Goal: Transaction & Acquisition: Purchase product/service

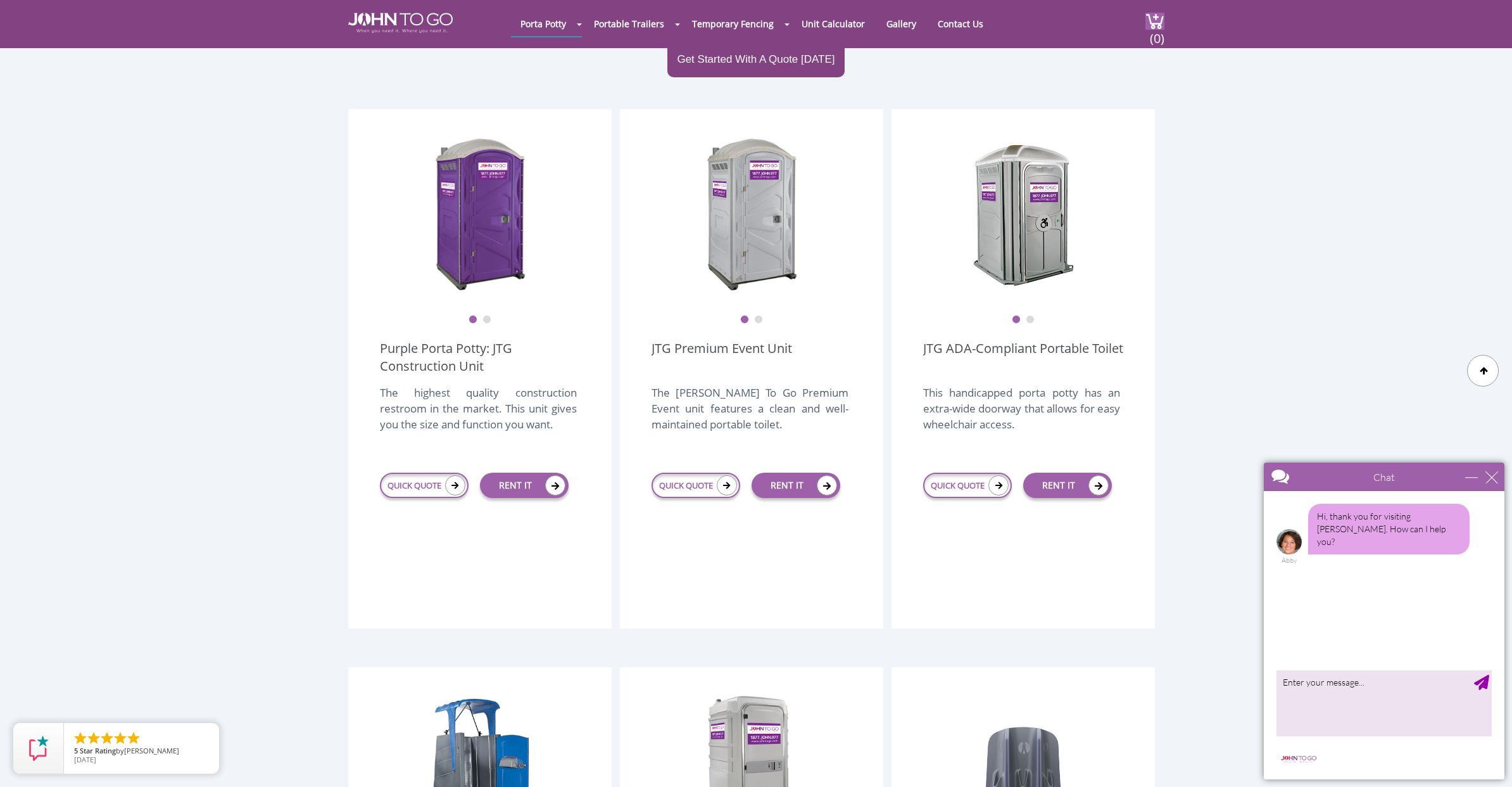
scroll to position [302, 0]
click at [1491, 475] on div "close" at bounding box center [1491, 477] width 13 height 13
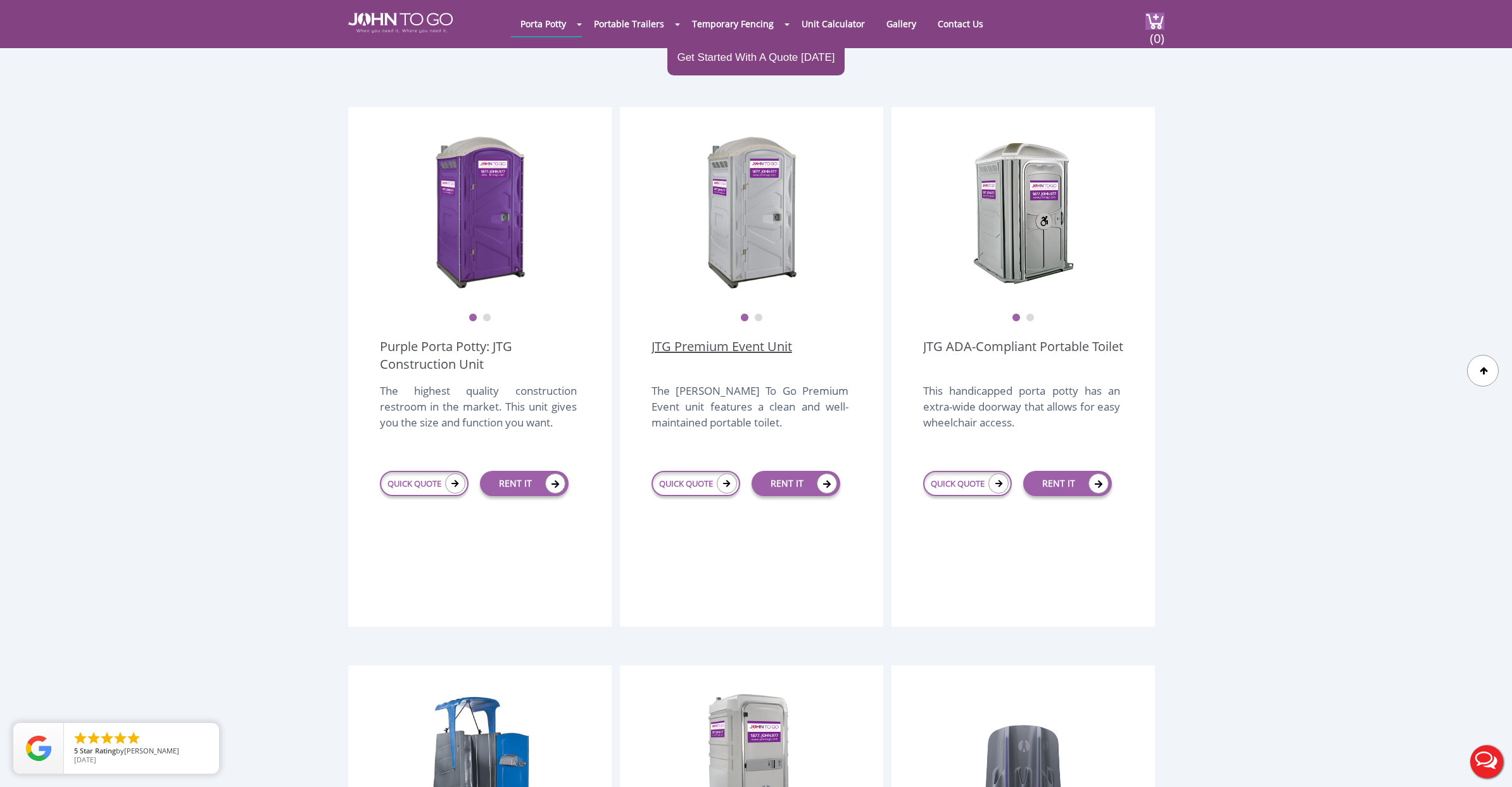
scroll to position [304, 0]
click at [758, 314] on button "2" at bounding box center [759, 318] width 9 height 9
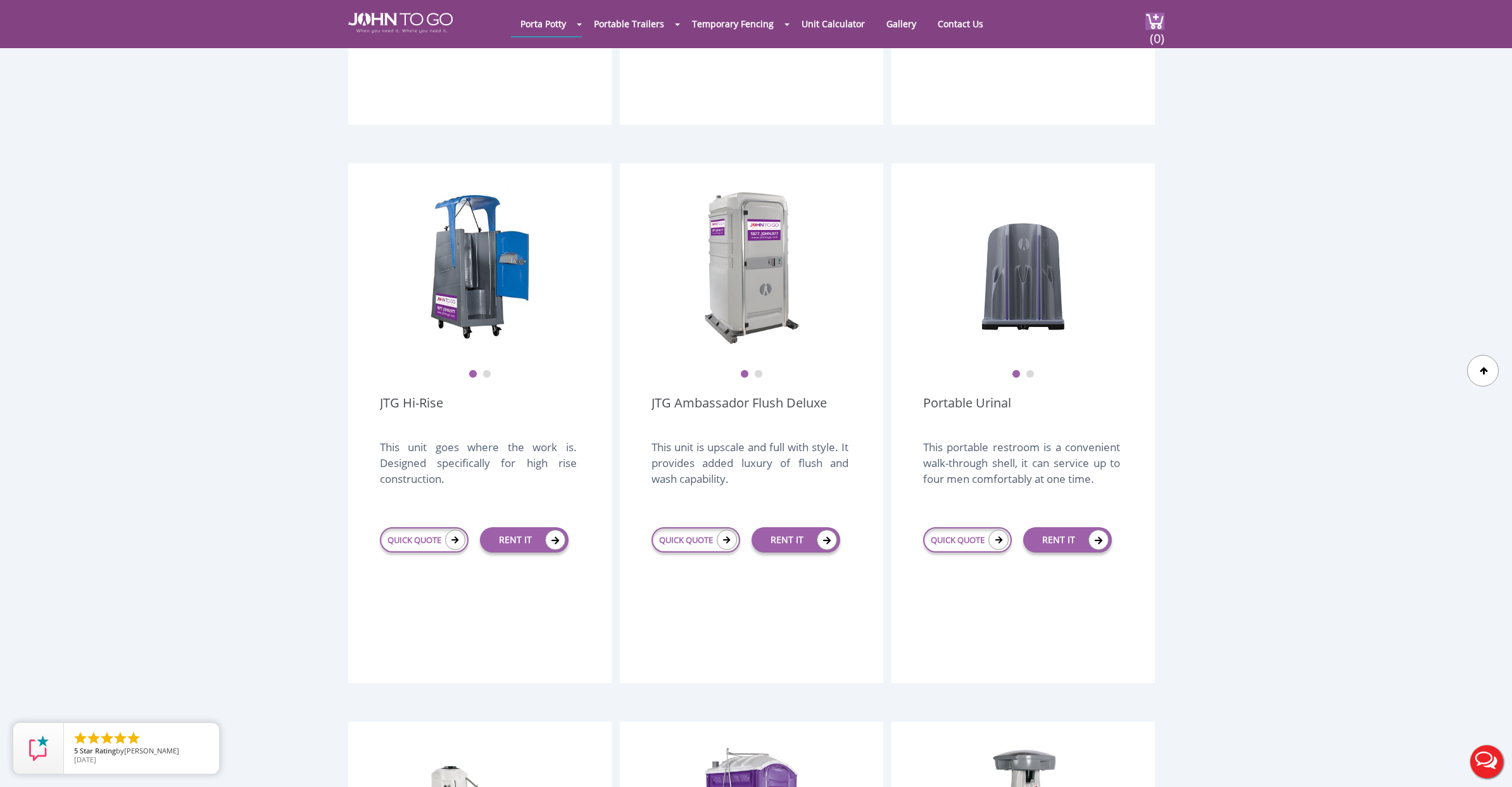
scroll to position [808, 0]
click at [756, 368] on button "2" at bounding box center [759, 372] width 9 height 9
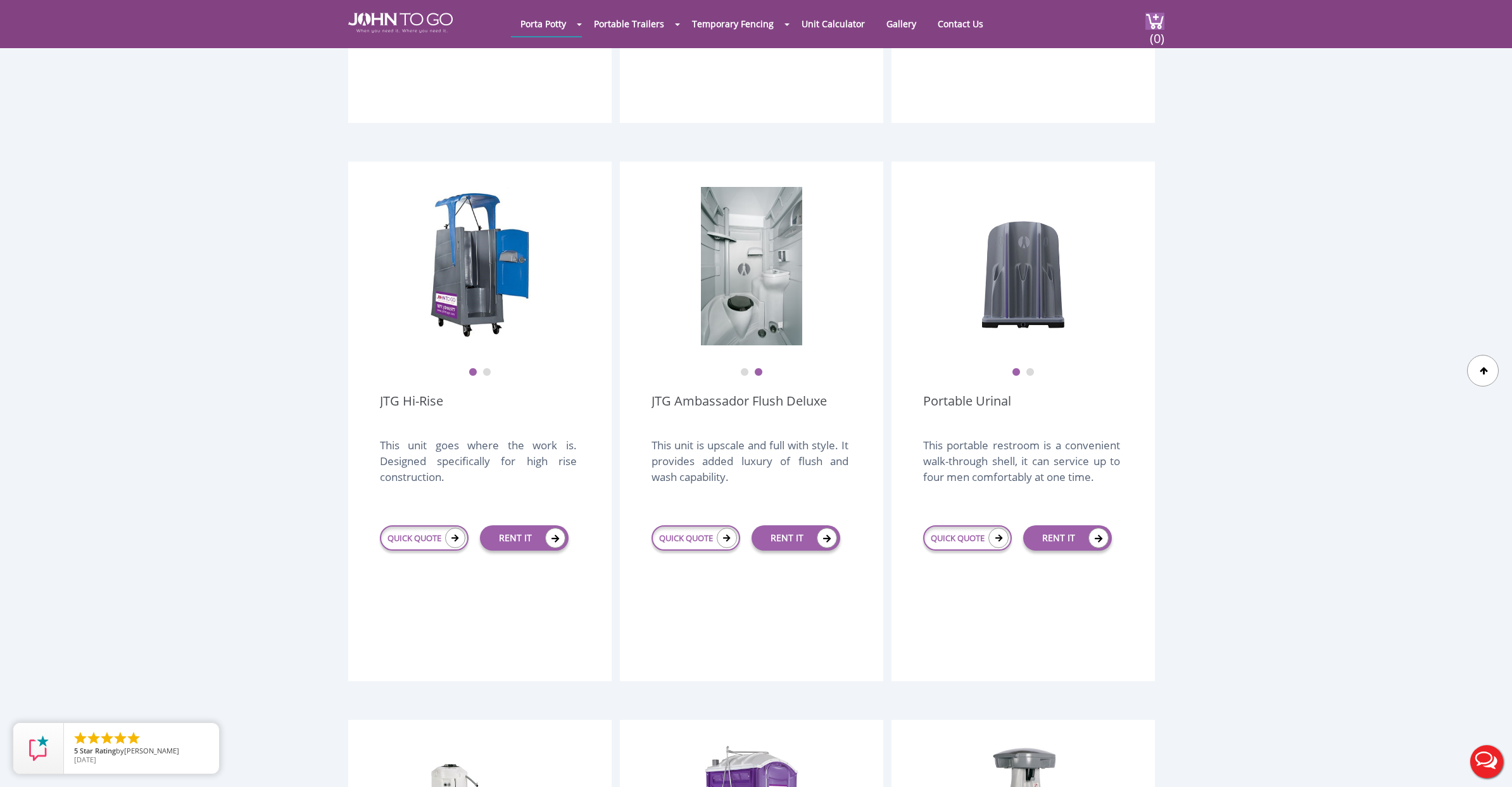
click at [745, 368] on button "1" at bounding box center [745, 372] width 9 height 9
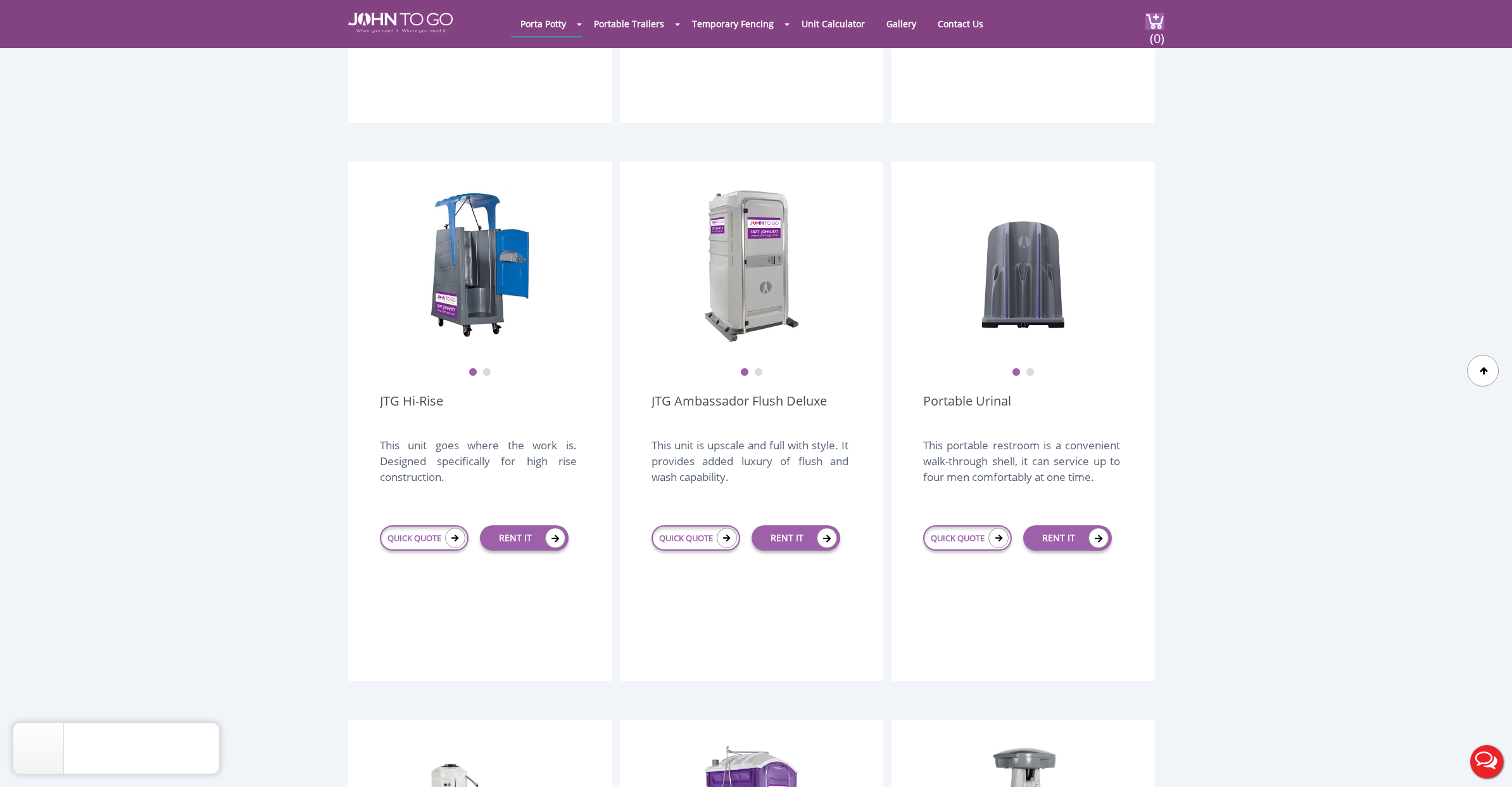
click at [760, 368] on button "2" at bounding box center [759, 372] width 9 height 9
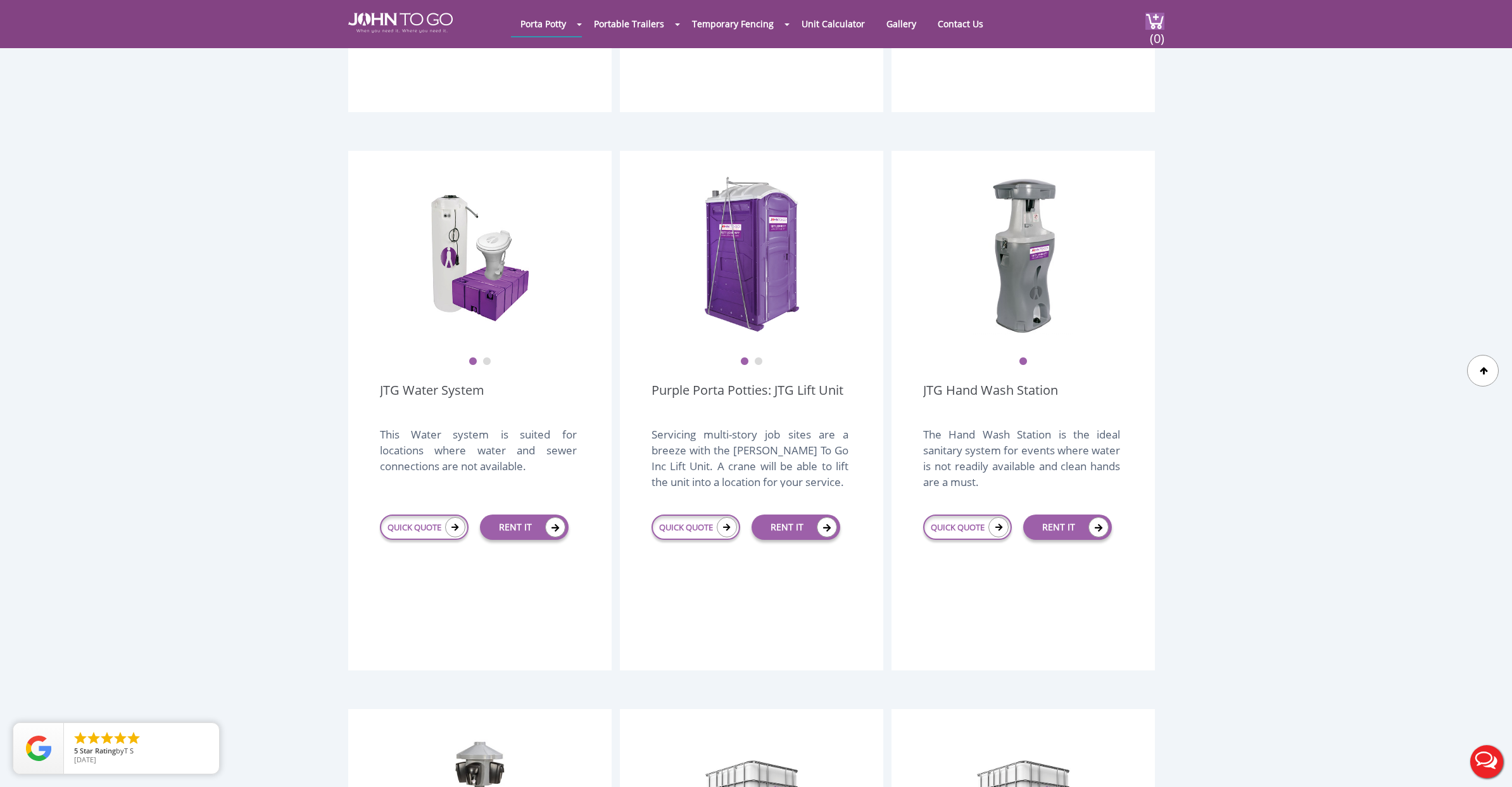
scroll to position [1386, 0]
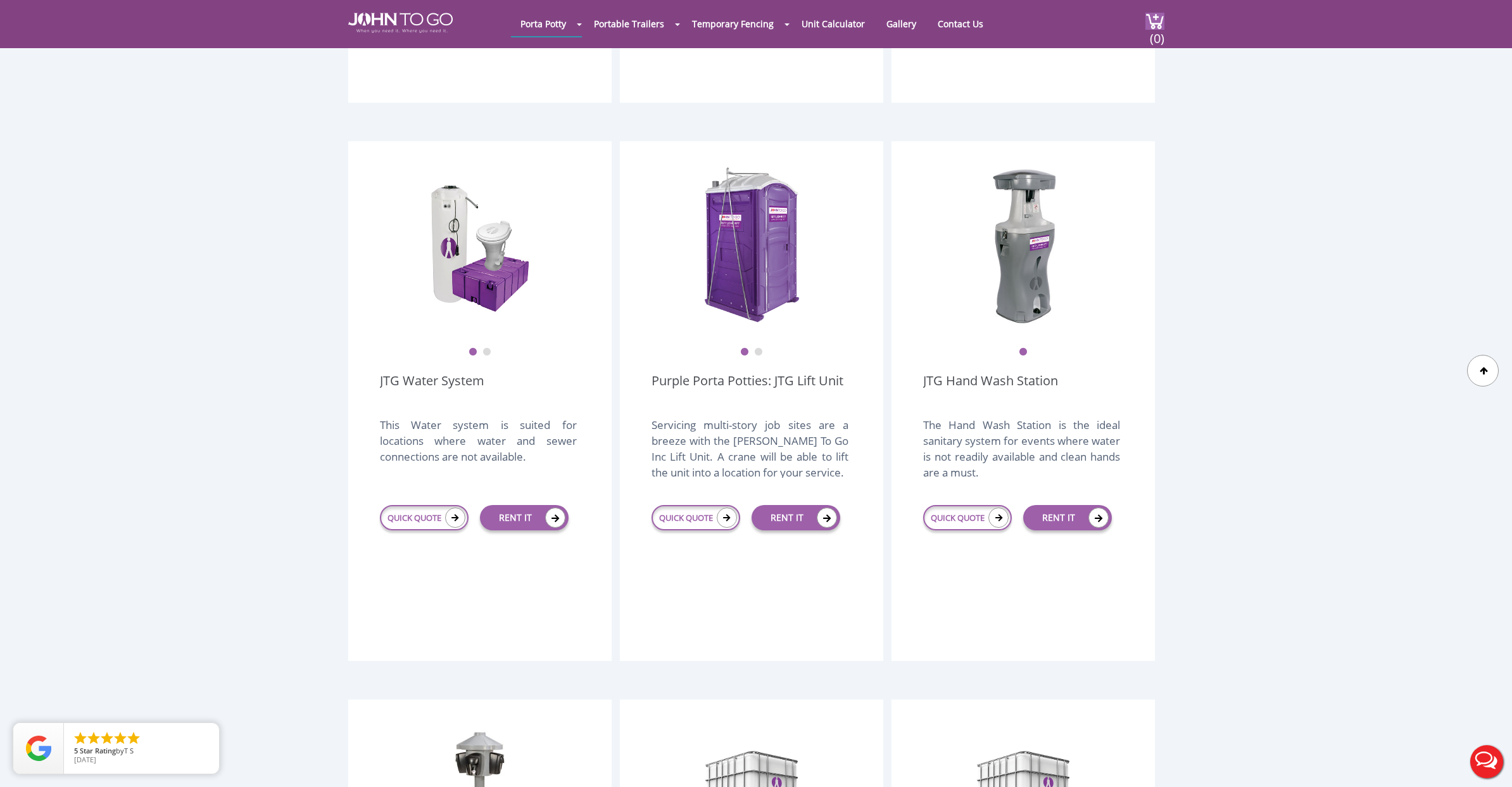
click at [759, 348] on button "2" at bounding box center [759, 352] width 9 height 9
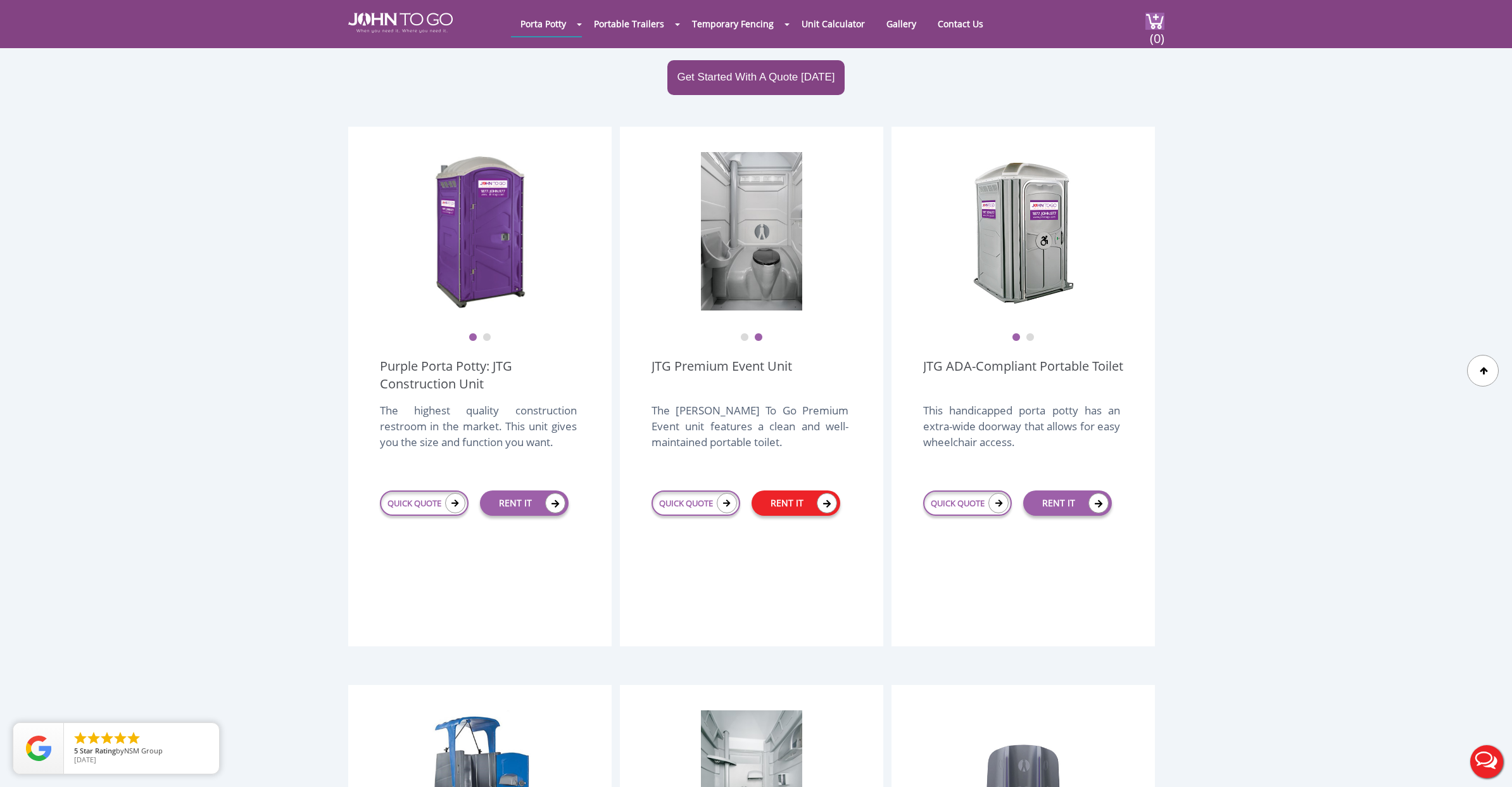
scroll to position [294, 0]
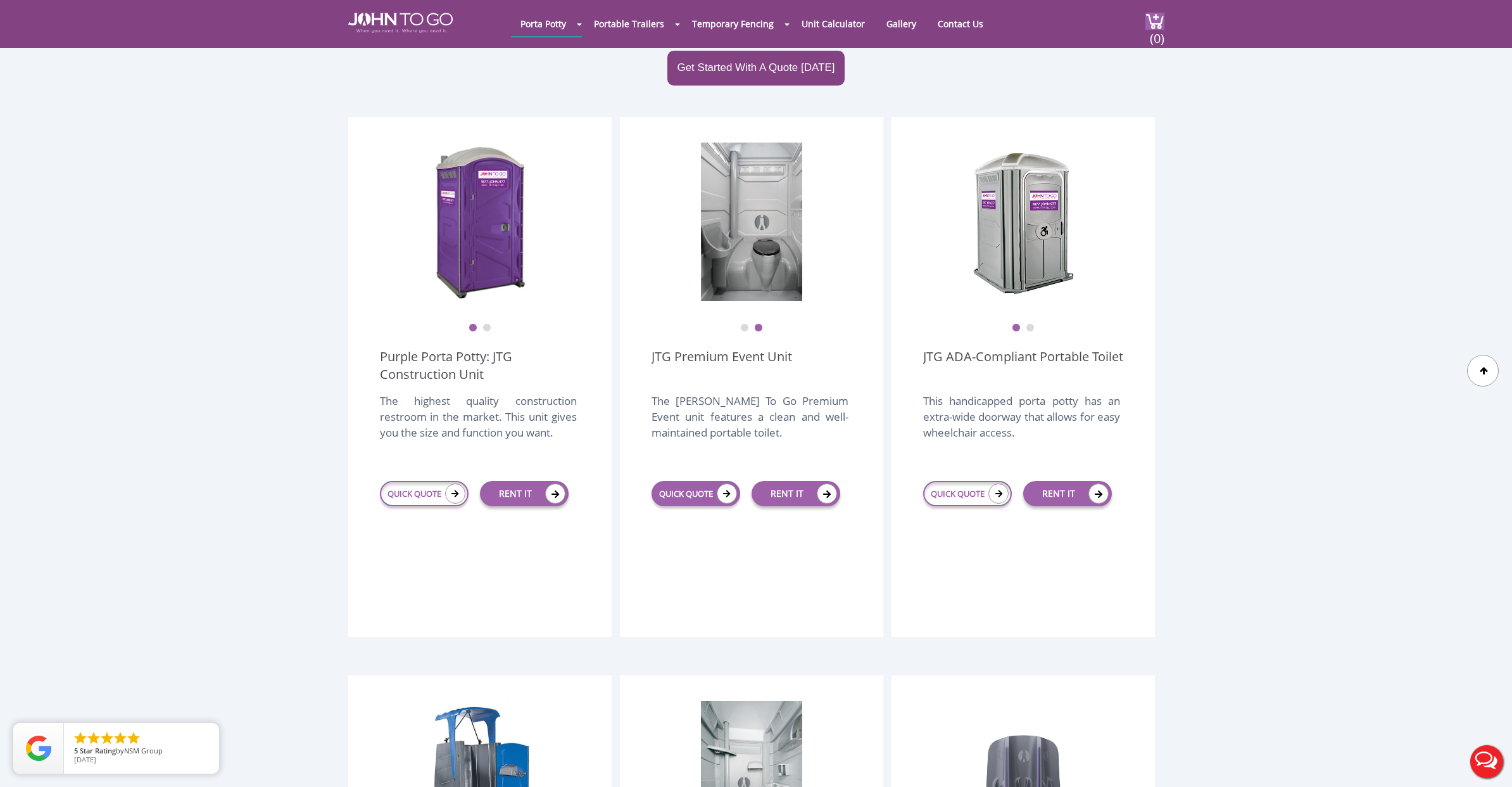
click at [694, 481] on link "QUICK QUOTE" at bounding box center [696, 493] width 89 height 25
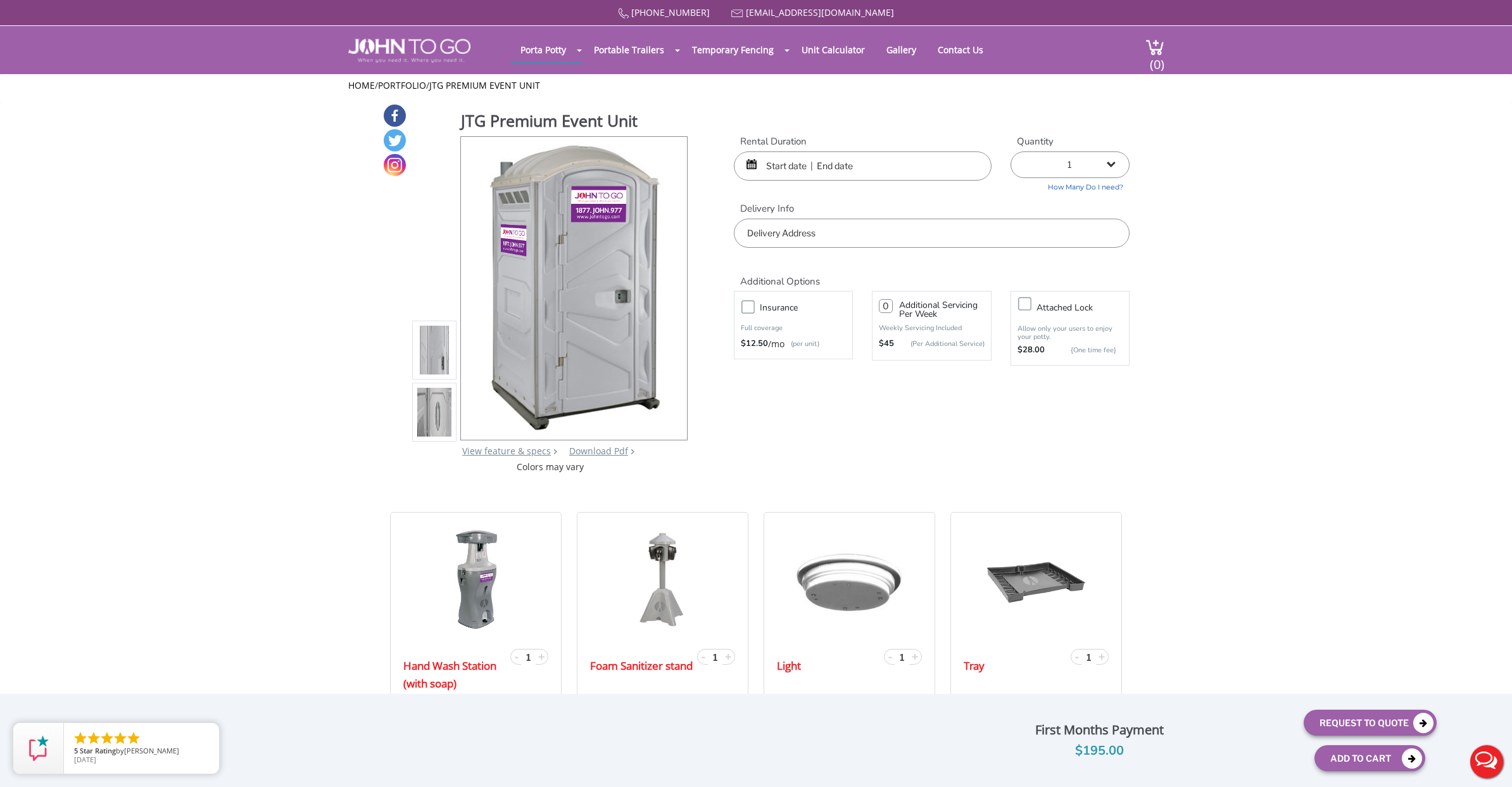
click at [787, 153] on input "text" at bounding box center [862, 166] width 257 height 29
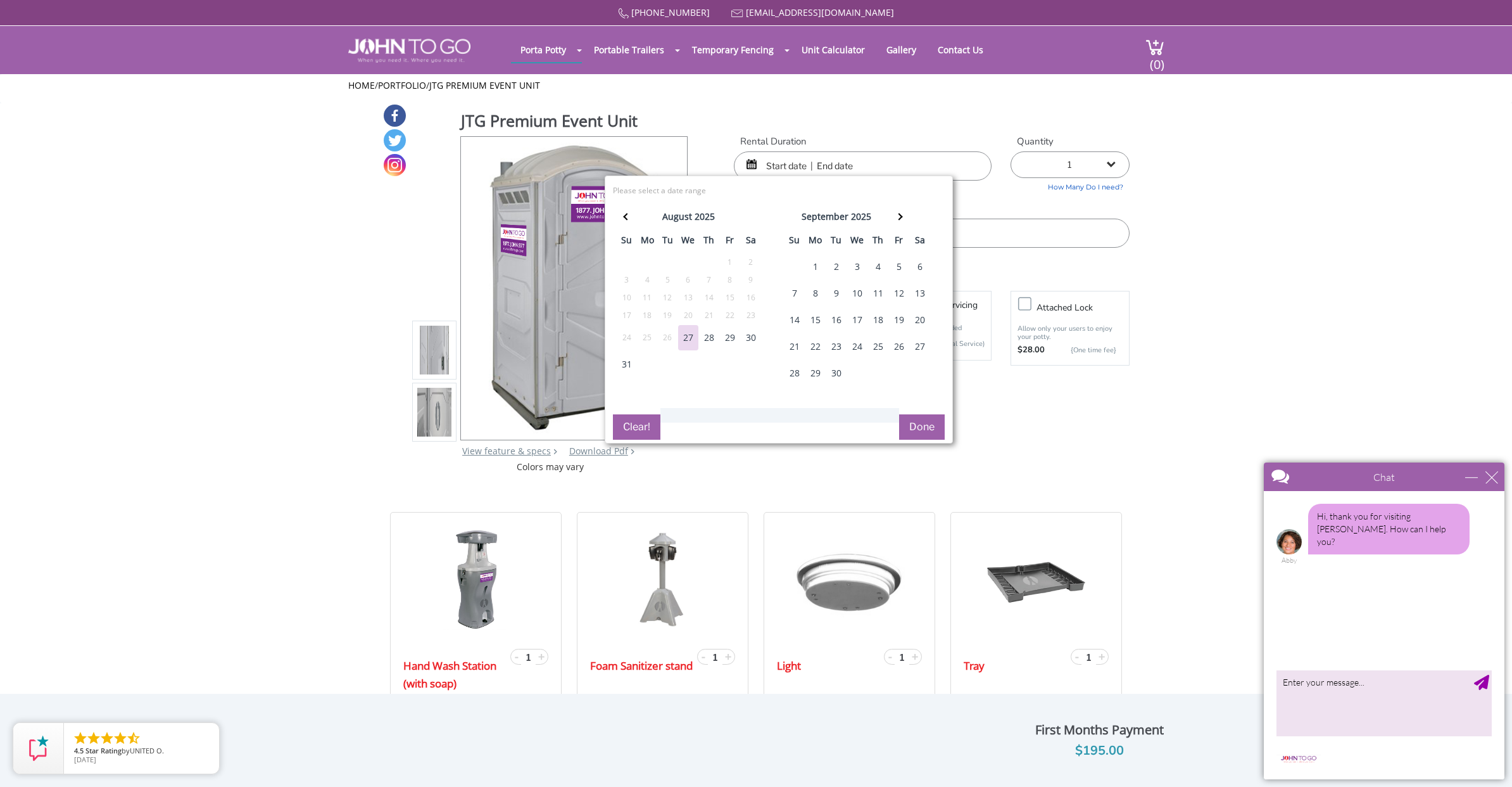
scroll to position [1, 0]
click at [627, 361] on div "31" at bounding box center [627, 363] width 21 height 25
click at [902, 431] on button "Done" at bounding box center [922, 425] width 46 height 25
type input "0"
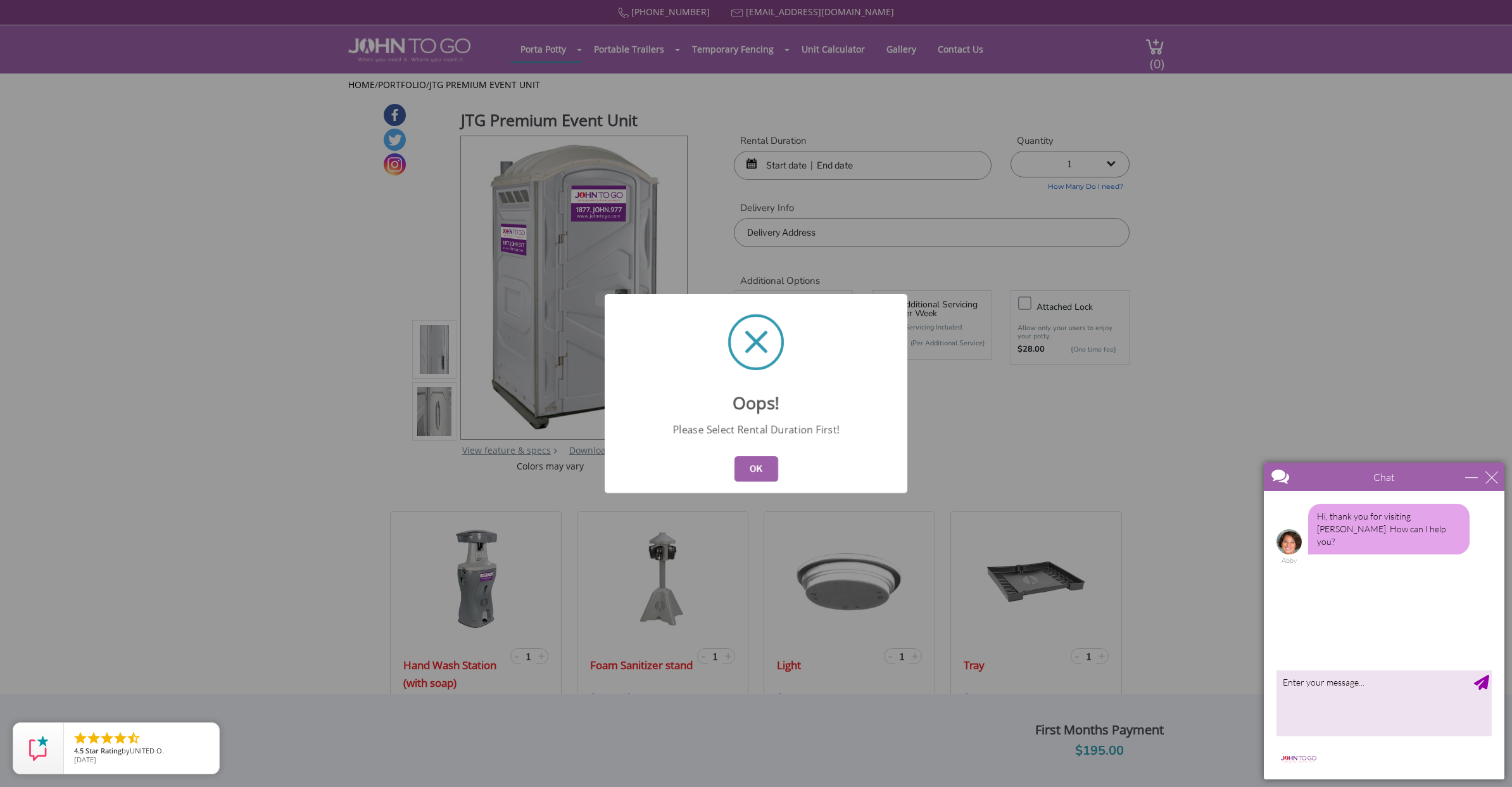
click at [761, 472] on button "OK" at bounding box center [756, 468] width 44 height 25
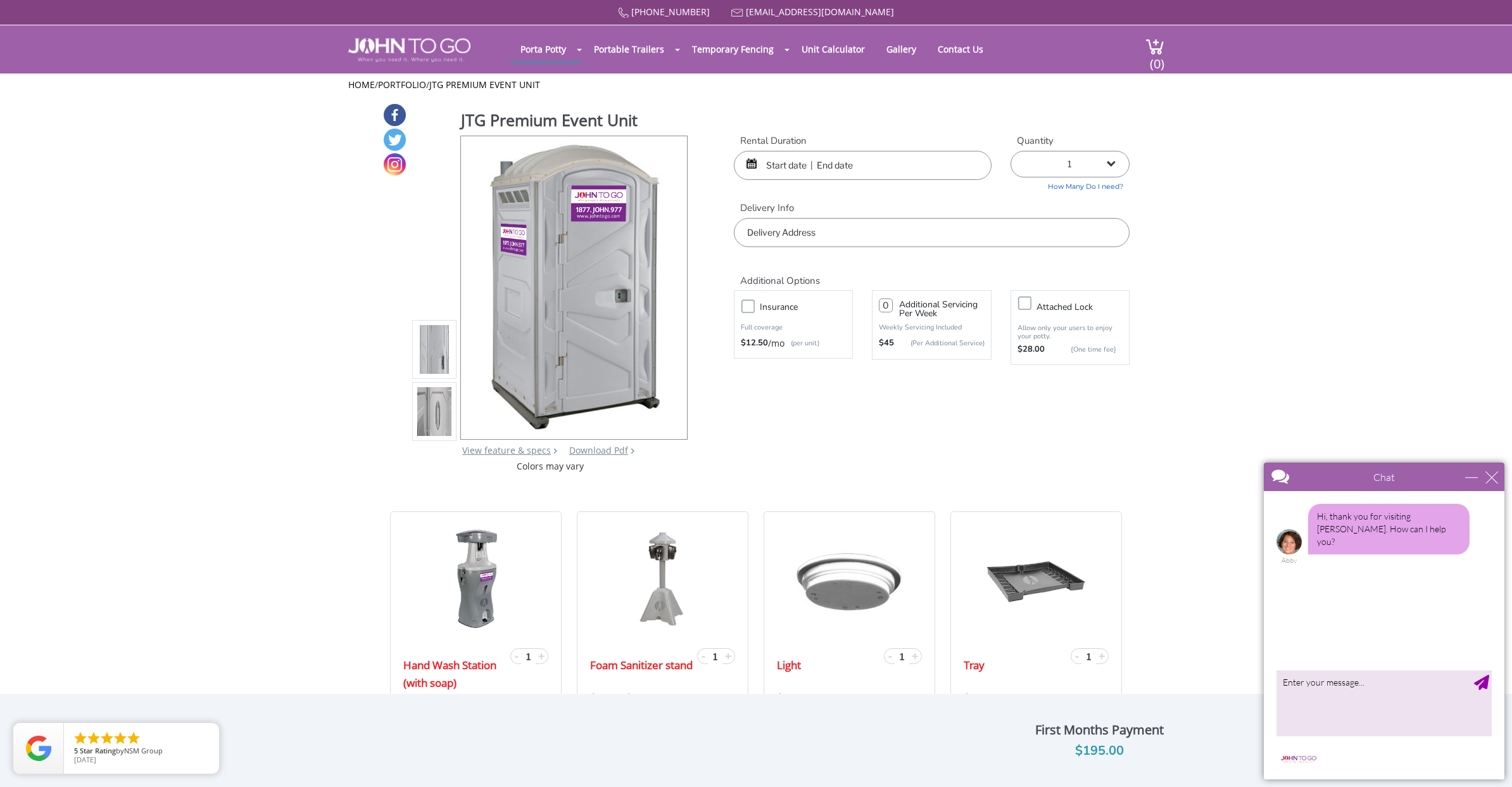
click at [825, 321] on p "Full coverage" at bounding box center [794, 327] width 105 height 13
drag, startPoint x: 844, startPoint y: 160, endPoint x: 810, endPoint y: 160, distance: 34.0
click at [837, 160] on input "text" at bounding box center [862, 165] width 257 height 29
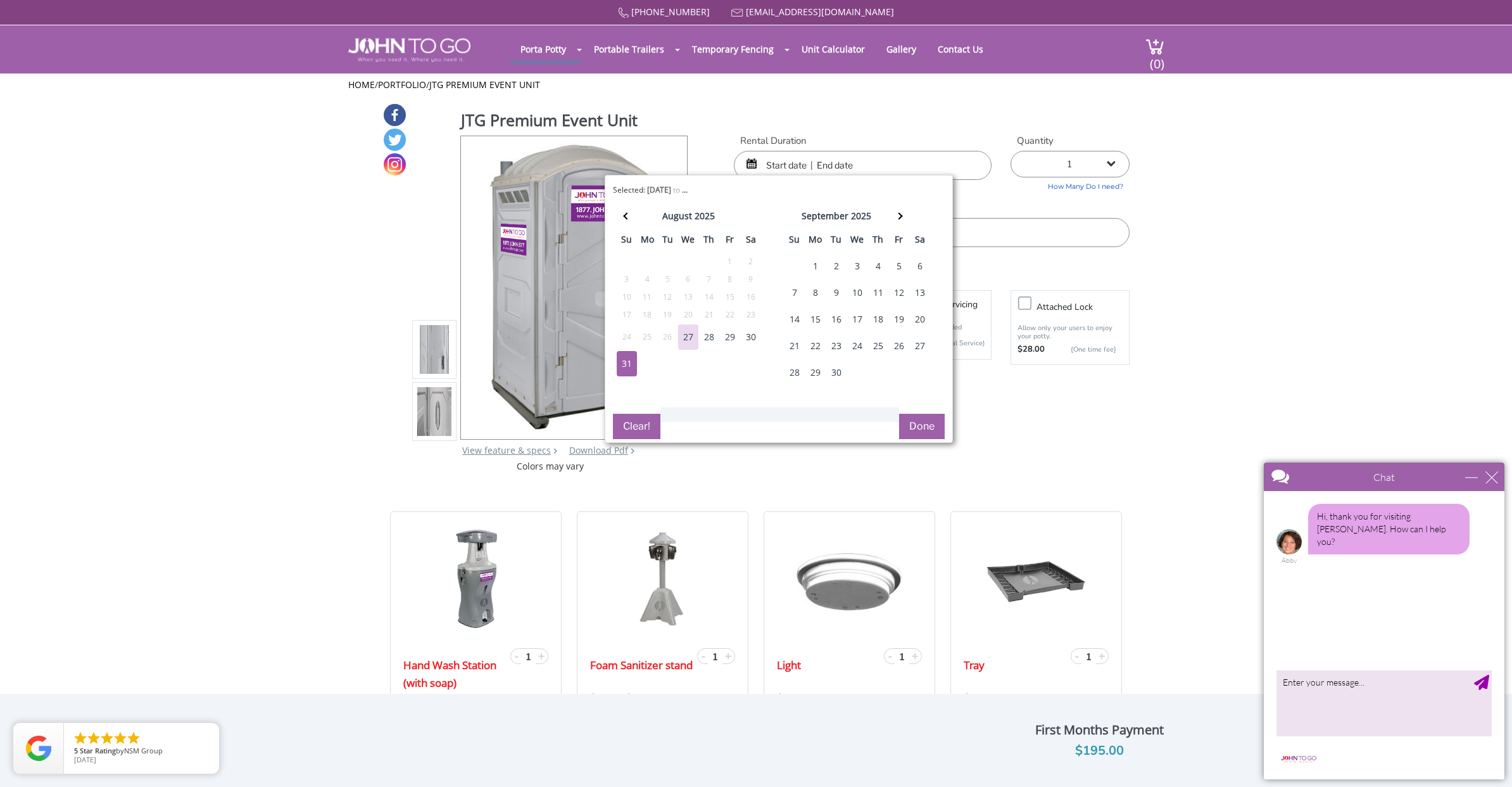
click at [622, 363] on div "31" at bounding box center [627, 363] width 21 height 25
type input "08/31/2025 to 08/31/2025"
select select "2"
click at [748, 337] on div "30" at bounding box center [751, 337] width 21 height 25
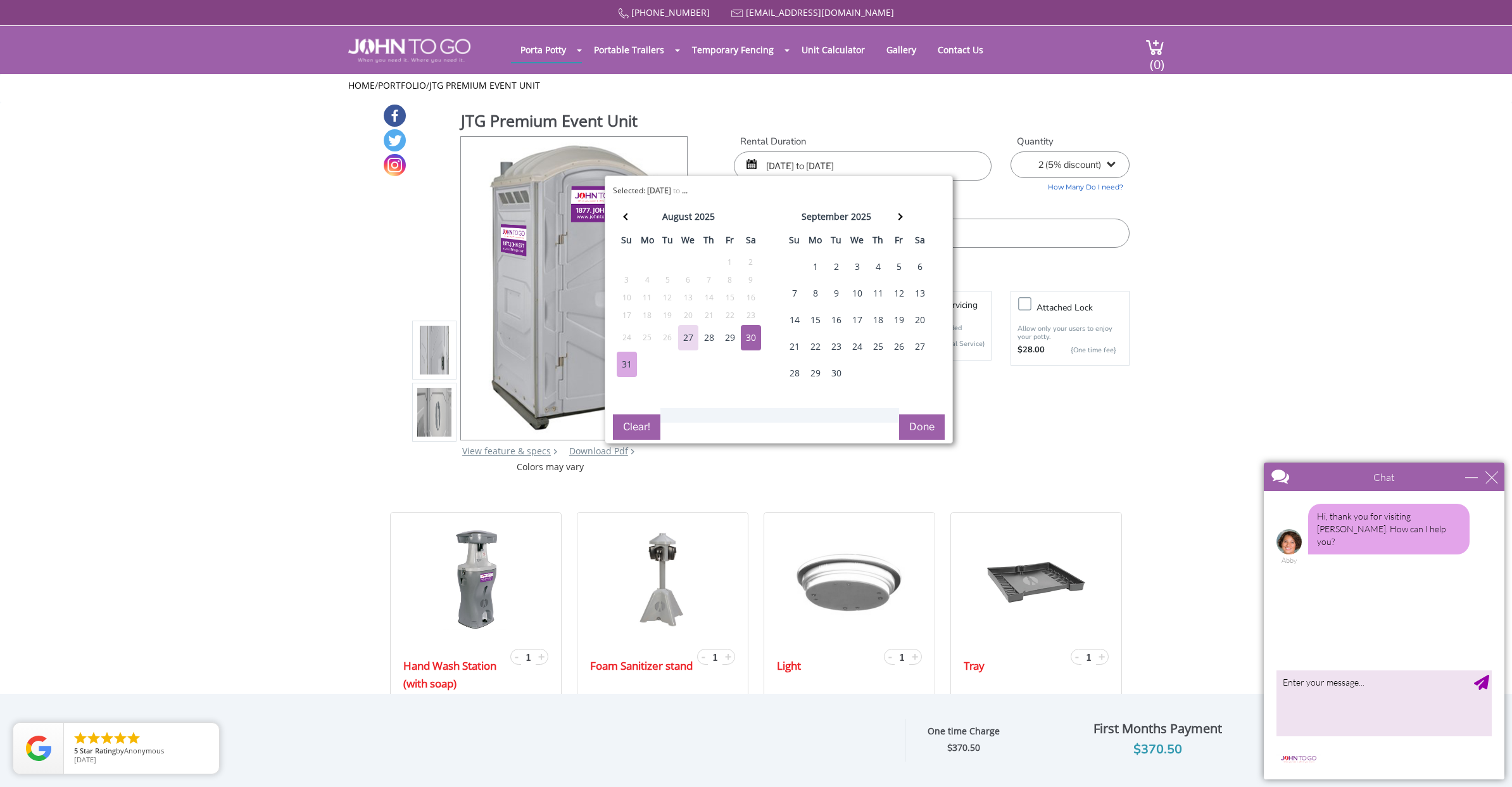
click at [627, 364] on div "31" at bounding box center [627, 364] width 21 height 25
click at [744, 333] on div "30" at bounding box center [751, 337] width 21 height 25
click at [627, 363] on div "31" at bounding box center [627, 364] width 21 height 25
click at [730, 336] on div "29" at bounding box center [730, 337] width 21 height 25
click at [627, 365] on div "31" at bounding box center [627, 364] width 21 height 25
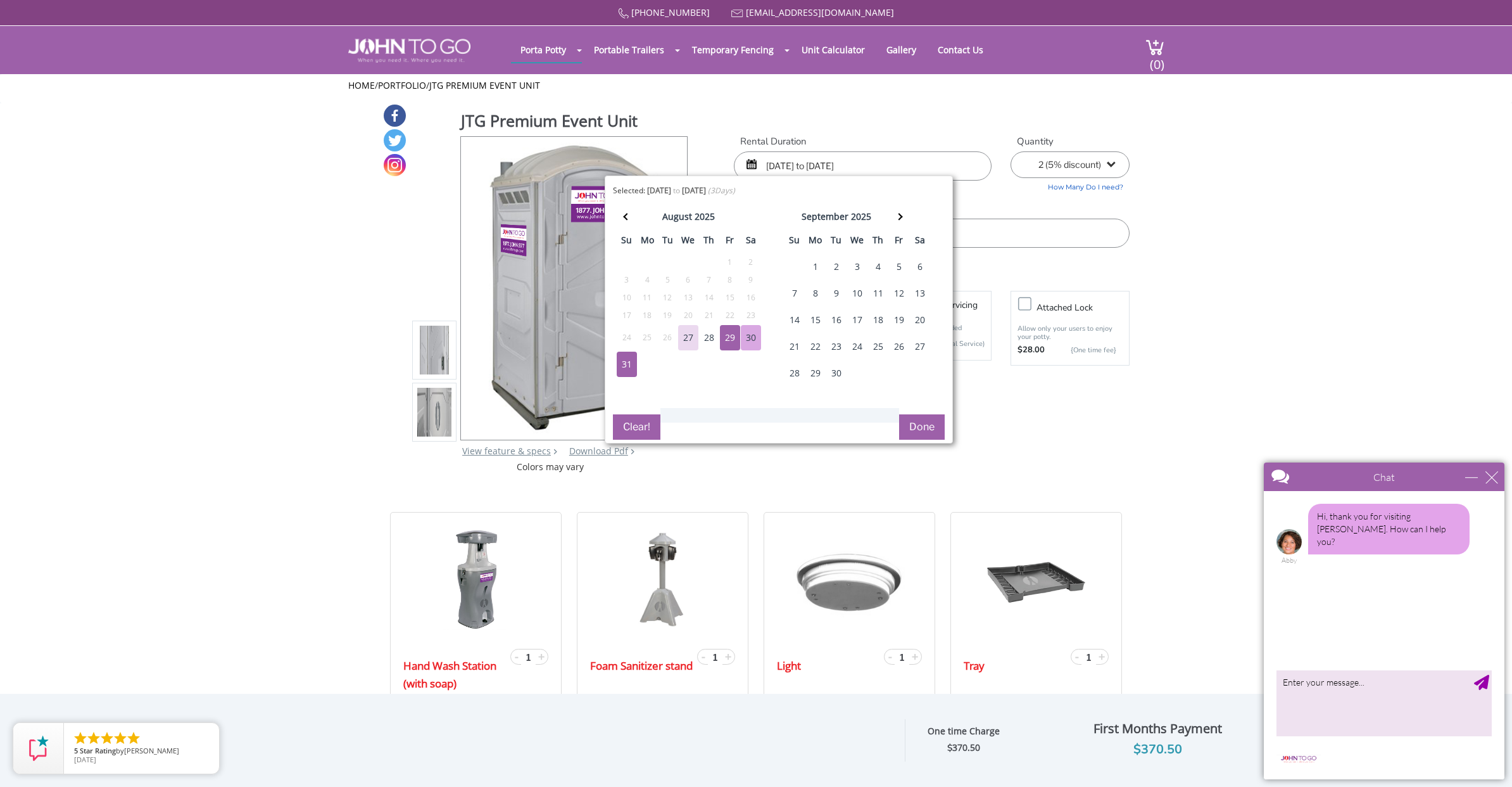
drag, startPoint x: 743, startPoint y: 333, endPoint x: 750, endPoint y: 343, distance: 12.2
click at [743, 334] on div "30" at bounding box center [751, 337] width 21 height 25
drag, startPoint x: 625, startPoint y: 370, endPoint x: 792, endPoint y: 396, distance: 169.0
click at [625, 370] on div "31" at bounding box center [627, 364] width 21 height 25
type input "08/30/2025 to 08/31/2025"
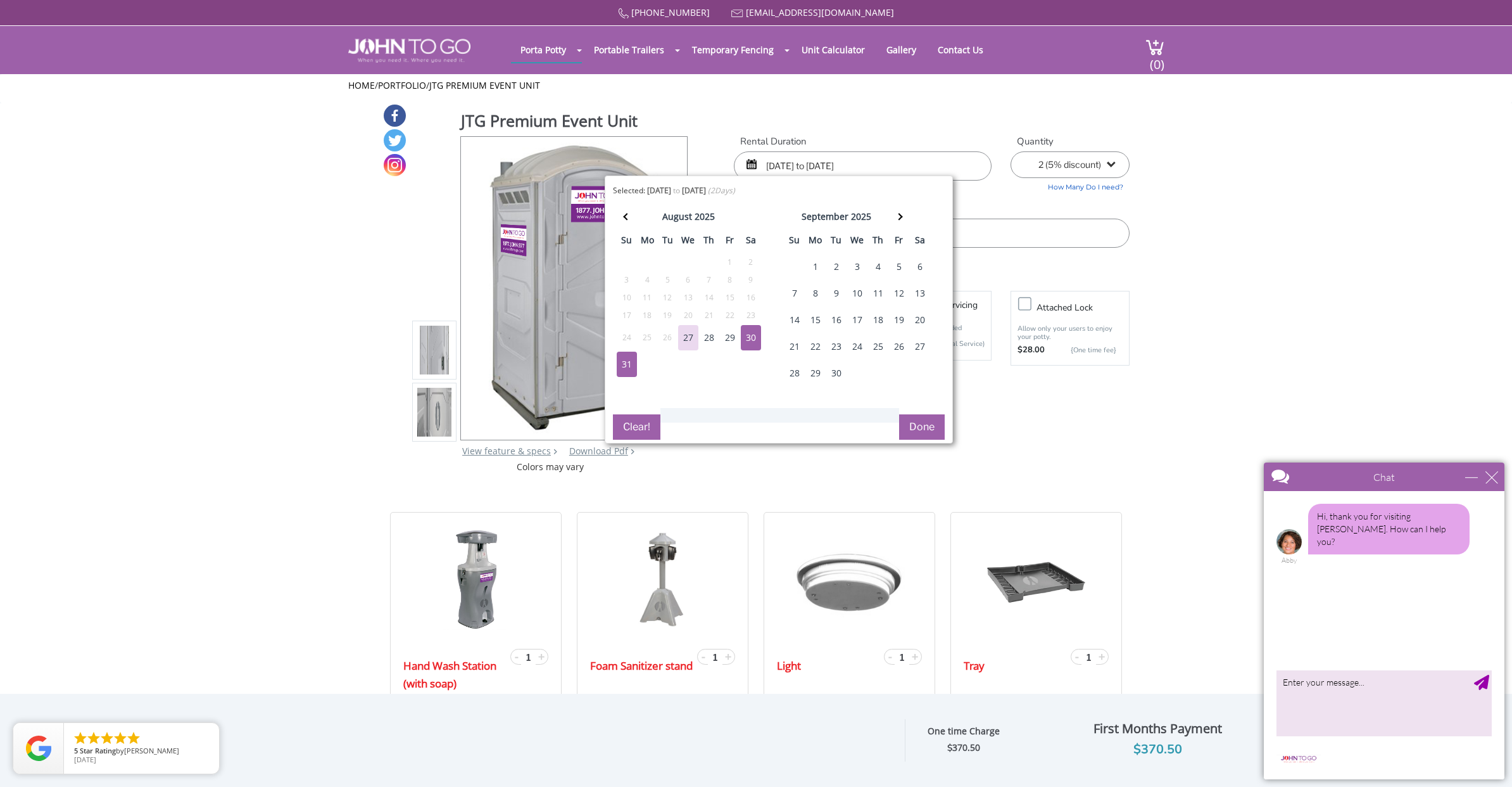
click at [926, 425] on button "Done" at bounding box center [922, 426] width 46 height 25
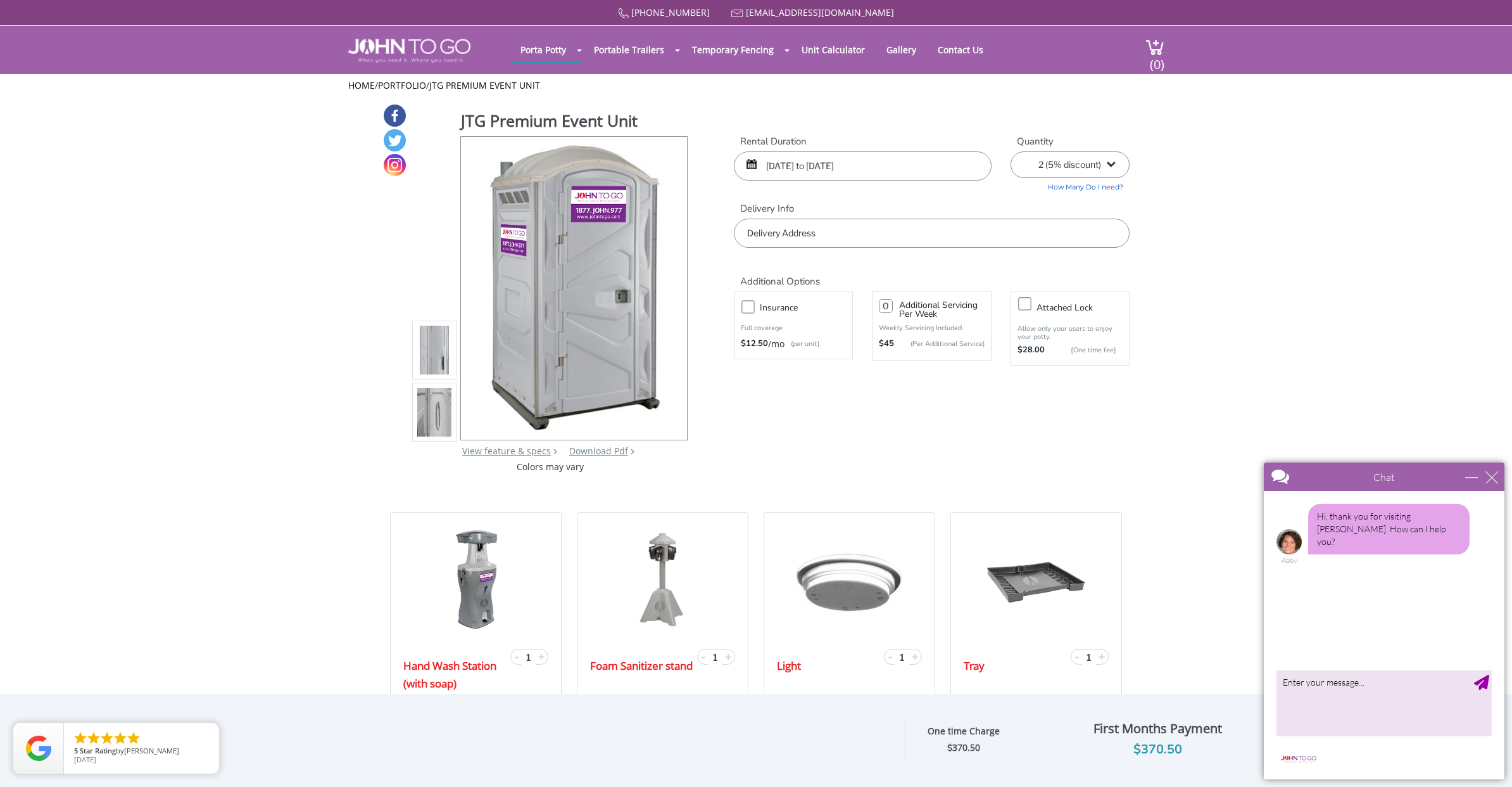
click at [832, 166] on input "08/30/2025 to 08/31/2025" at bounding box center [862, 166] width 257 height 29
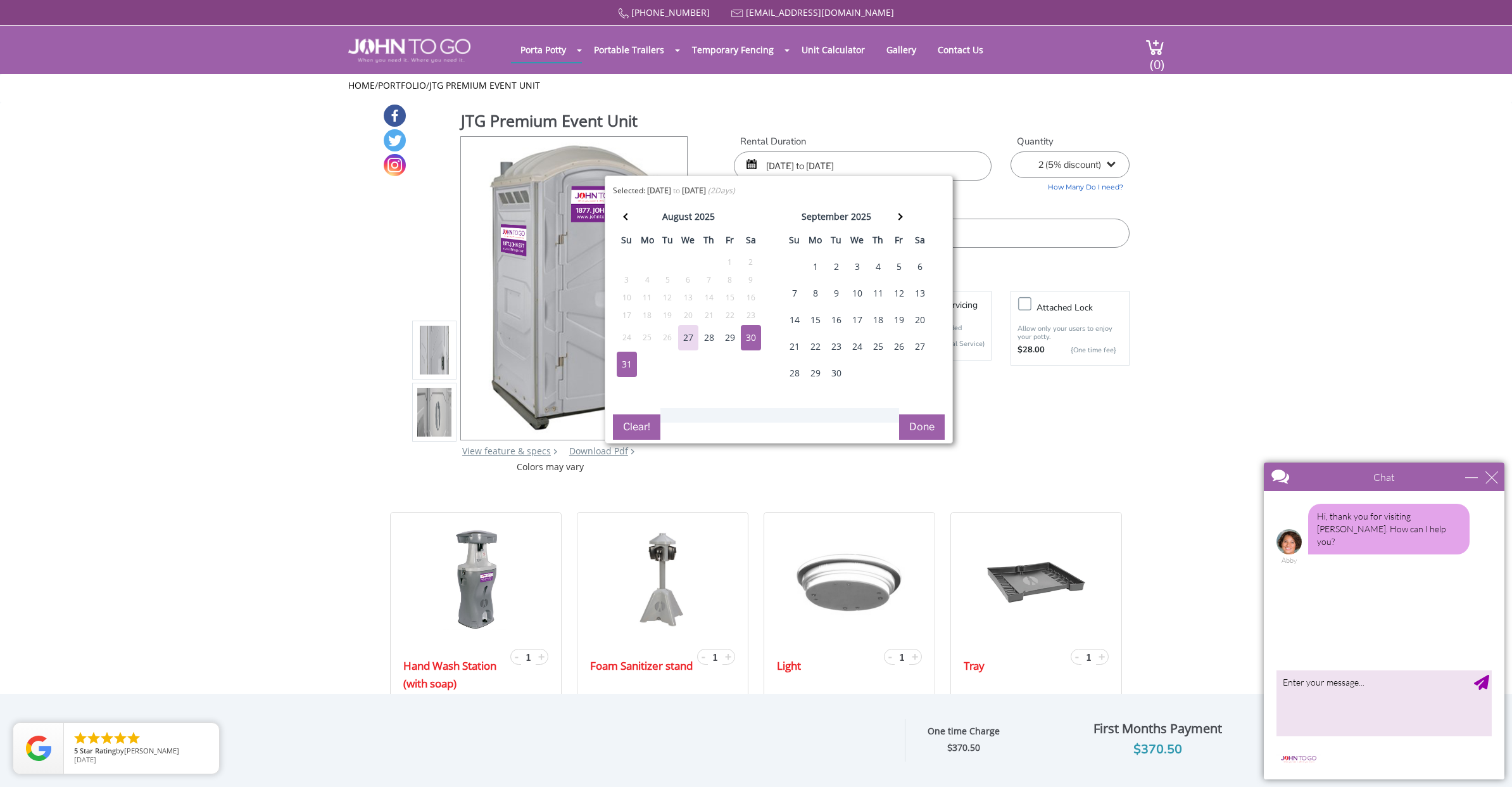
click at [623, 367] on div "31" at bounding box center [627, 364] width 21 height 25
click at [938, 425] on button "Done" at bounding box center [922, 426] width 46 height 25
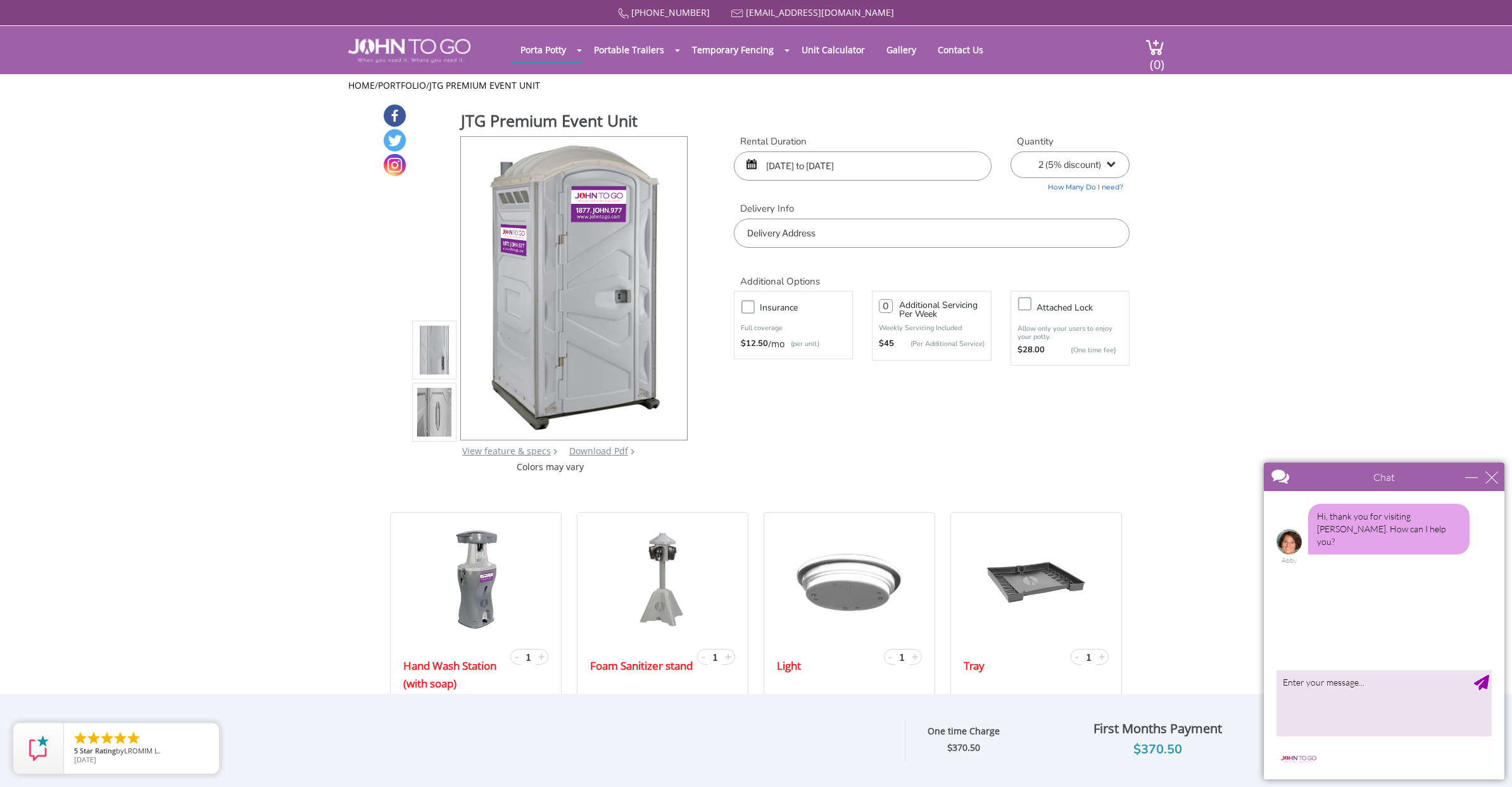
click at [795, 228] on input "text" at bounding box center [931, 233] width 396 height 29
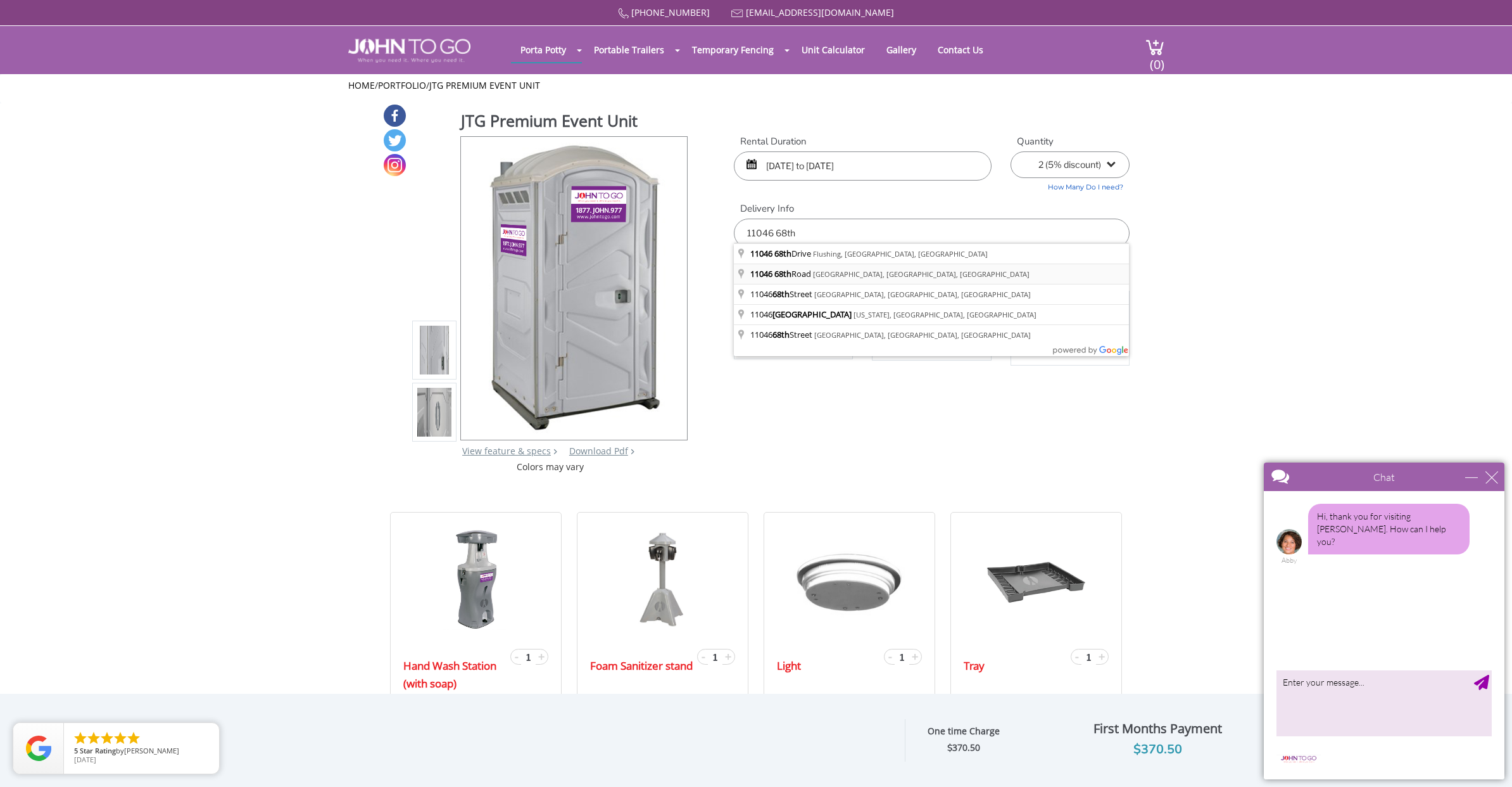
type input "11046 68th Road, Forest Hills, NY, USA"
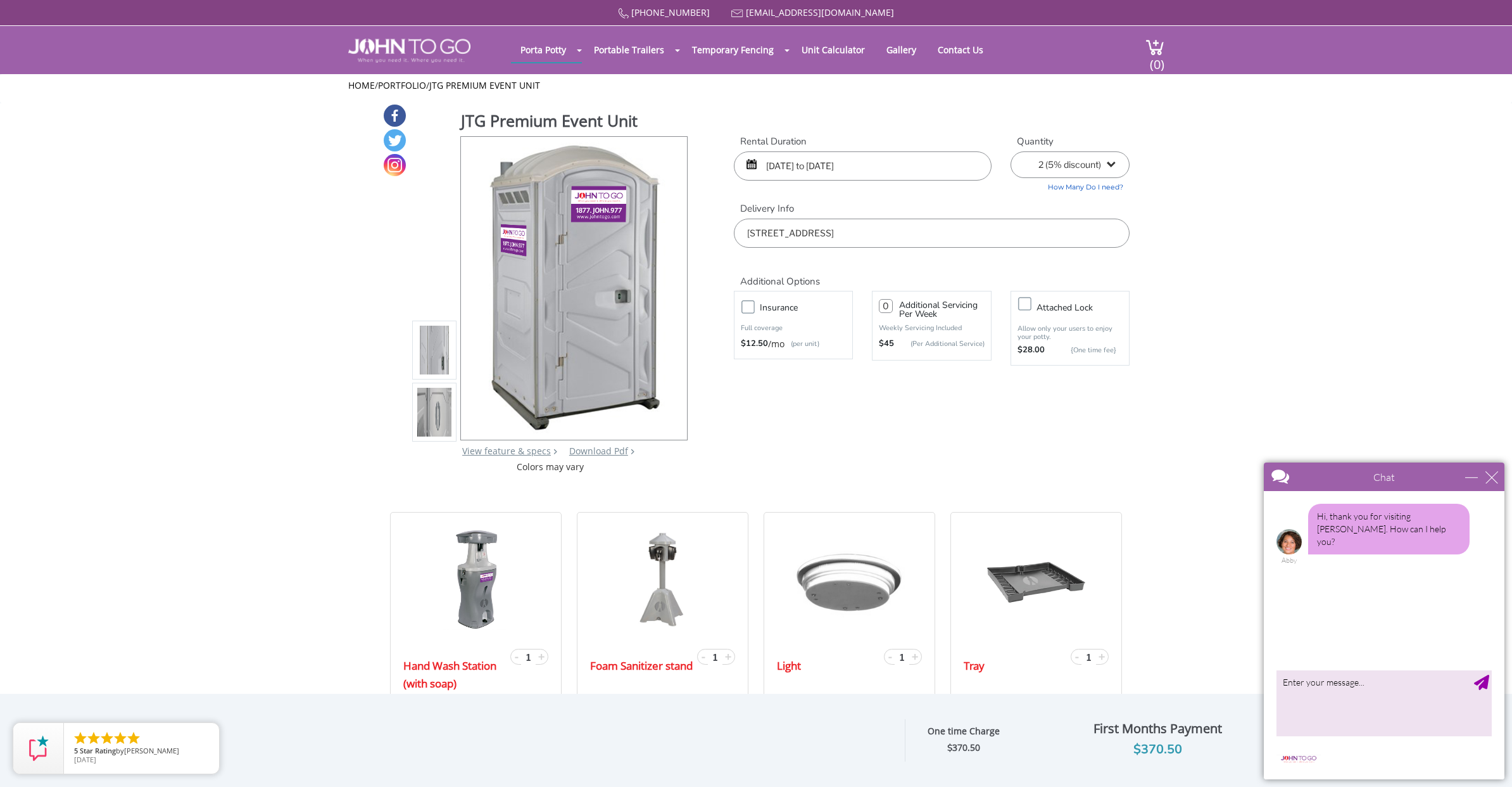
click at [838, 169] on input "08/30/2025 to 08/31/2025" at bounding box center [862, 166] width 257 height 29
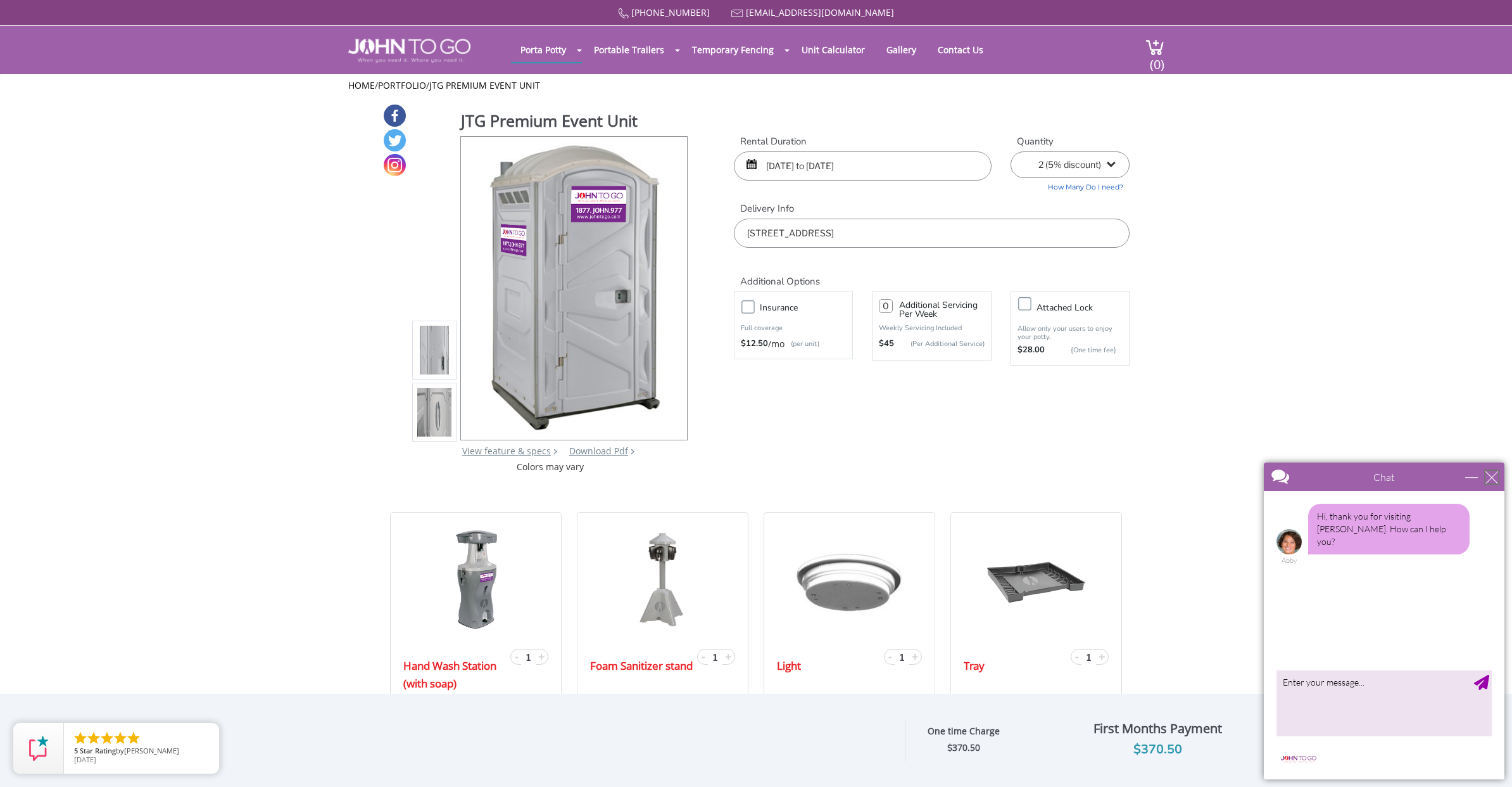
click at [1491, 476] on div "close" at bounding box center [1491, 477] width 13 height 13
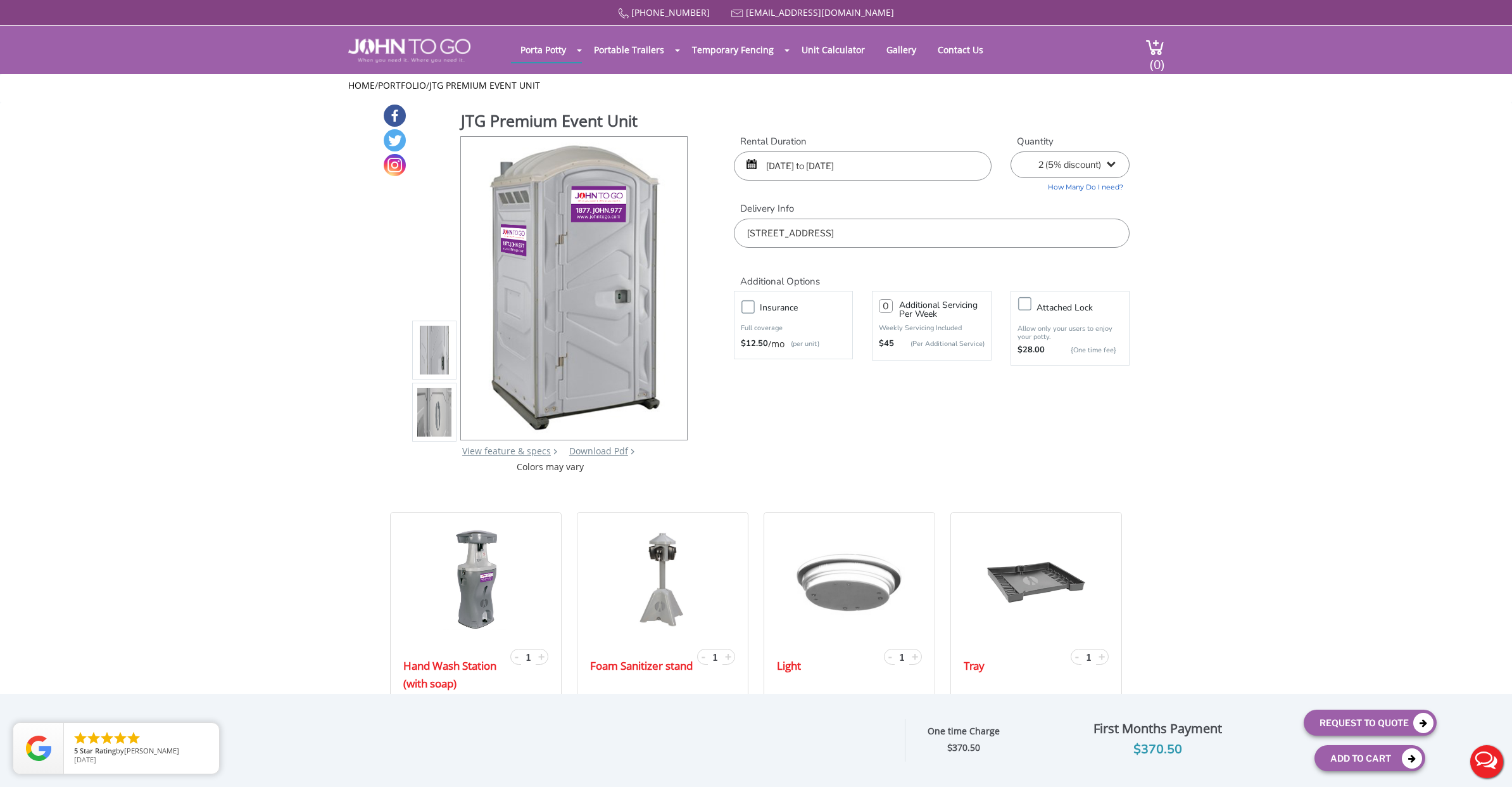
click at [1386, 765] on button "Add To Cart" at bounding box center [1370, 758] width 111 height 26
click at [1153, 46] on span "(0)" at bounding box center [1157, 59] width 15 height 27
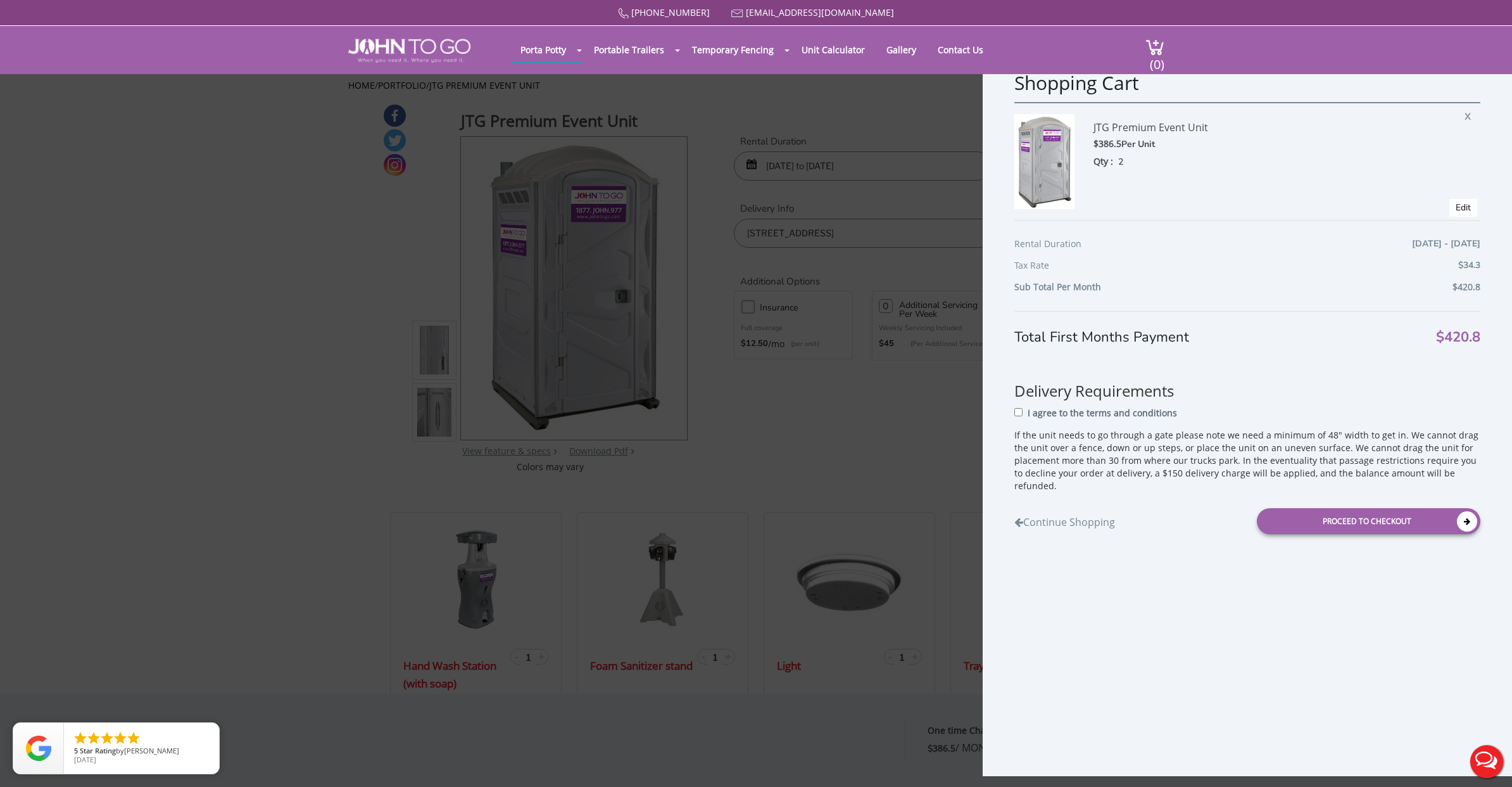
scroll to position [0, 1]
drag, startPoint x: 1336, startPoint y: 254, endPoint x: 1460, endPoint y: 255, distance: 124.0
click at [1461, 255] on div "Rental Duration 08/30/2025 - 08/31/2025" at bounding box center [1248, 247] width 466 height 21
drag, startPoint x: 1392, startPoint y: 242, endPoint x: 1477, endPoint y: 290, distance: 97.6
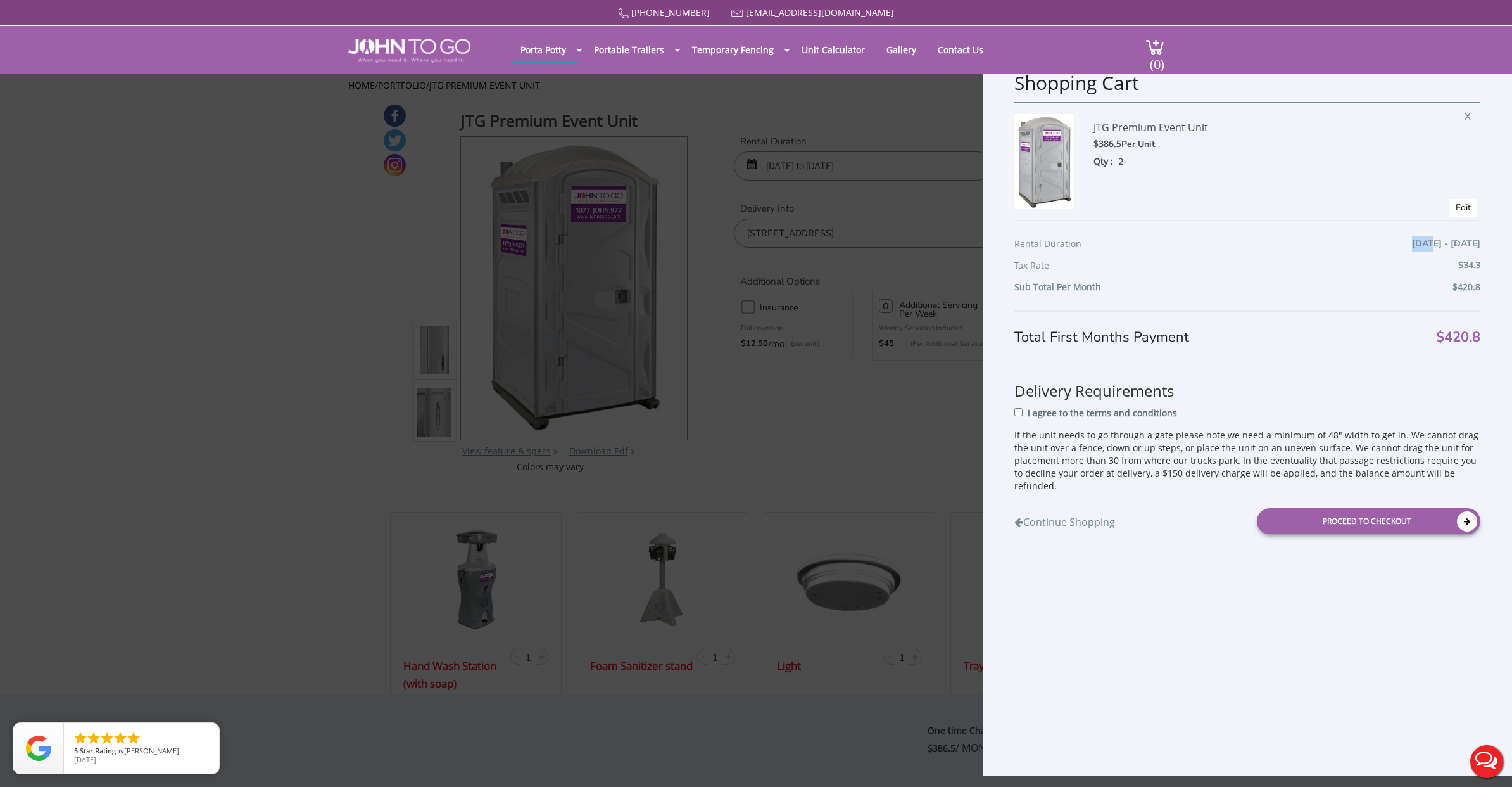
click at [1482, 259] on div "Shopping Cart JTG Premium Event Unit $386.5 Per Unit Qty : 2 X Edit Rental Dura…" at bounding box center [1247, 409] width 529 height 732
drag, startPoint x: 1473, startPoint y: 292, endPoint x: 1414, endPoint y: 299, distance: 59.4
click at [1461, 294] on div "Sub Total Per Month $420.8" at bounding box center [1248, 290] width 466 height 21
drag, startPoint x: 1072, startPoint y: 288, endPoint x: 1145, endPoint y: 287, distance: 73.0
click at [1145, 287] on div "Sub Total Per Month $420.8" at bounding box center [1248, 290] width 466 height 21
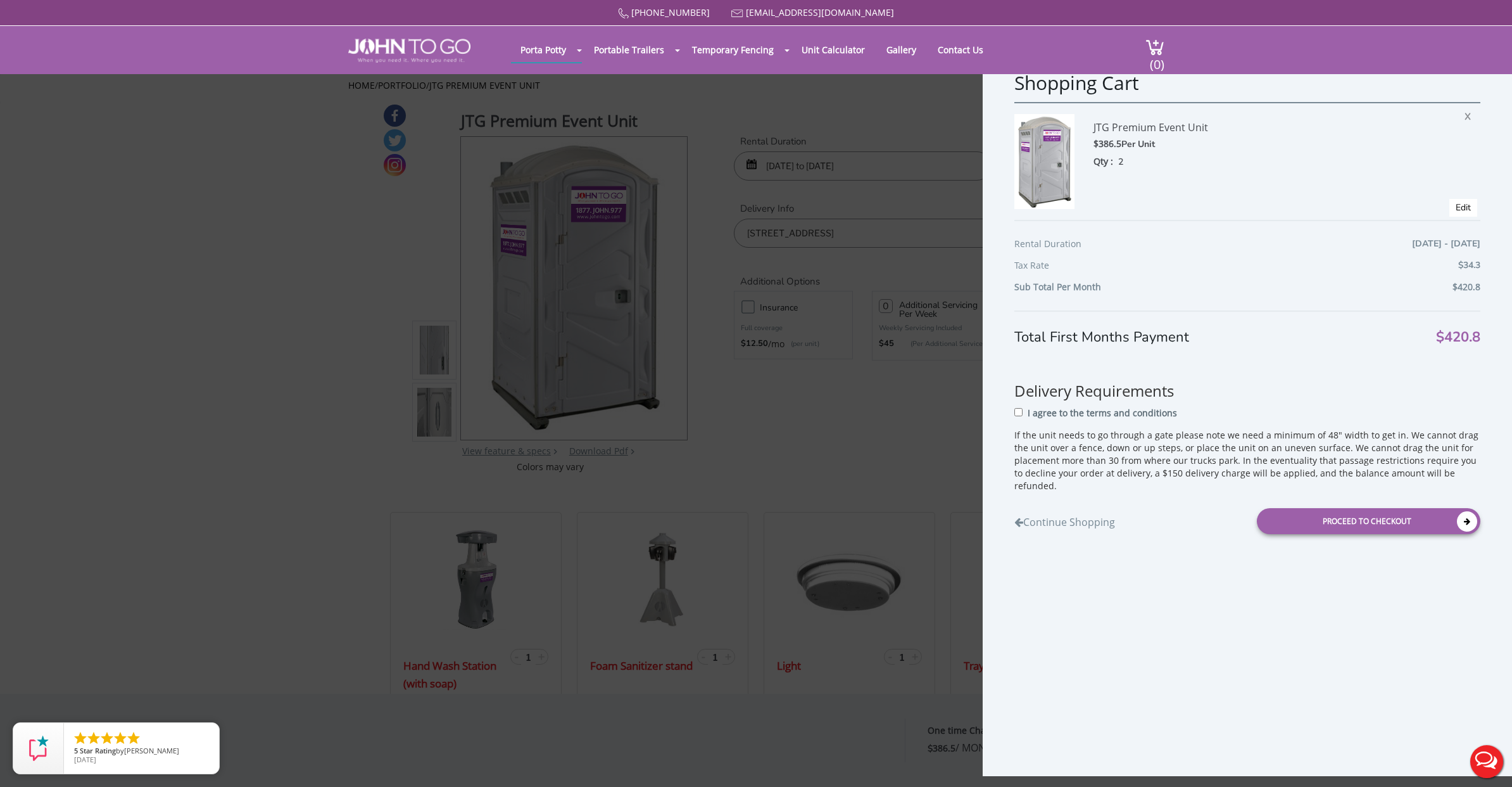
drag, startPoint x: 1054, startPoint y: 288, endPoint x: 977, endPoint y: 284, distance: 77.1
click at [1054, 288] on b "Sub Total Per Month" at bounding box center [1058, 286] width 87 height 12
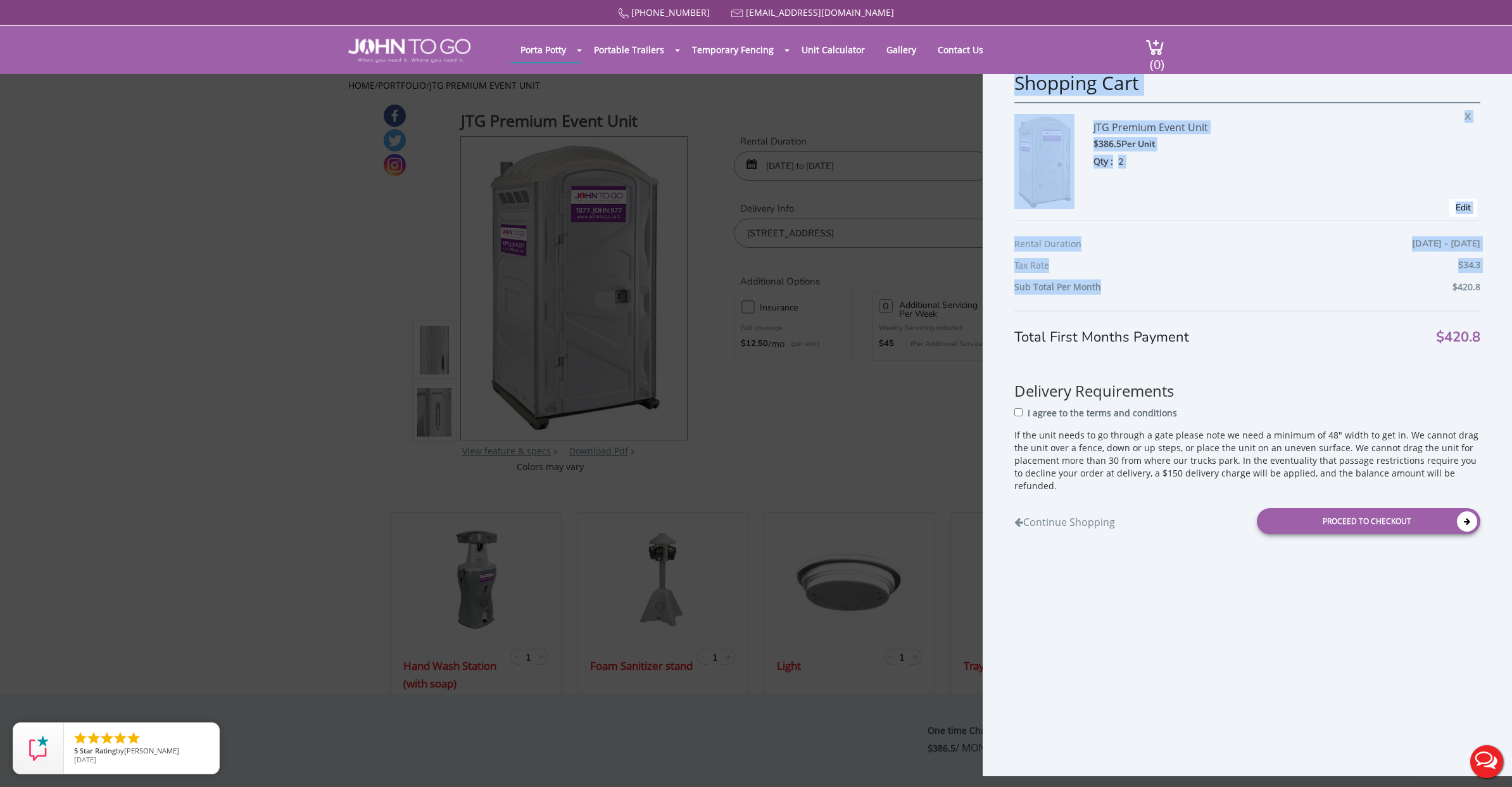
drag, startPoint x: 974, startPoint y: 284, endPoint x: 1190, endPoint y: 291, distance: 216.1
click at [1187, 289] on div "Shopping Cart JTG Premium Event Unit $386.5 Per Unit Qty : 2 X Edit Rental Dura…" at bounding box center [756, 394] width 1512 height 787
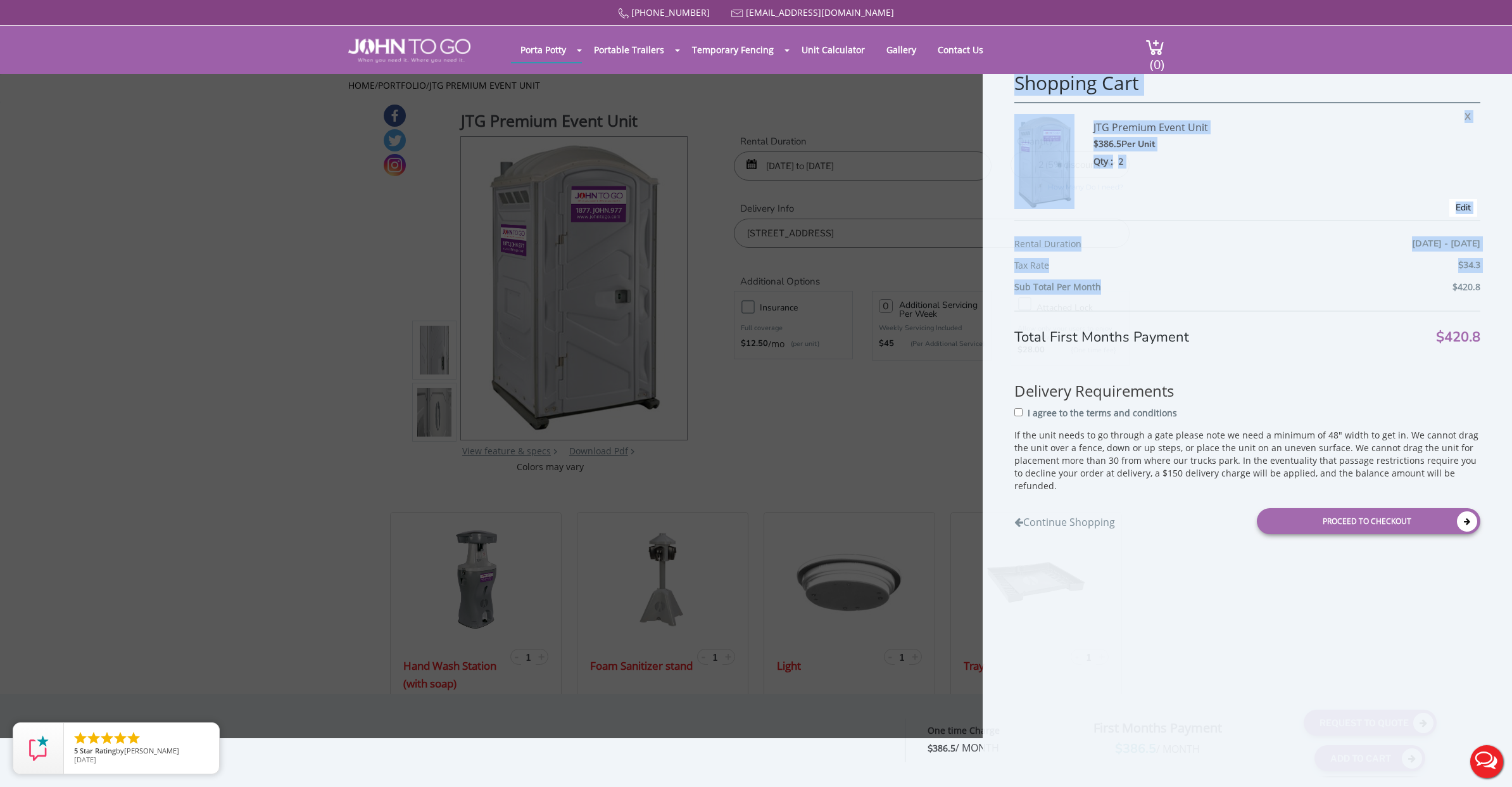
drag, startPoint x: 1190, startPoint y: 291, endPoint x: 1225, endPoint y: 369, distance: 85.5
click at [1190, 292] on div "Sub Total Per Month $420.8" at bounding box center [1248, 290] width 466 height 21
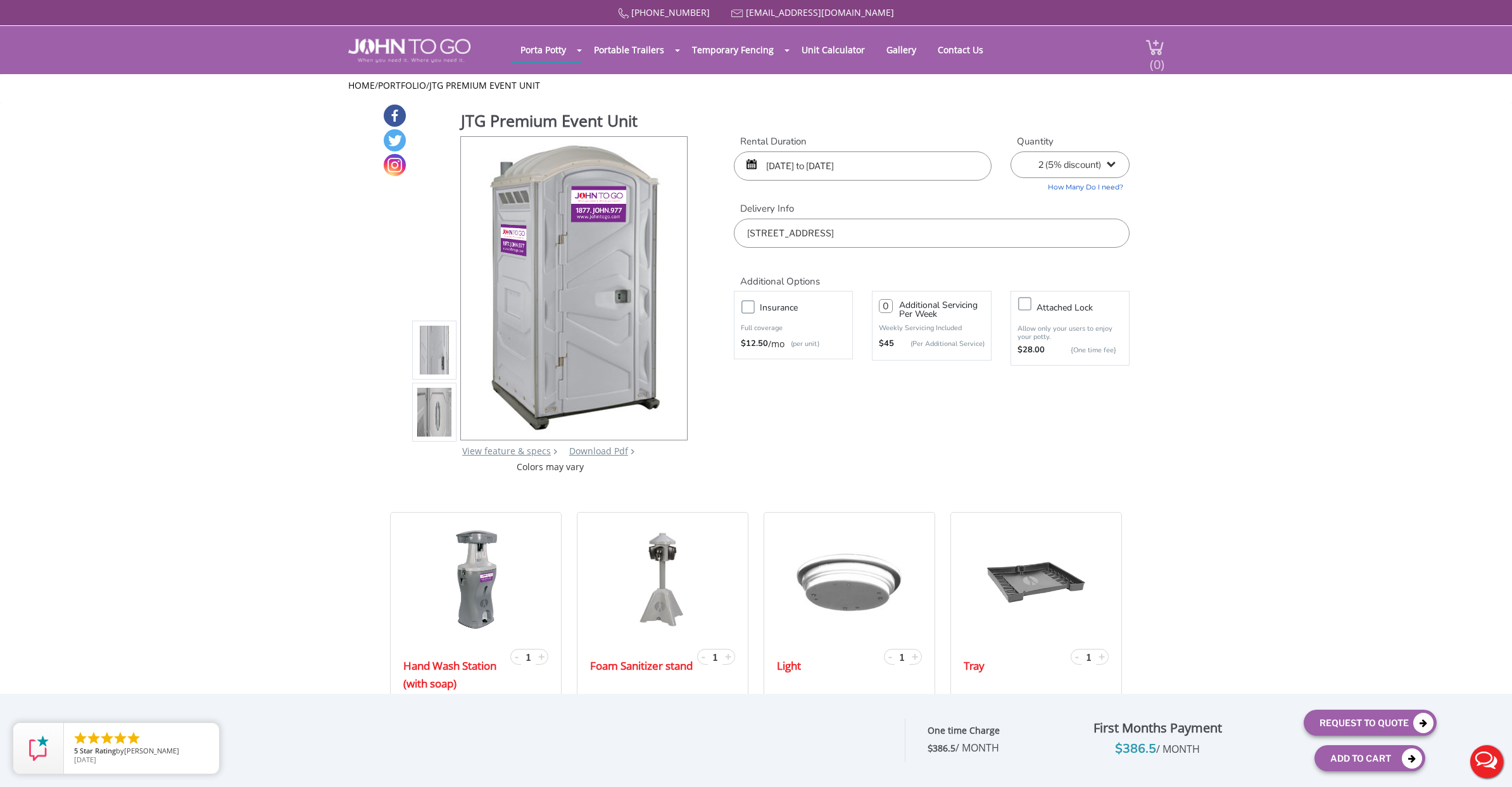
click at [1160, 52] on span "(0)" at bounding box center [1157, 59] width 15 height 27
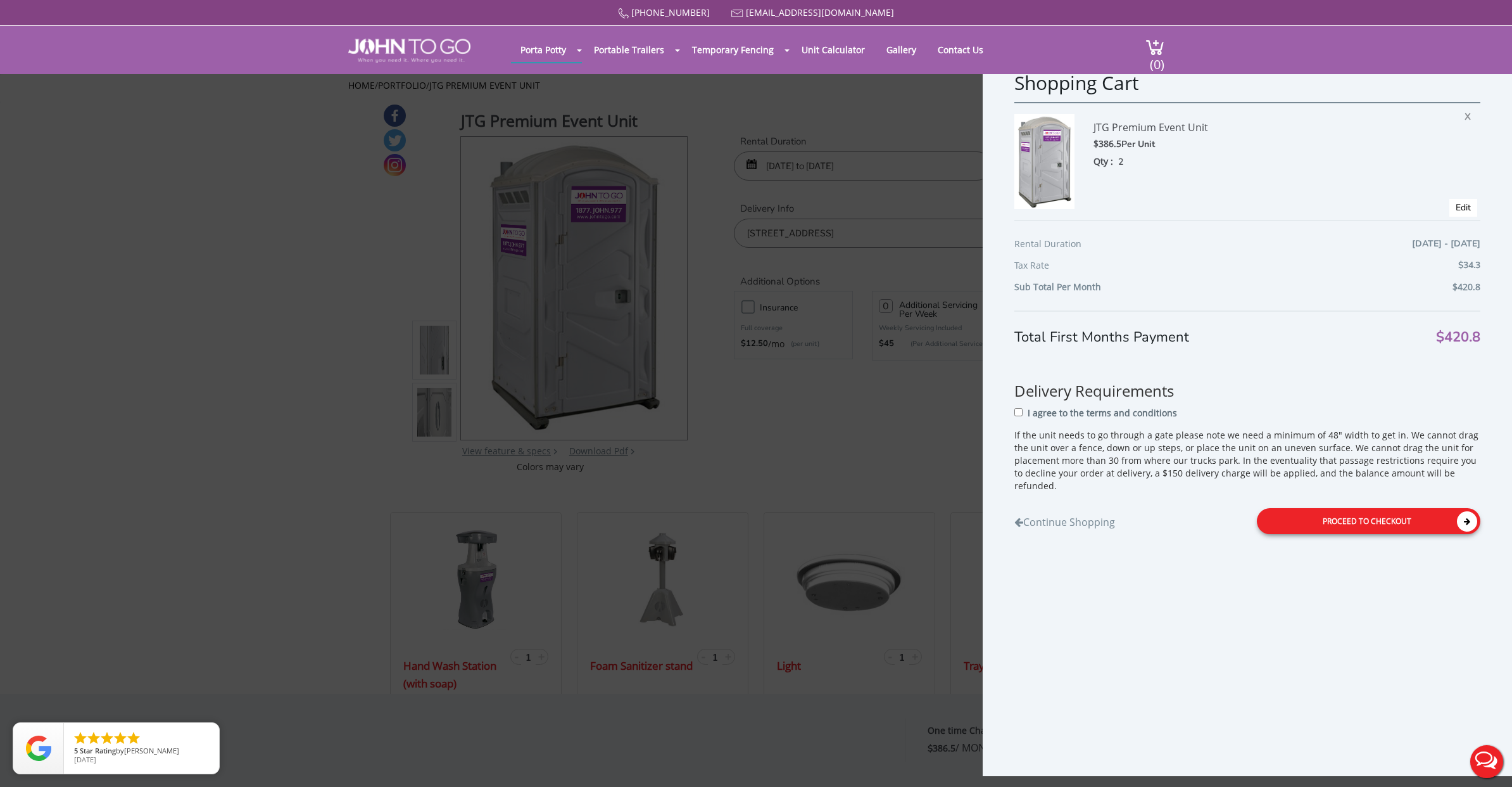
click at [1394, 508] on div "Proceed to Checkout" at bounding box center [1368, 521] width 223 height 26
click at [1037, 402] on div "Delivery Requirements I agree to the terms and conditions If the unit needs to …" at bounding box center [1248, 427] width 466 height 134
click at [1029, 409] on div "I agree to the terms and conditions" at bounding box center [1248, 418] width 466 height 25
drag, startPoint x: 1012, startPoint y: 410, endPoint x: 1019, endPoint y: 409, distance: 7.1
click at [1012, 409] on div "Shopping Cart JTG Premium Event Unit $386.5 Per Unit Qty : 2 X Edit Rental Dura…" at bounding box center [1247, 409] width 529 height 732
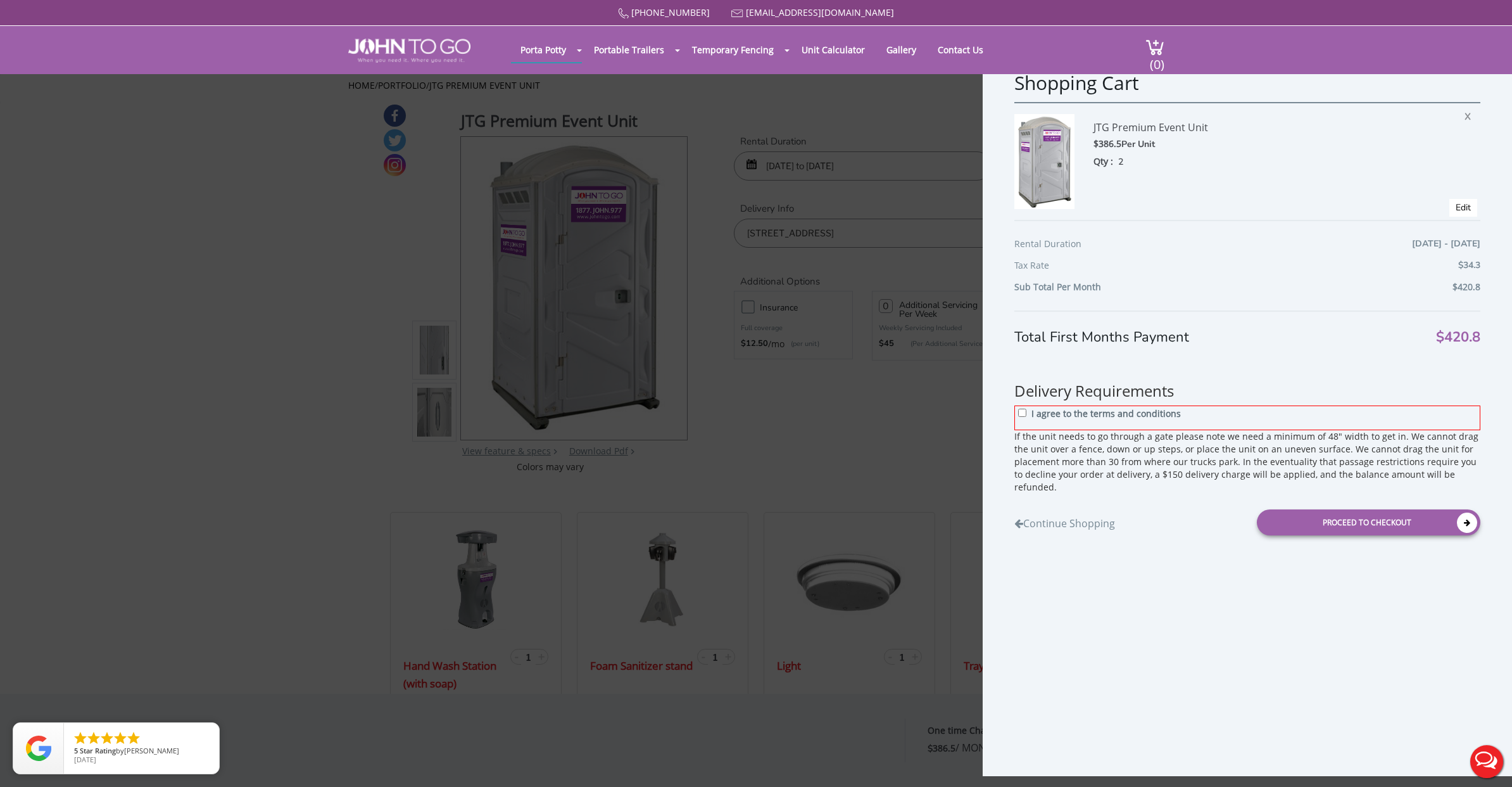
click at [1021, 409] on input "I agree to the terms and conditions" at bounding box center [1022, 412] width 8 height 8
checkbox input "true"
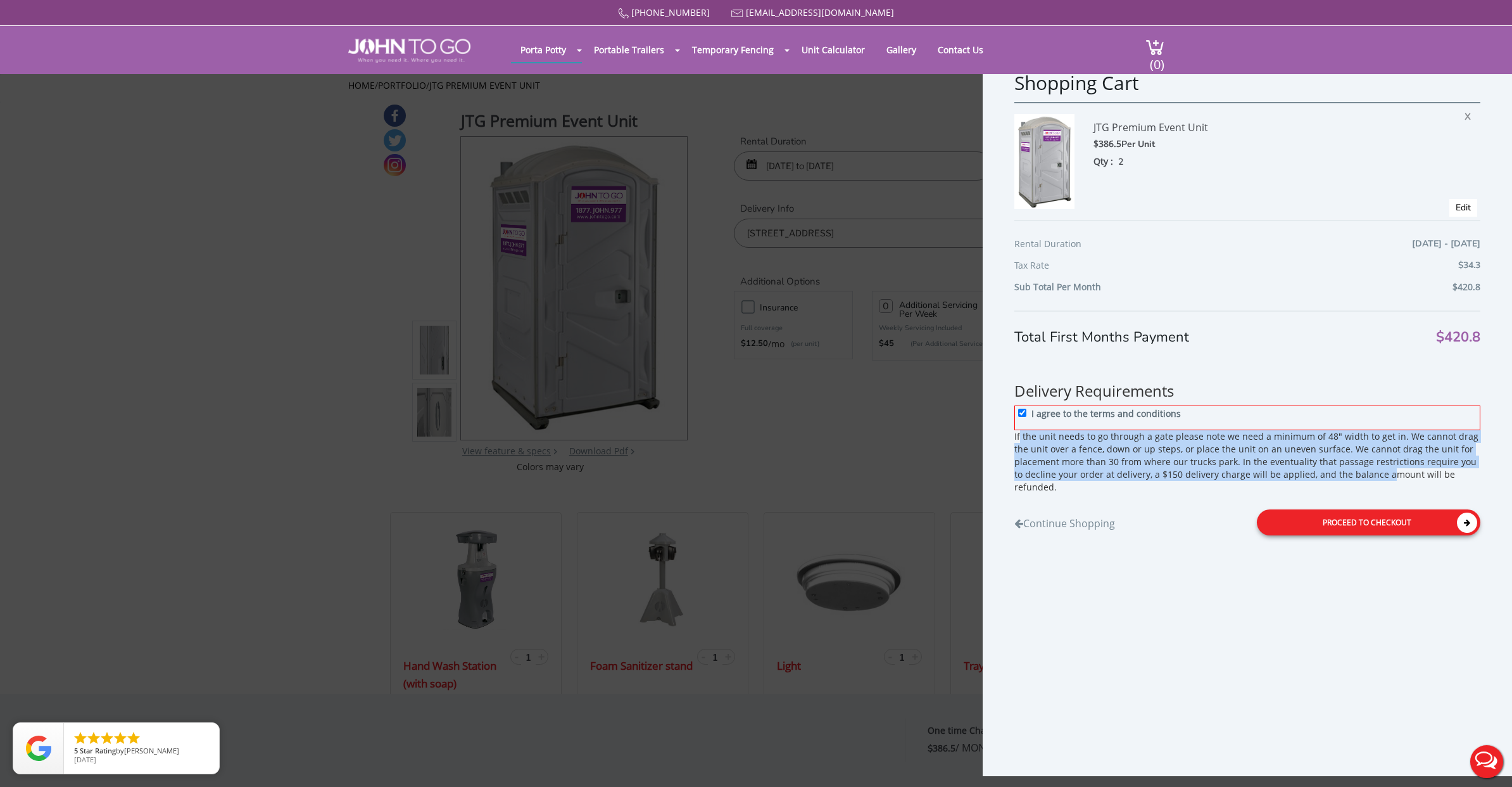
drag, startPoint x: 1020, startPoint y: 437, endPoint x: 1462, endPoint y: 499, distance: 446.3
click at [1407, 475] on p "If the unit needs to go through a gate please note we need a minimum of 48" wid…" at bounding box center [1248, 461] width 466 height 63
click at [1465, 513] on icon at bounding box center [1467, 523] width 21 height 21
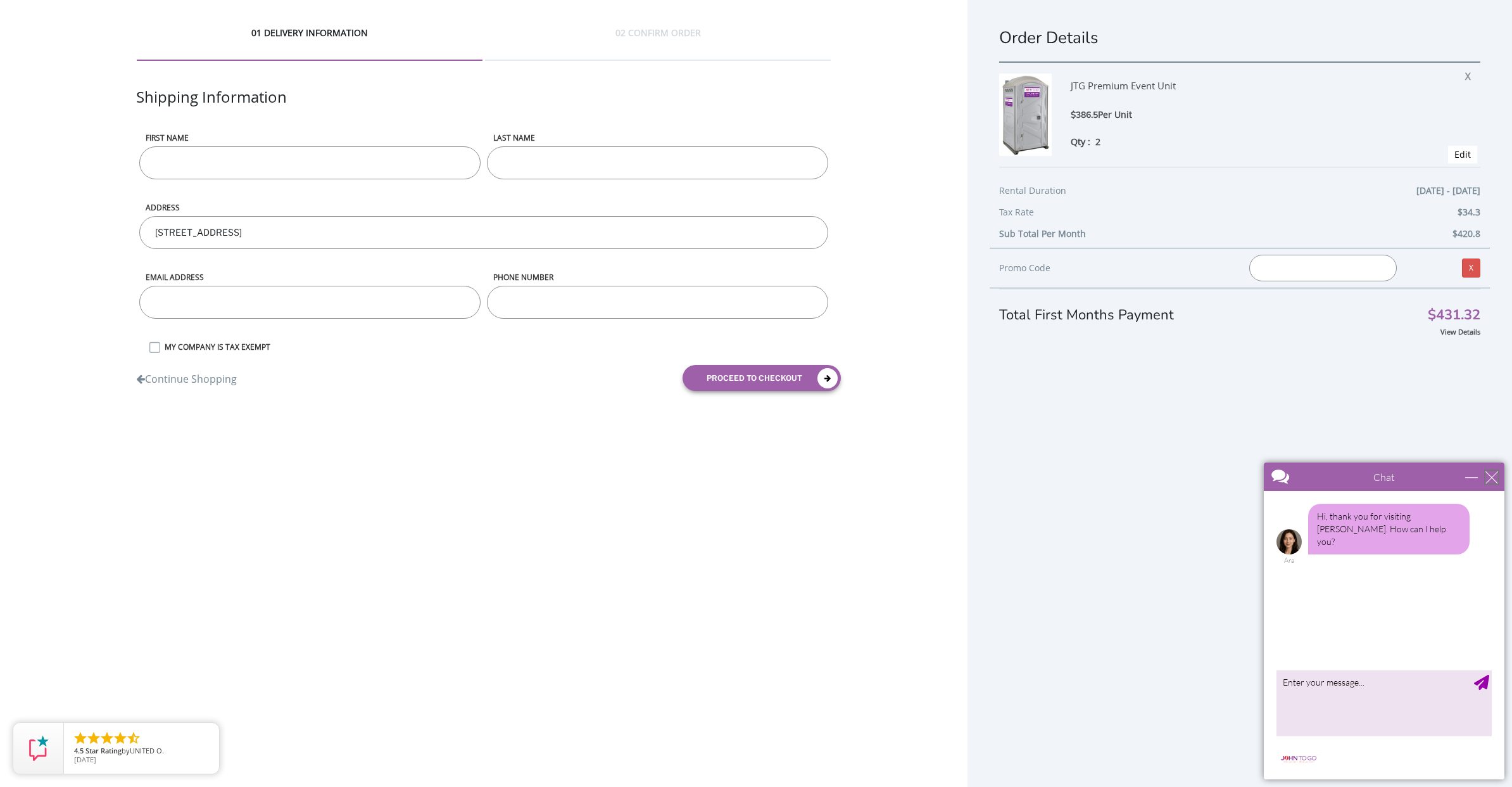
scroll to position [6, 0]
click at [1488, 475] on div "close" at bounding box center [1491, 477] width 13 height 13
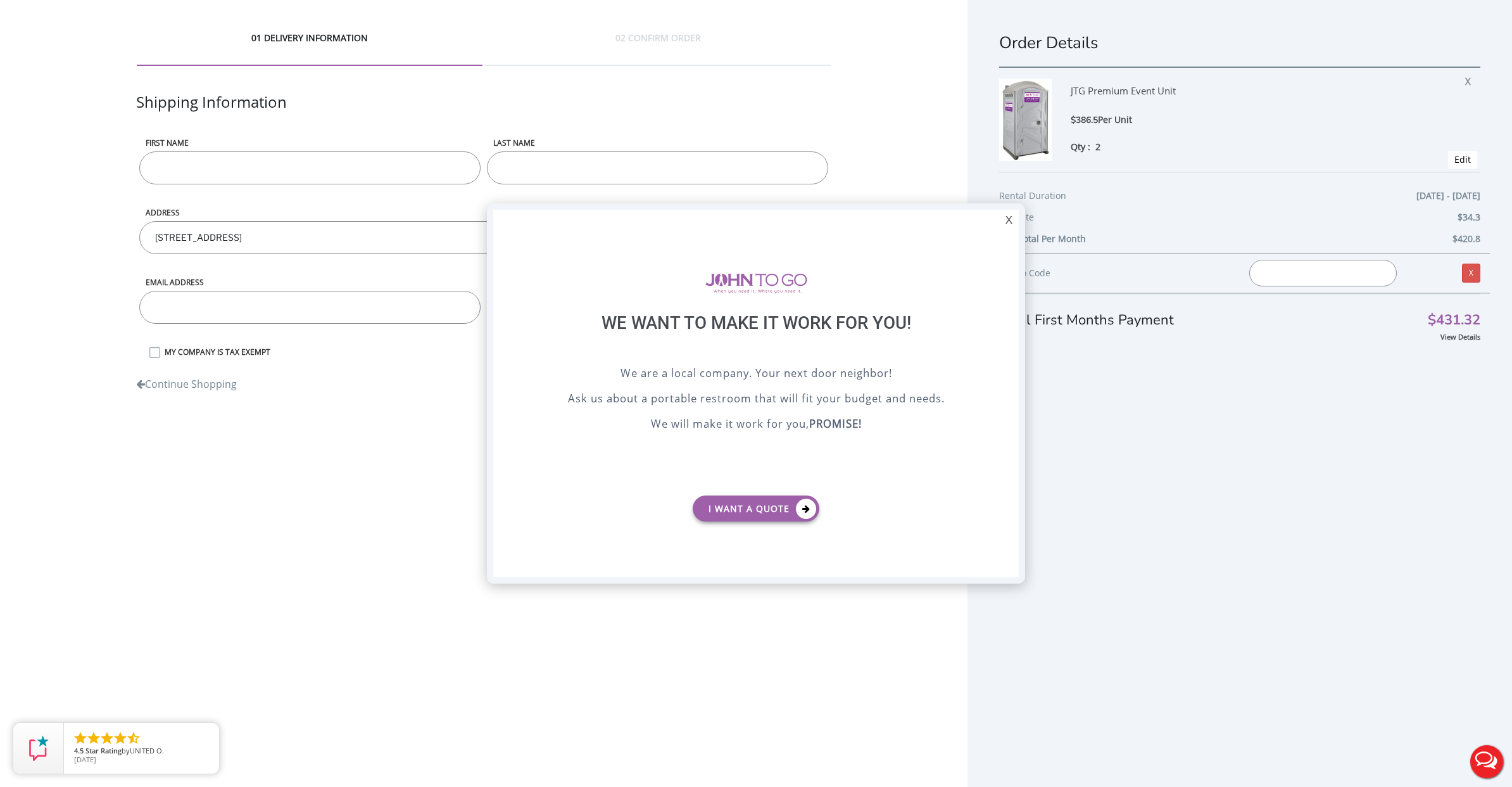
scroll to position [0, 0]
drag, startPoint x: 1012, startPoint y: 223, endPoint x: 973, endPoint y: 213, distance: 40.3
click at [1012, 223] on div "X" at bounding box center [1009, 220] width 20 height 21
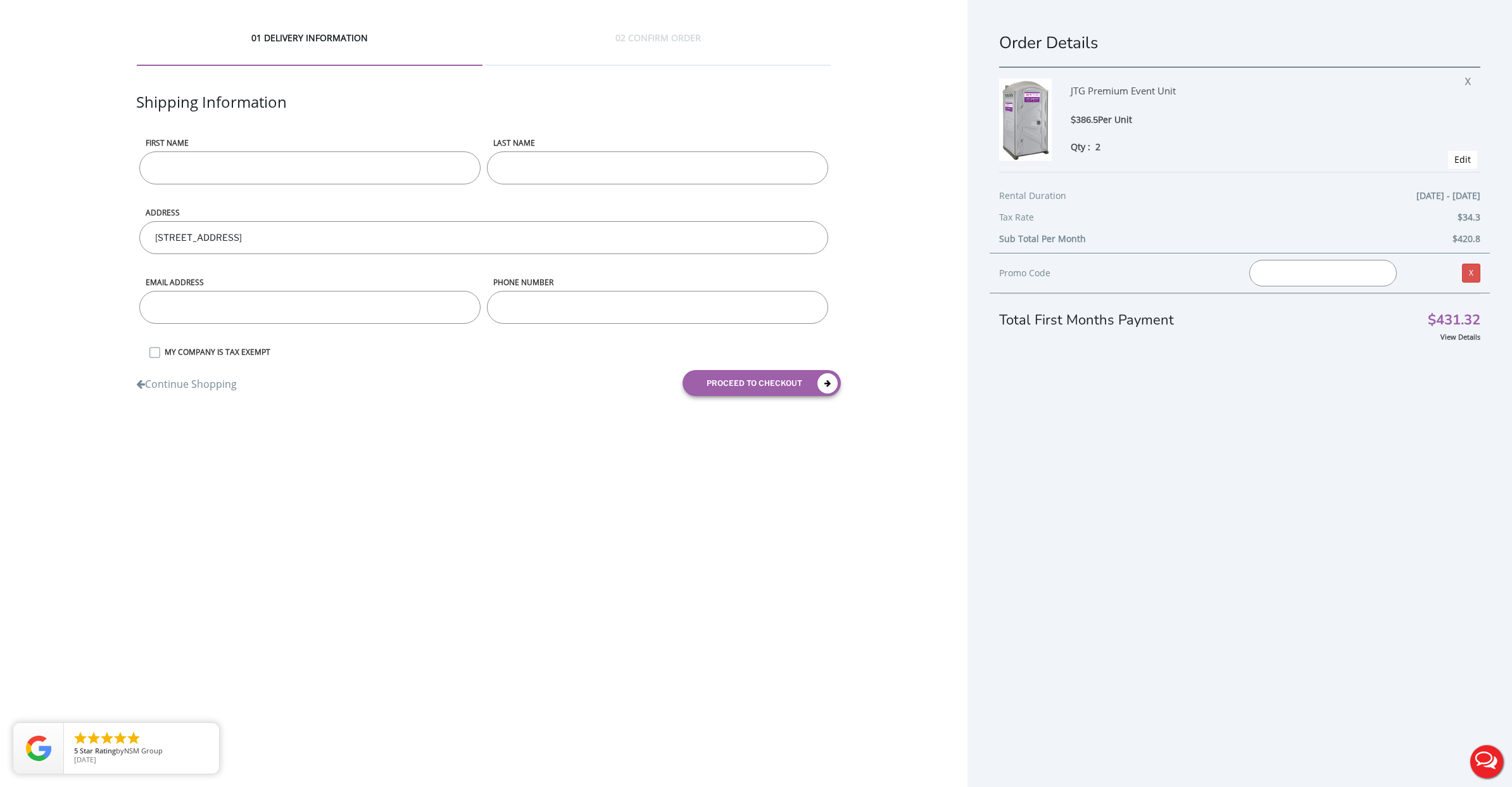
click at [537, 44] on div "02 CONFIRM ORDER" at bounding box center [658, 49] width 346 height 34
drag, startPoint x: 333, startPoint y: 46, endPoint x: 368, endPoint y: 3, distance: 55.4
click at [333, 46] on div "01 DELIVERY INFORMATION" at bounding box center [309, 49] width 346 height 34
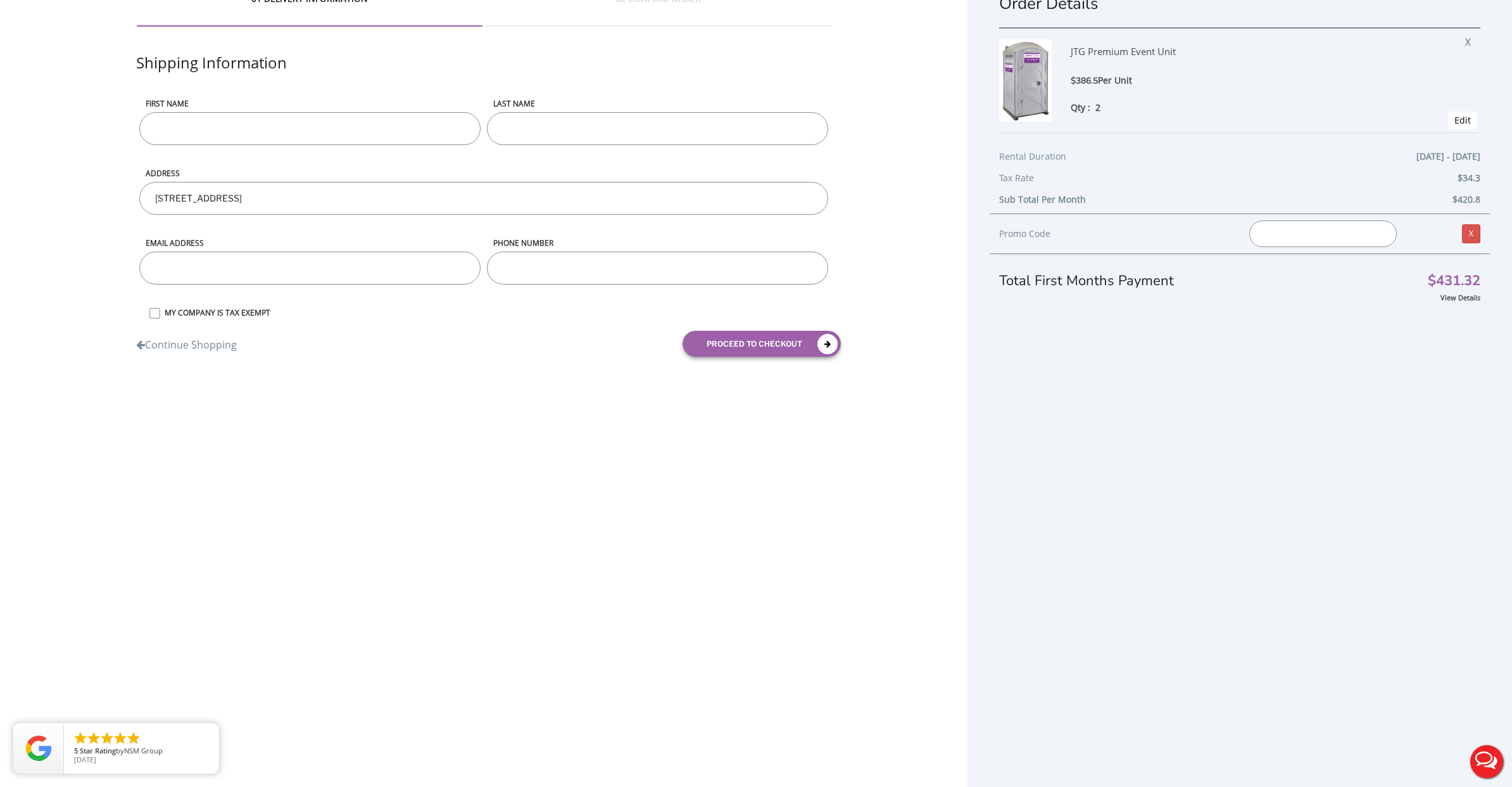
scroll to position [40, 0]
click at [1477, 757] on button "Live Chat" at bounding box center [1486, 761] width 51 height 51
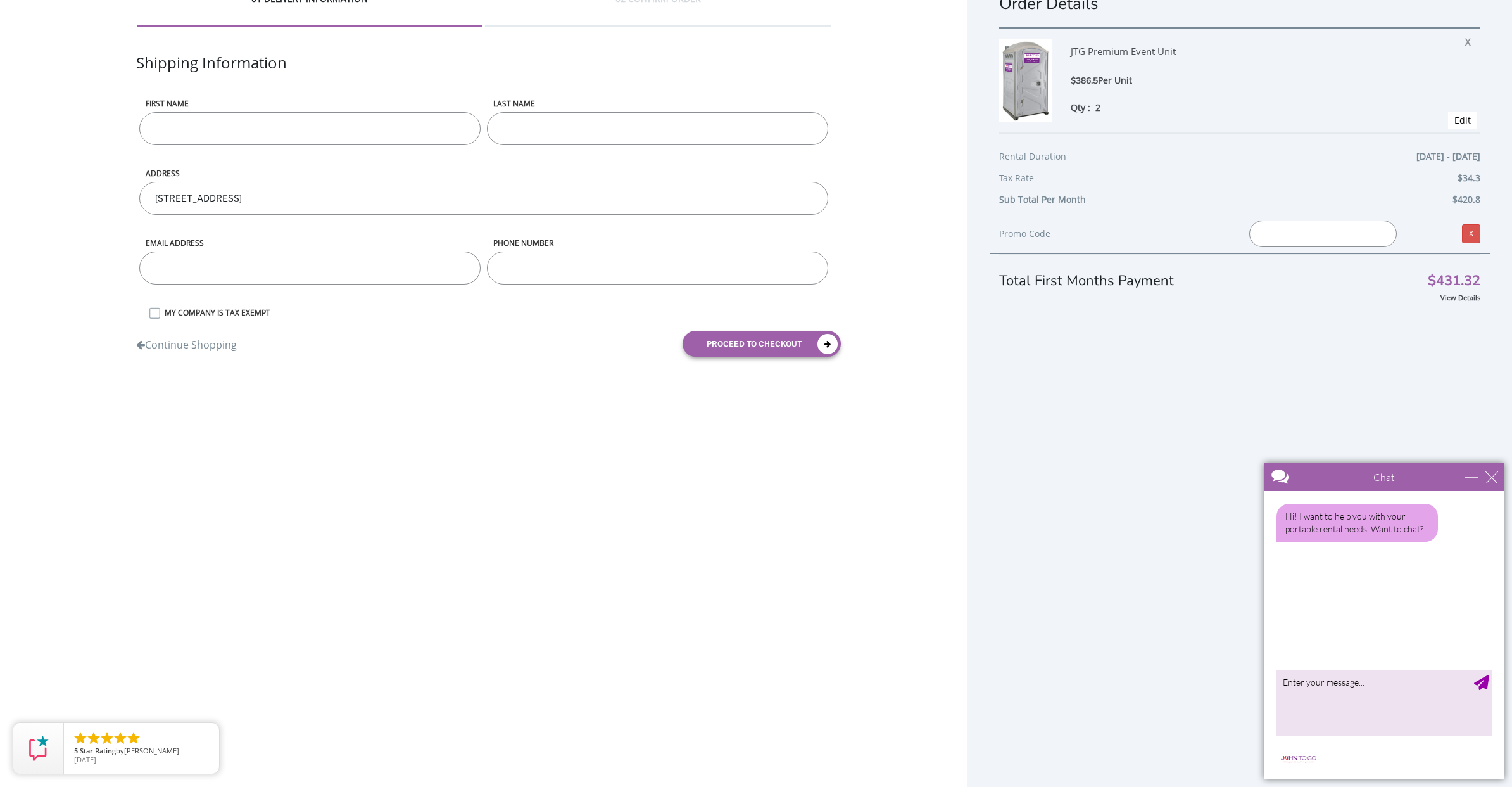
drag, startPoint x: 1481, startPoint y: 466, endPoint x: 1498, endPoint y: 475, distance: 19.2
click at [1482, 466] on div "Chat" at bounding box center [1384, 477] width 241 height 29
click at [1501, 483] on div "Chat" at bounding box center [1384, 477] width 241 height 29
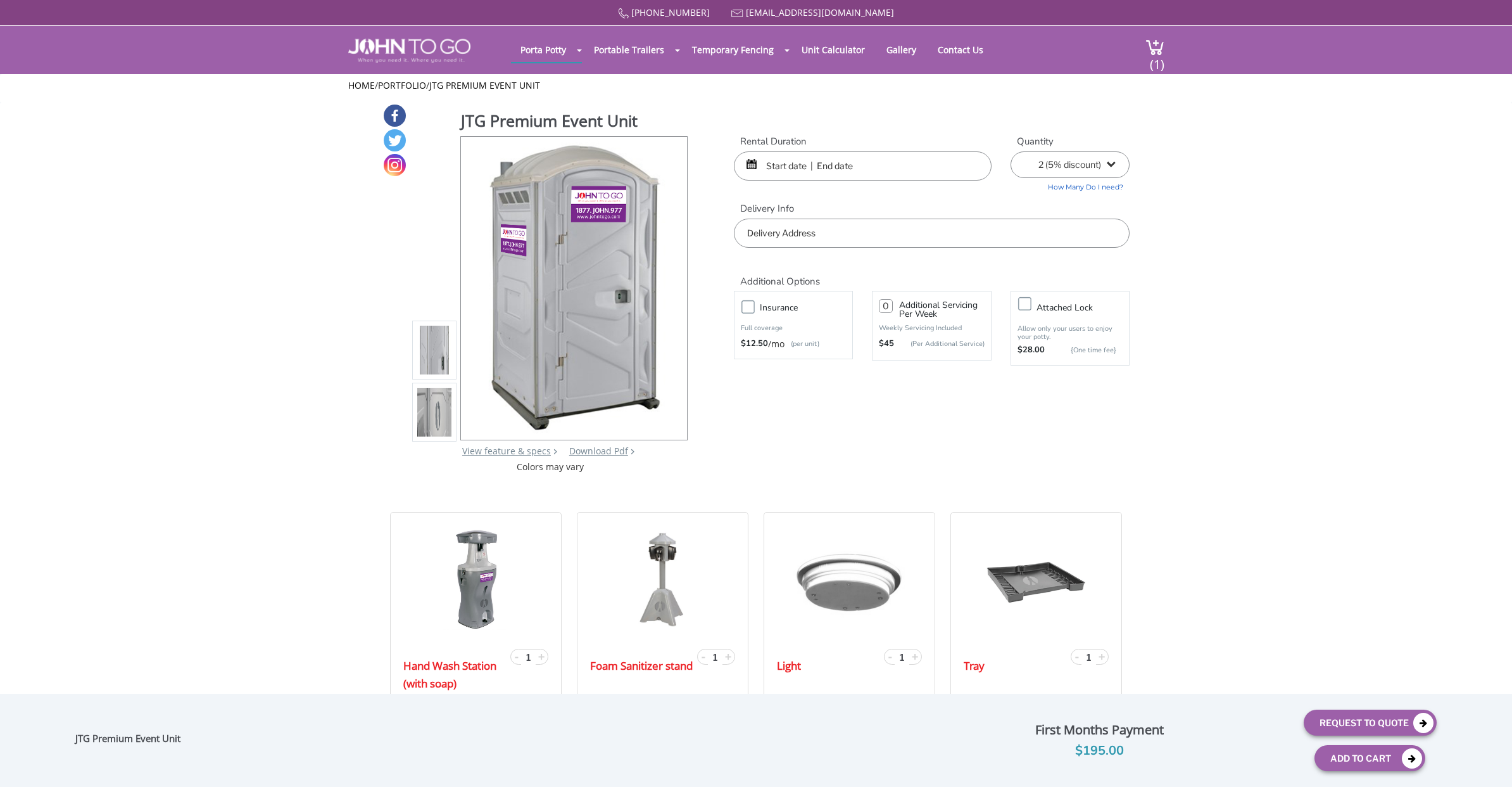
select select "2"
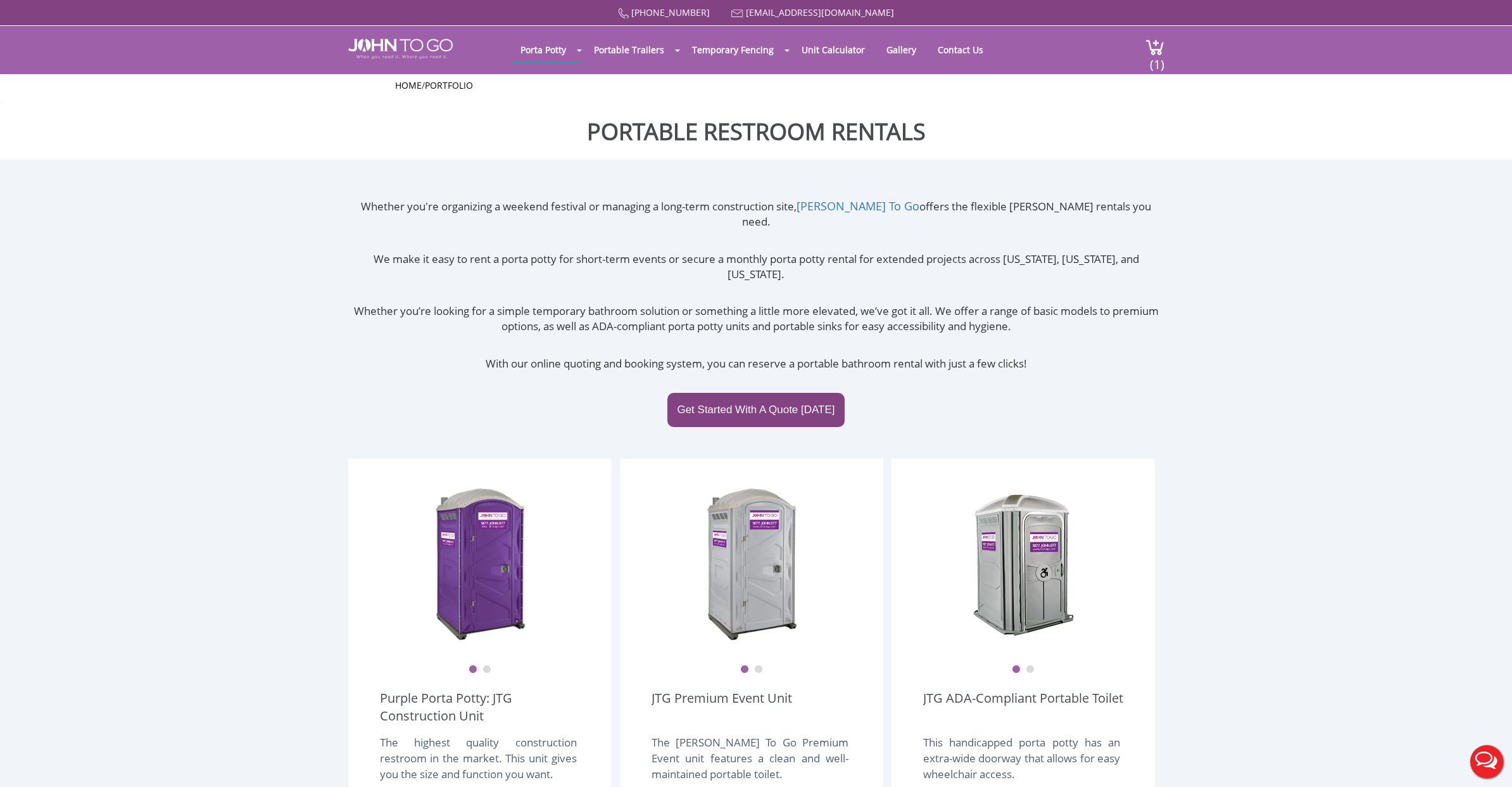
click at [867, 213] on div "Whether you're organizing a weekend festival or managing a long-term constructi…" at bounding box center [756, 329] width 816 height 261
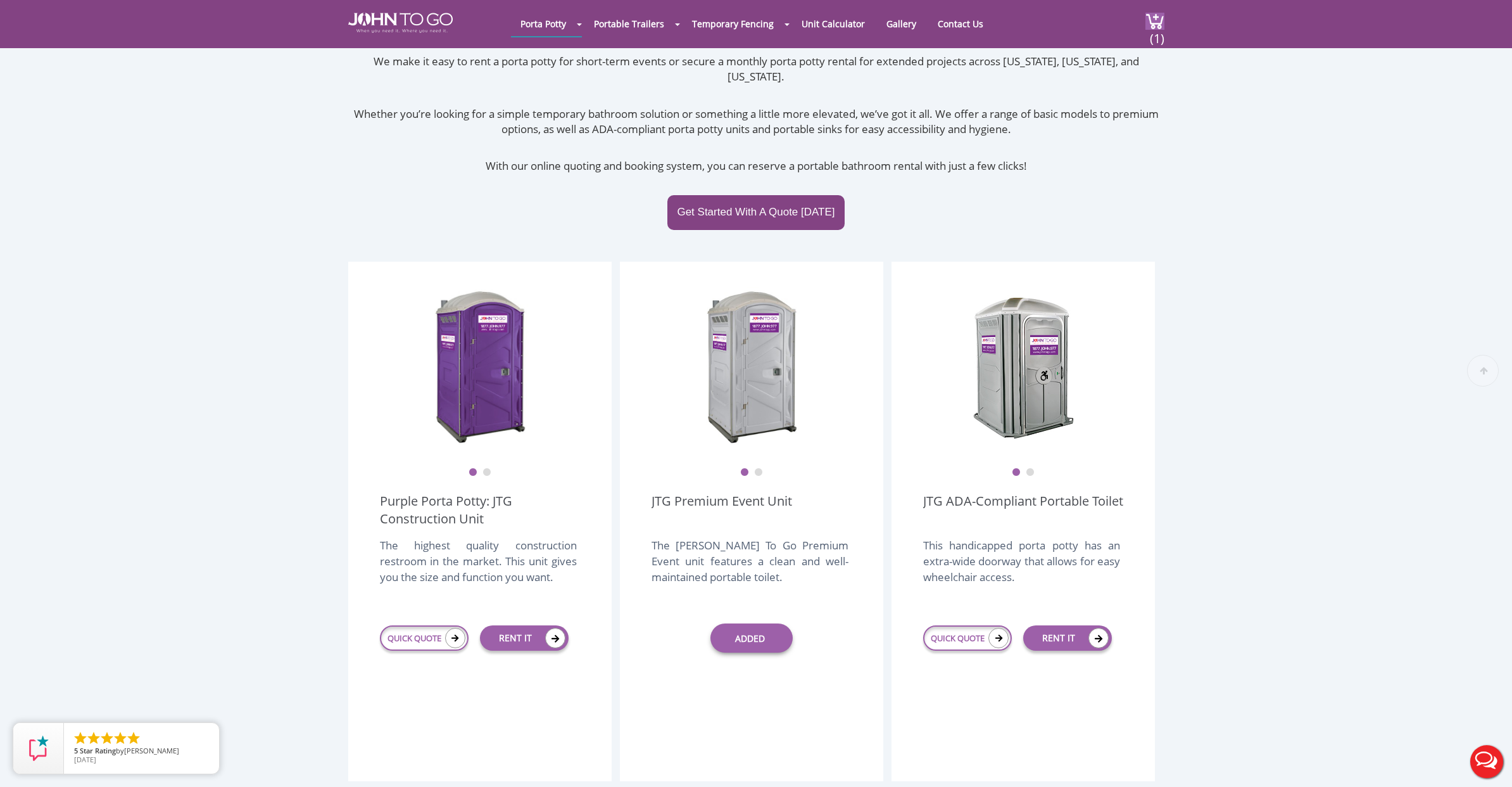
scroll to position [192, 0]
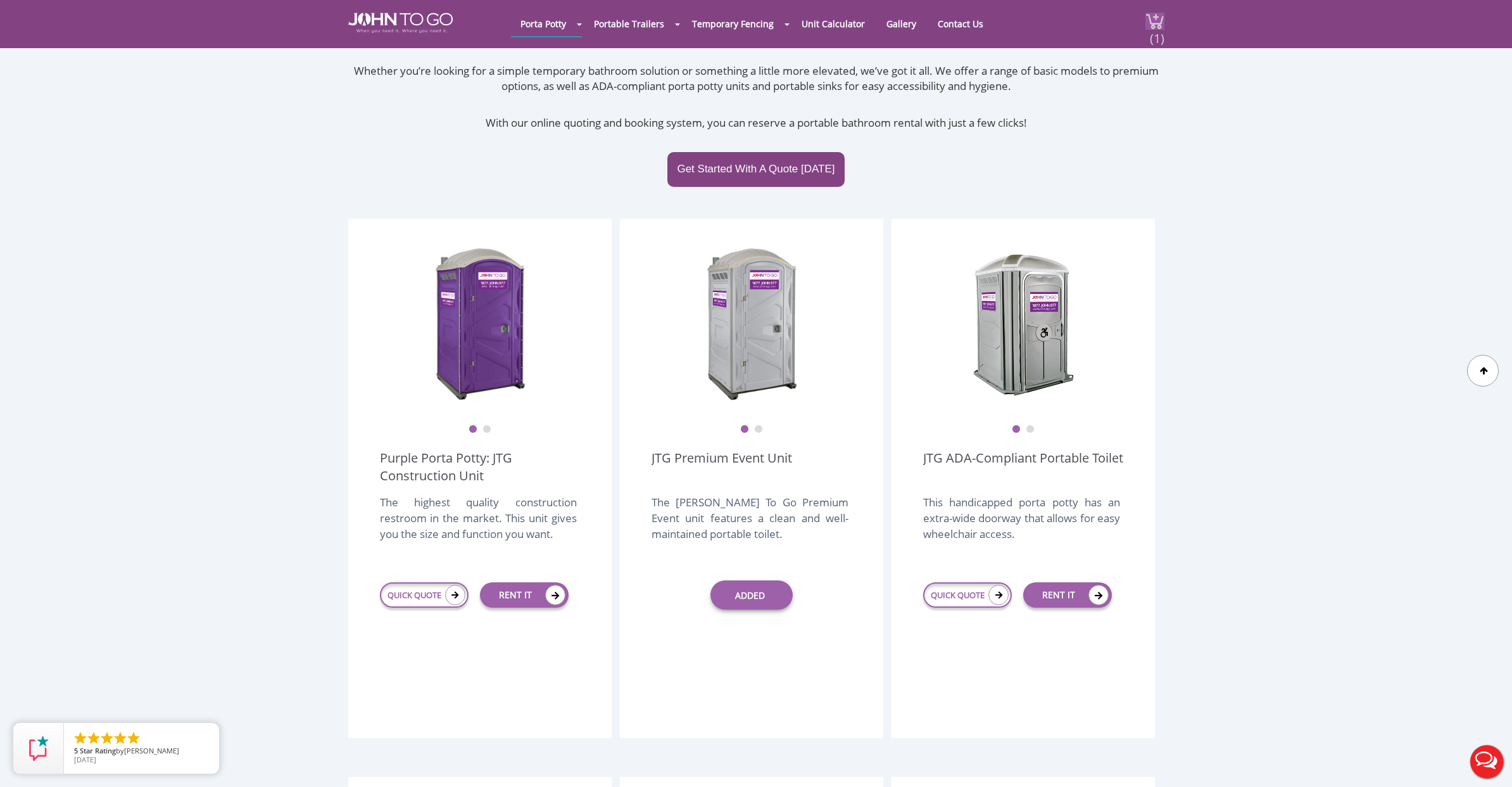
click at [1145, 24] on img at bounding box center [1154, 21] width 19 height 17
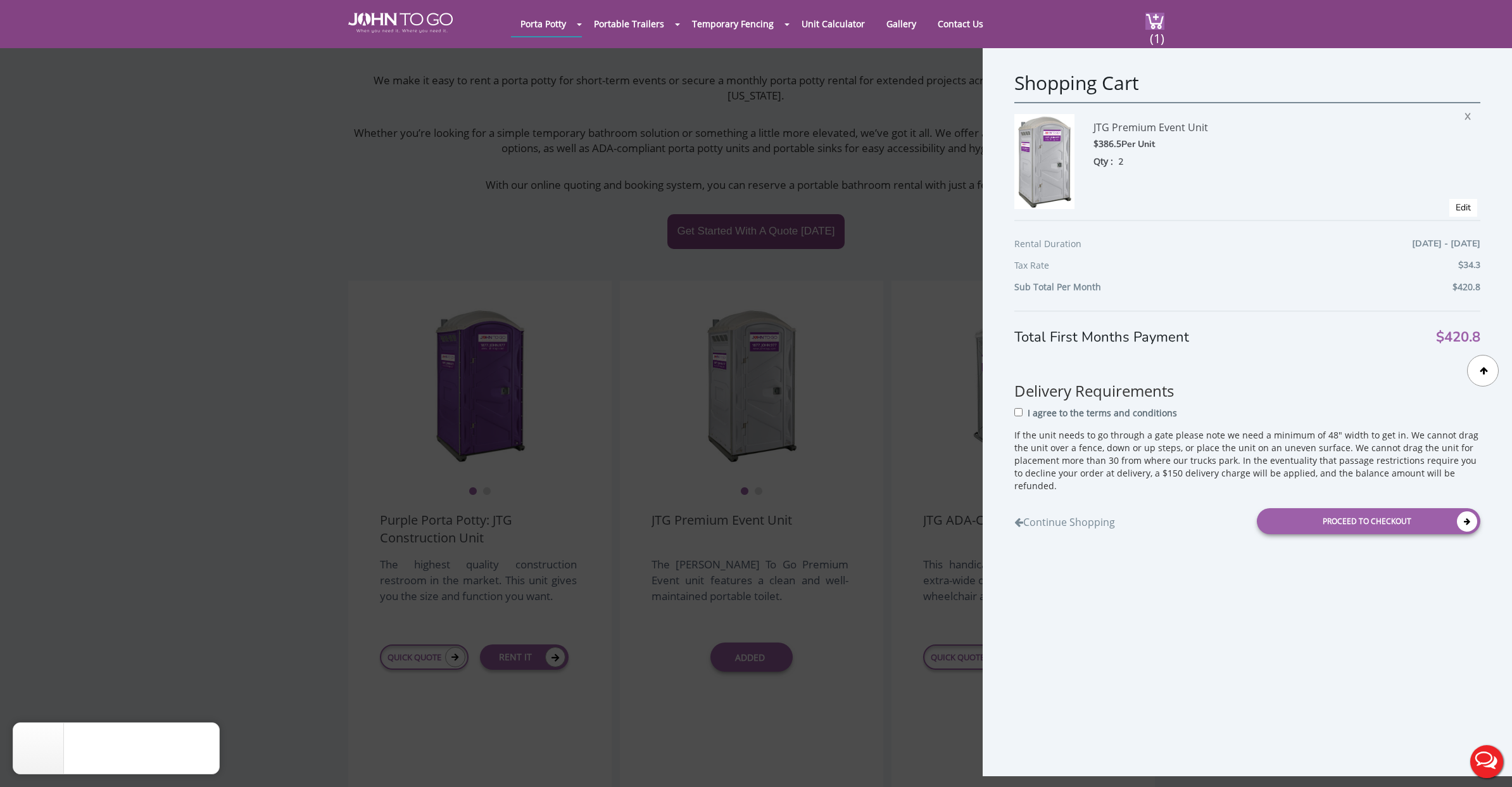
scroll to position [129, 0]
click at [1458, 207] on link "Edit" at bounding box center [1463, 207] width 15 height 12
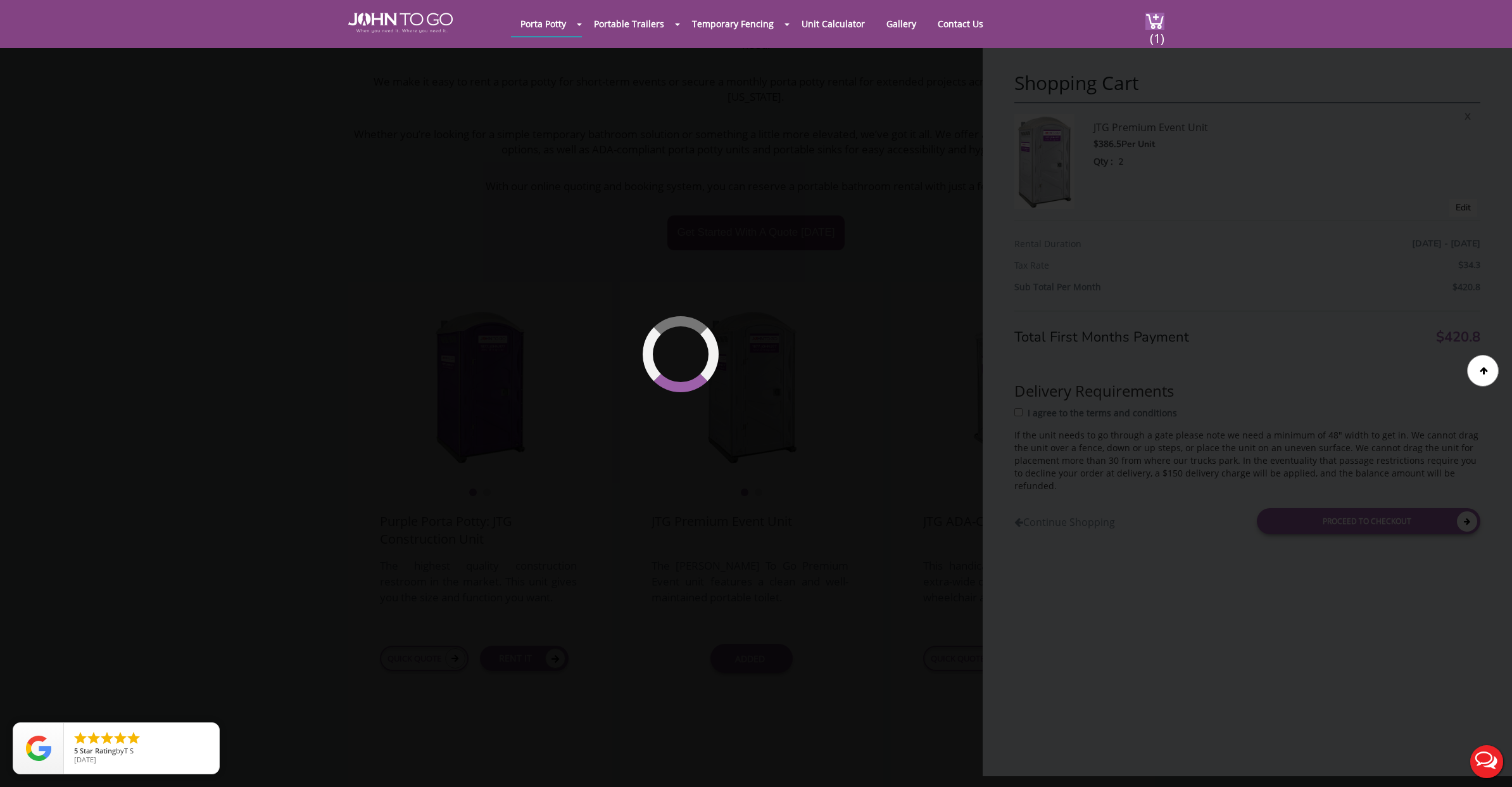
type input "[DATE] to [DATE]"
select select "2"
type input "0"
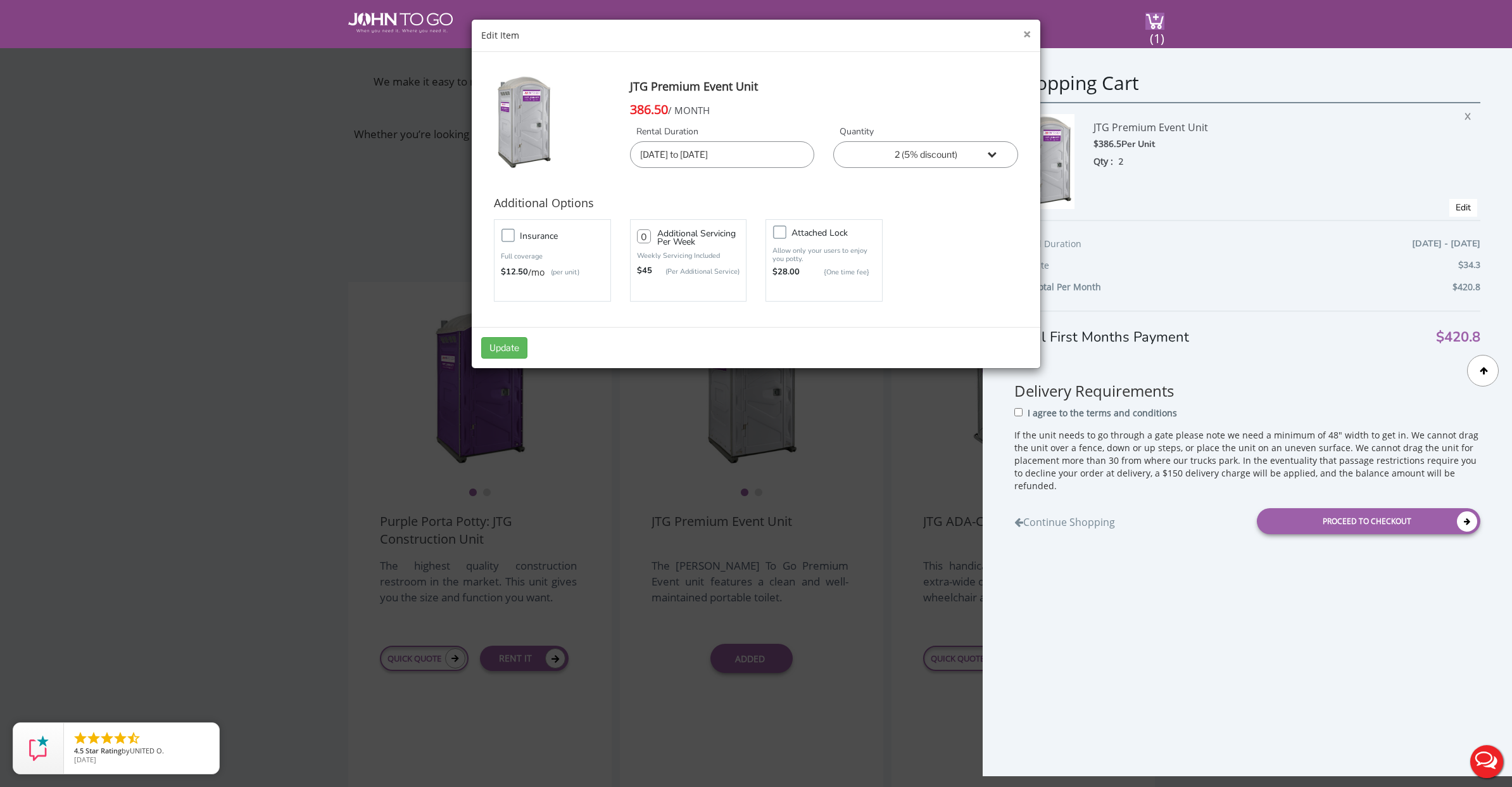
click at [1026, 36] on button "×" at bounding box center [1027, 35] width 8 height 14
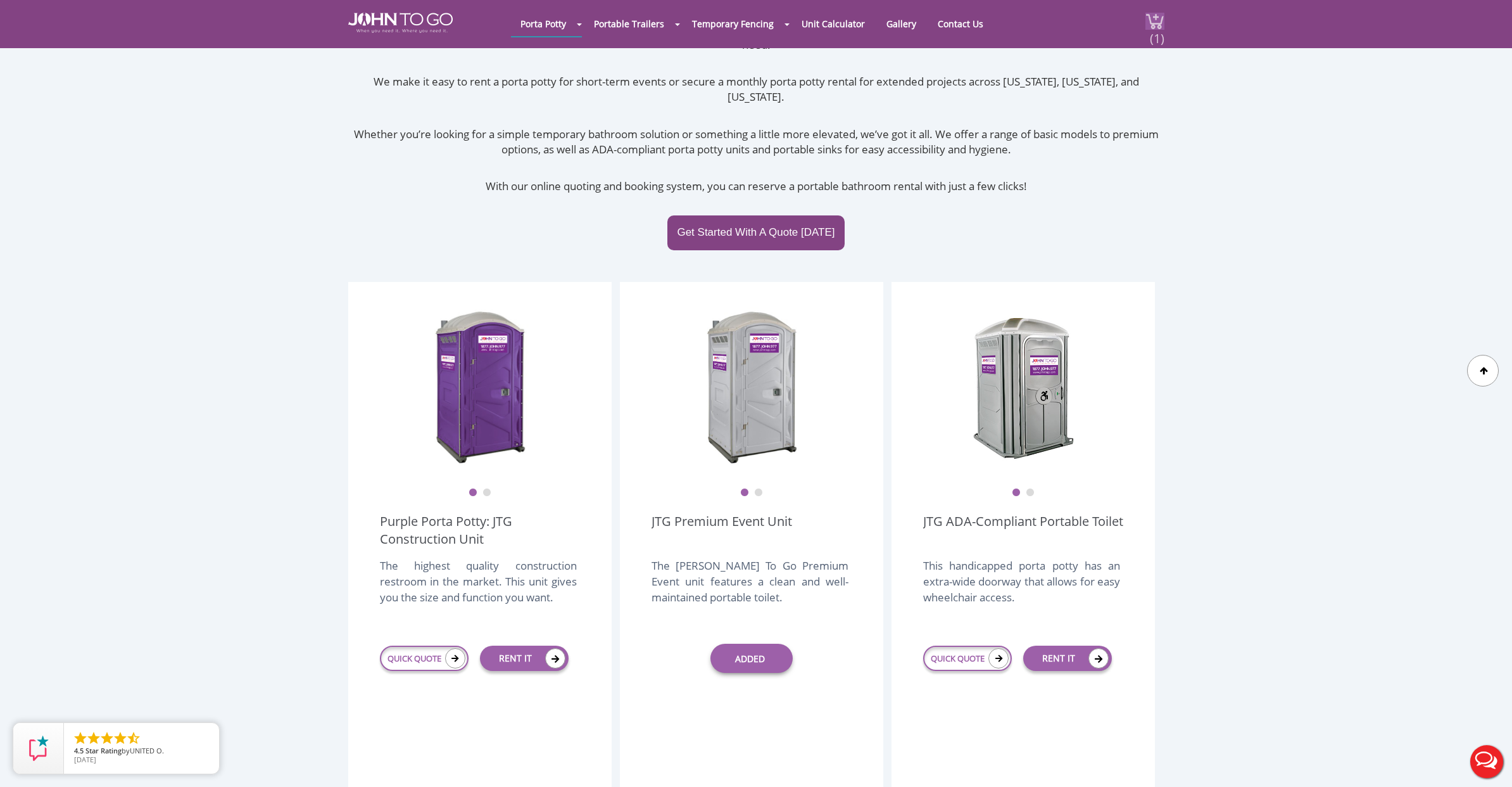
click at [1153, 29] on span "(1)" at bounding box center [1157, 33] width 15 height 27
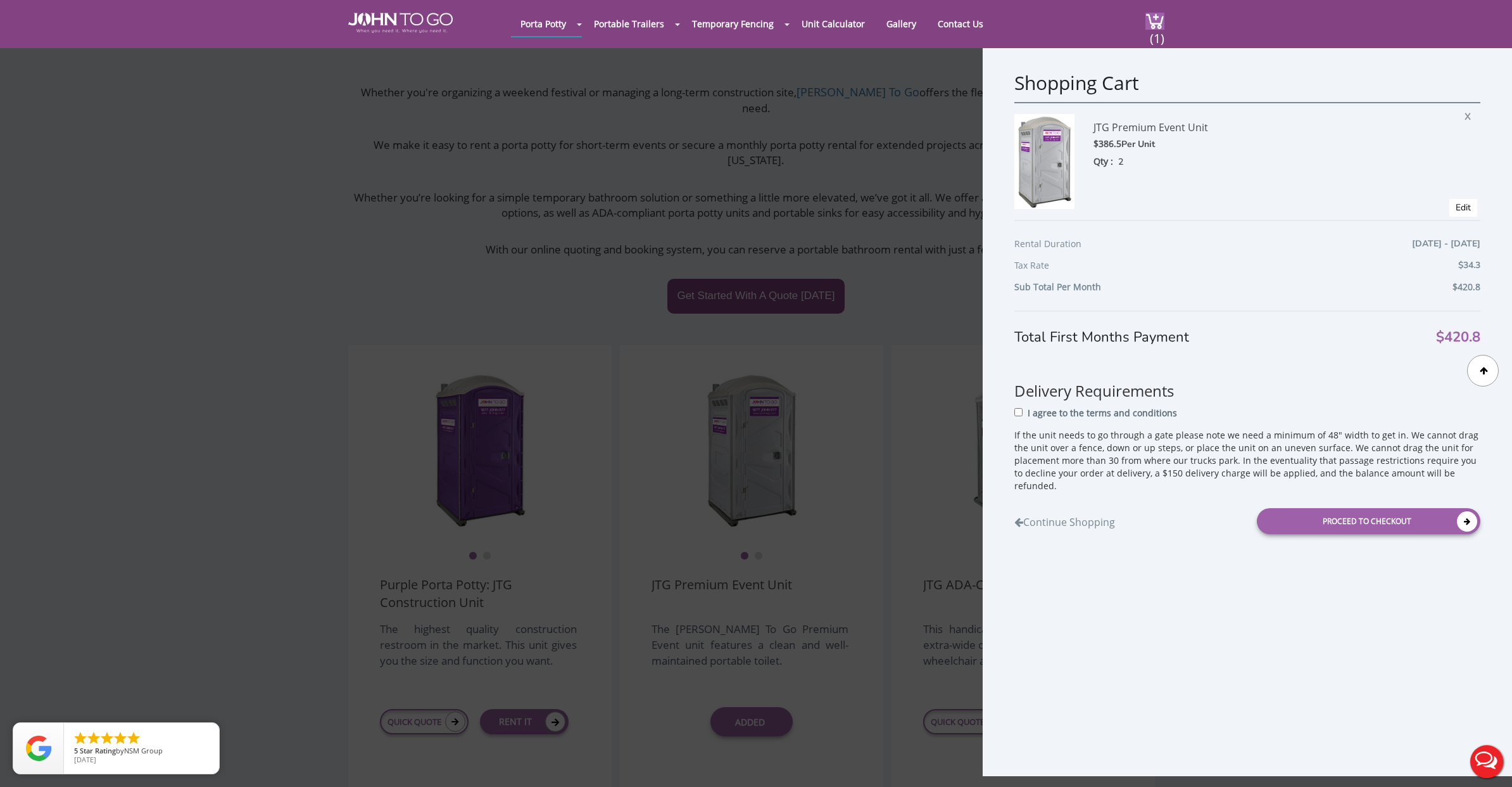
scroll to position [65, 0]
click at [1472, 112] on span "X" at bounding box center [1471, 115] width 13 height 17
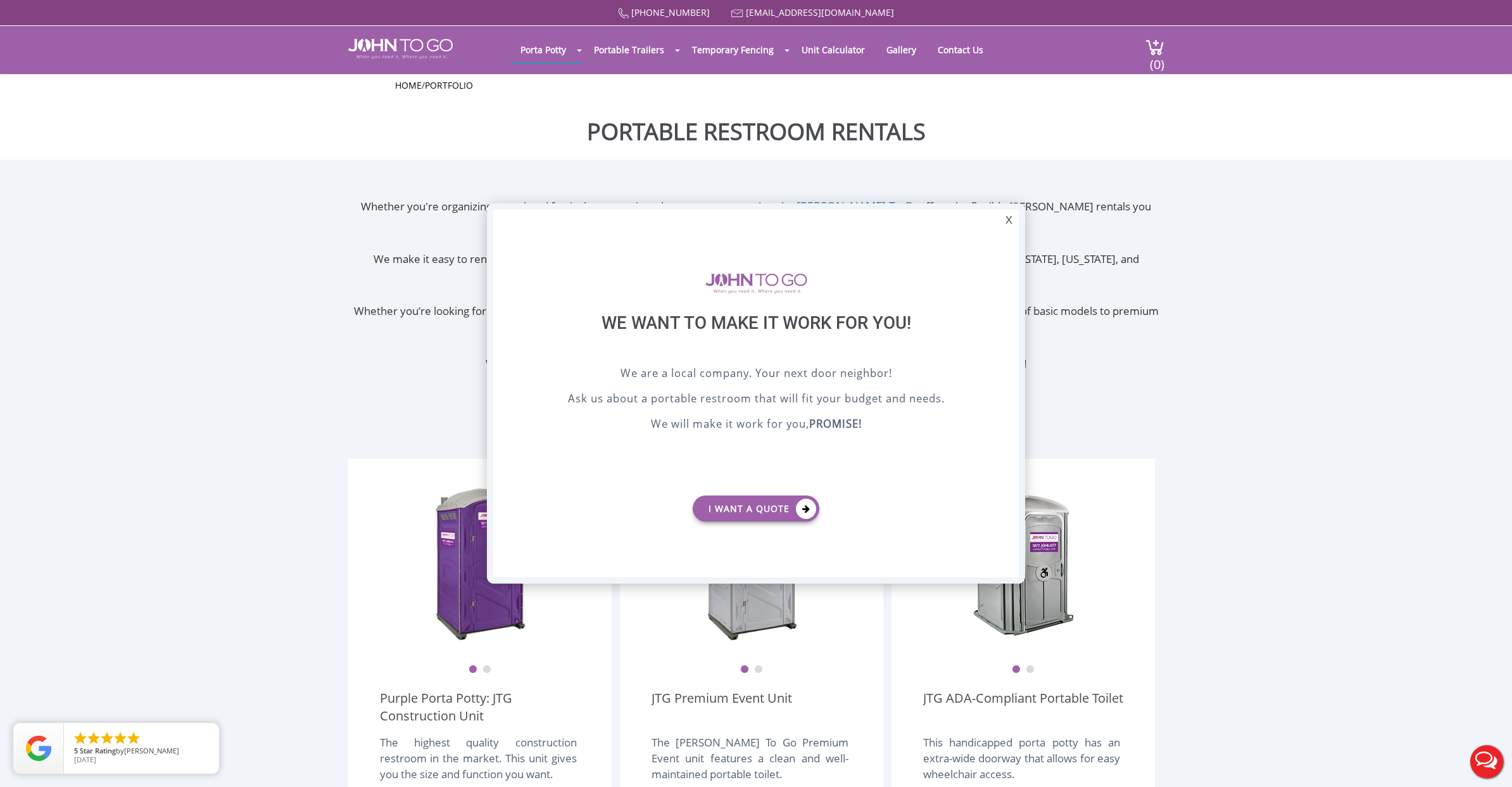
click at [1004, 212] on div "X" at bounding box center [1009, 220] width 20 height 21
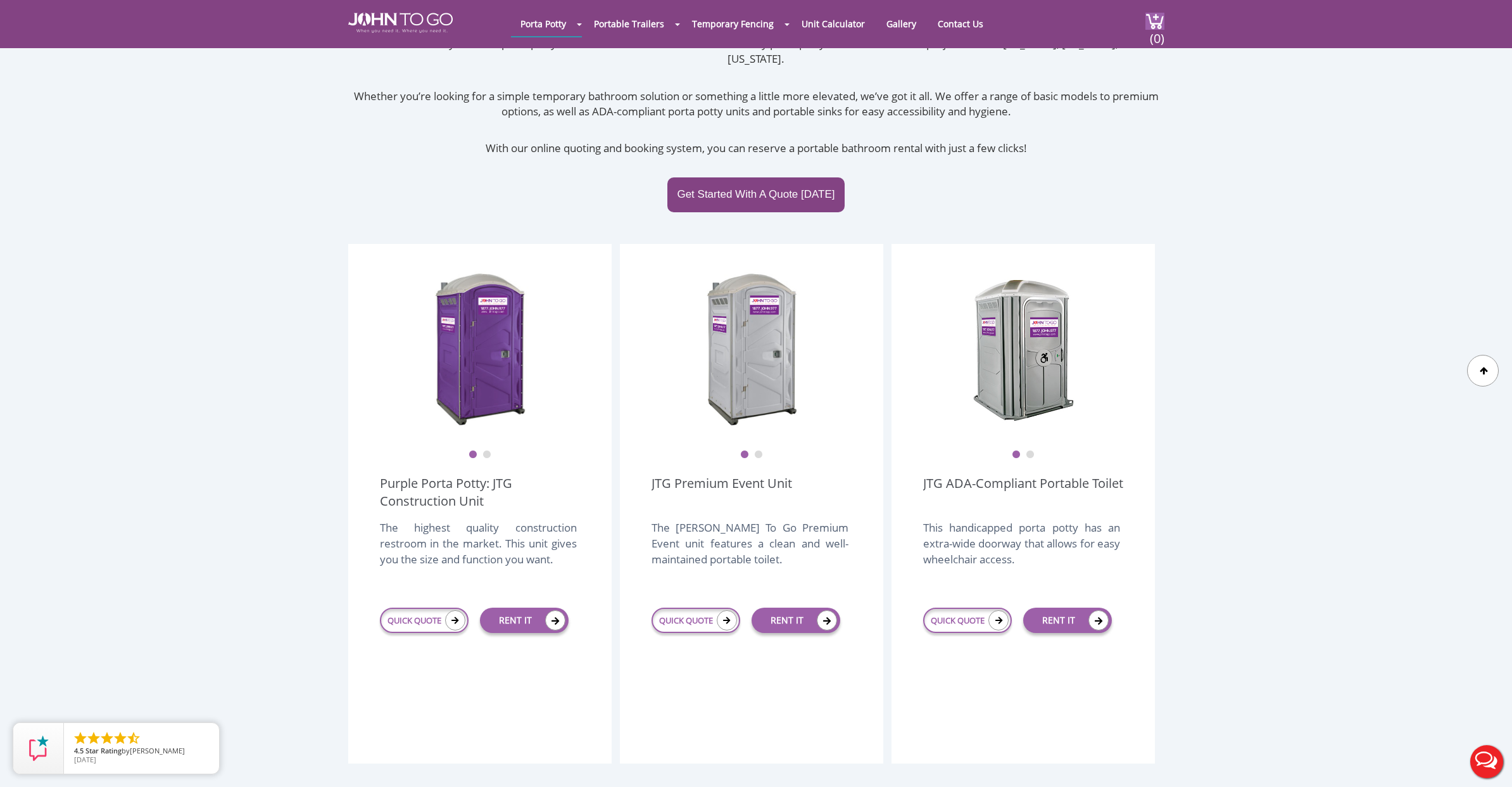
scroll to position [166, 0]
click at [1032, 451] on button "2" at bounding box center [1031, 456] width 9 height 9
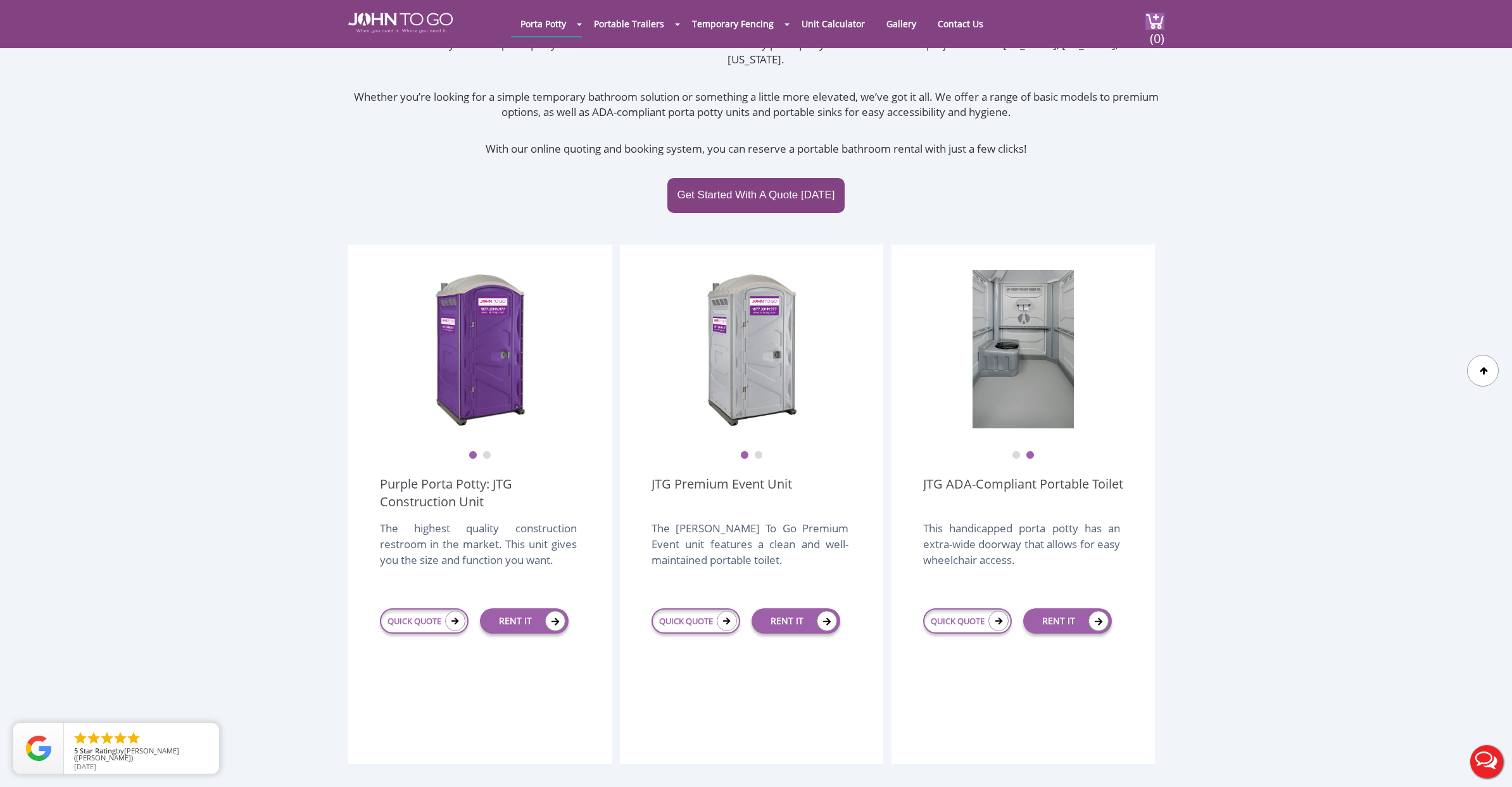
click at [760, 451] on button "2" at bounding box center [759, 456] width 9 height 9
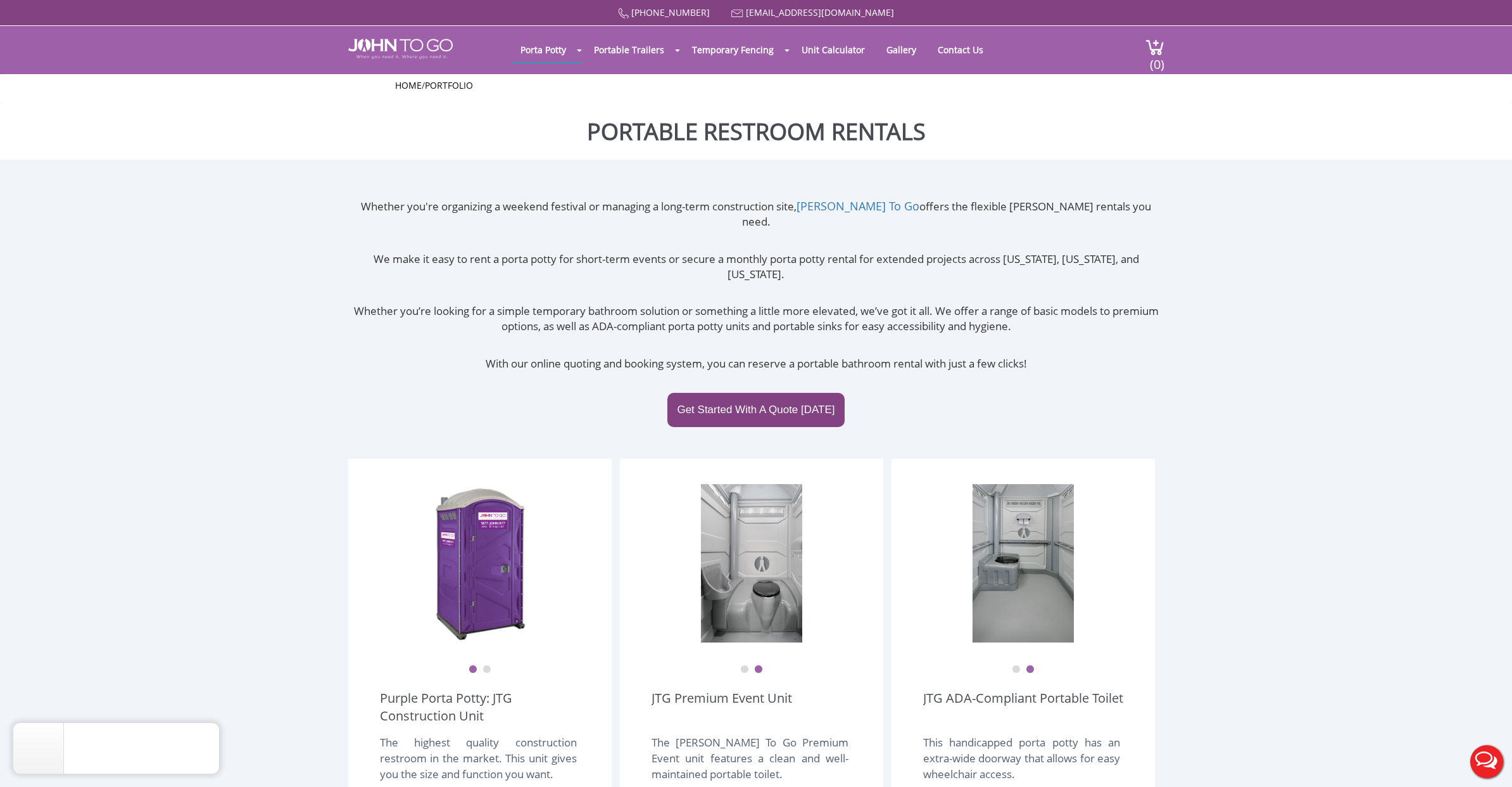
scroll to position [0, 0]
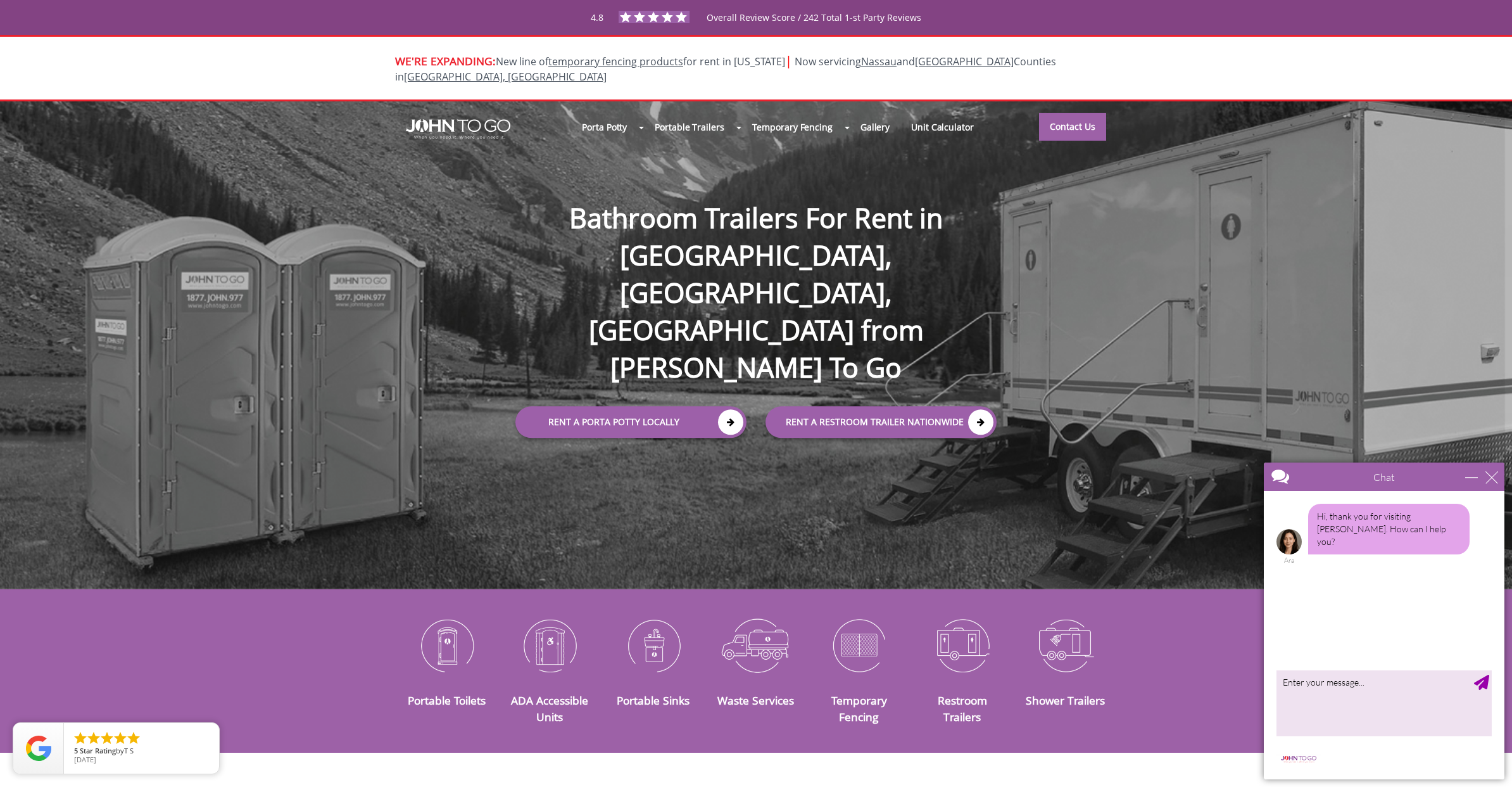
scroll to position [2, 0]
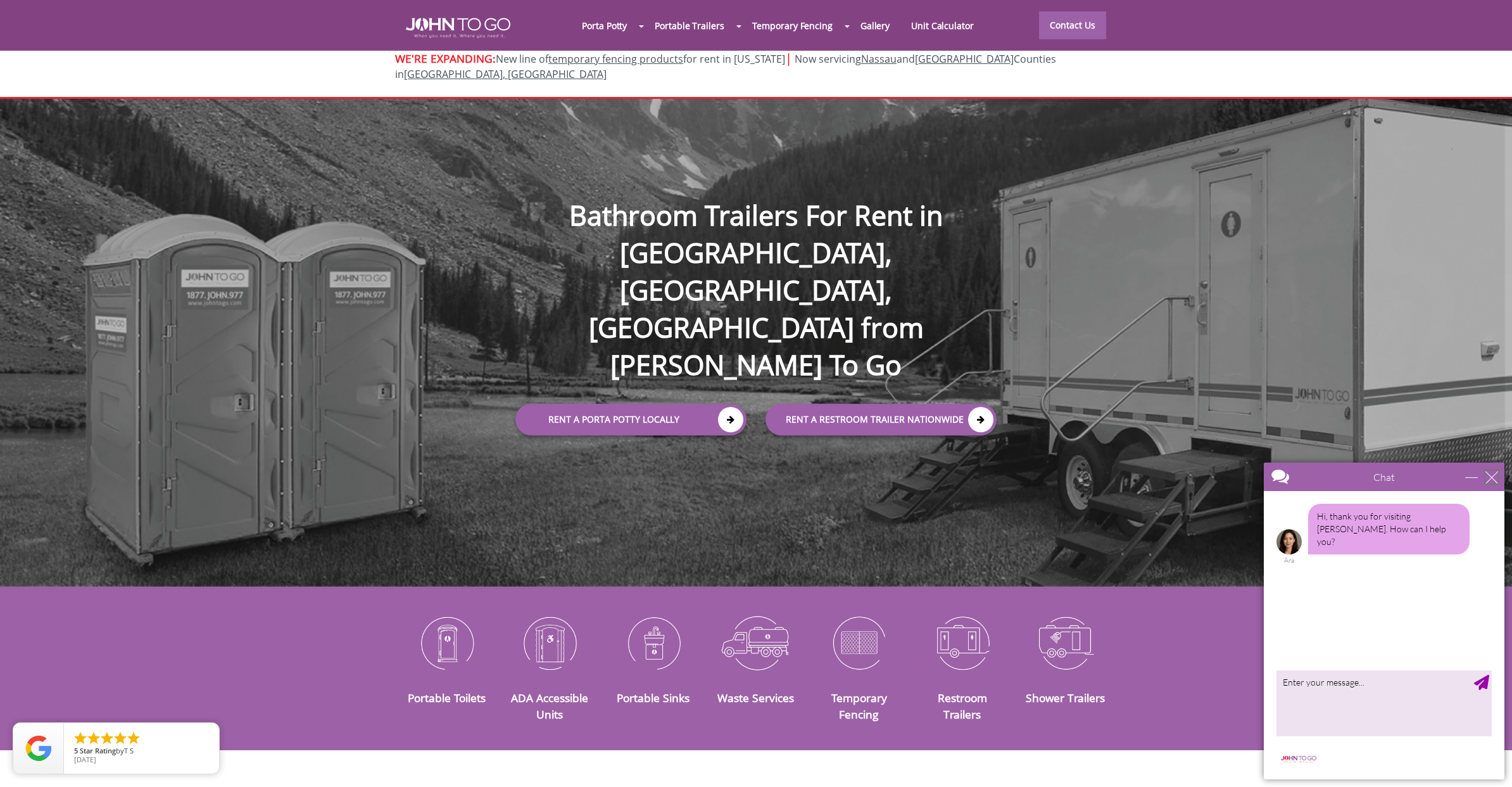
click at [1490, 471] on div "close" at bounding box center [1491, 477] width 13 height 13
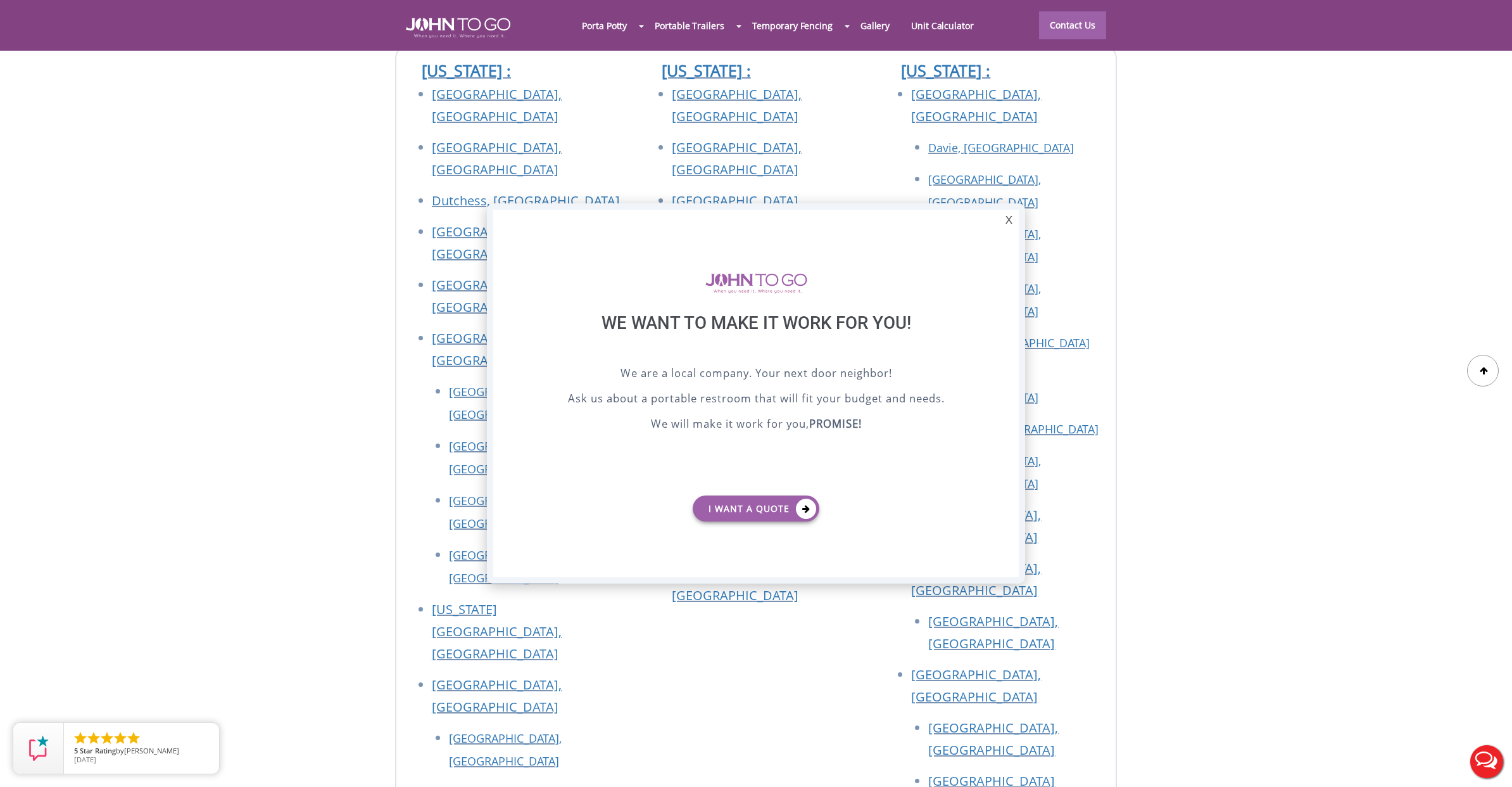
scroll to position [0, 0]
click at [1005, 221] on div "X" at bounding box center [1009, 220] width 20 height 21
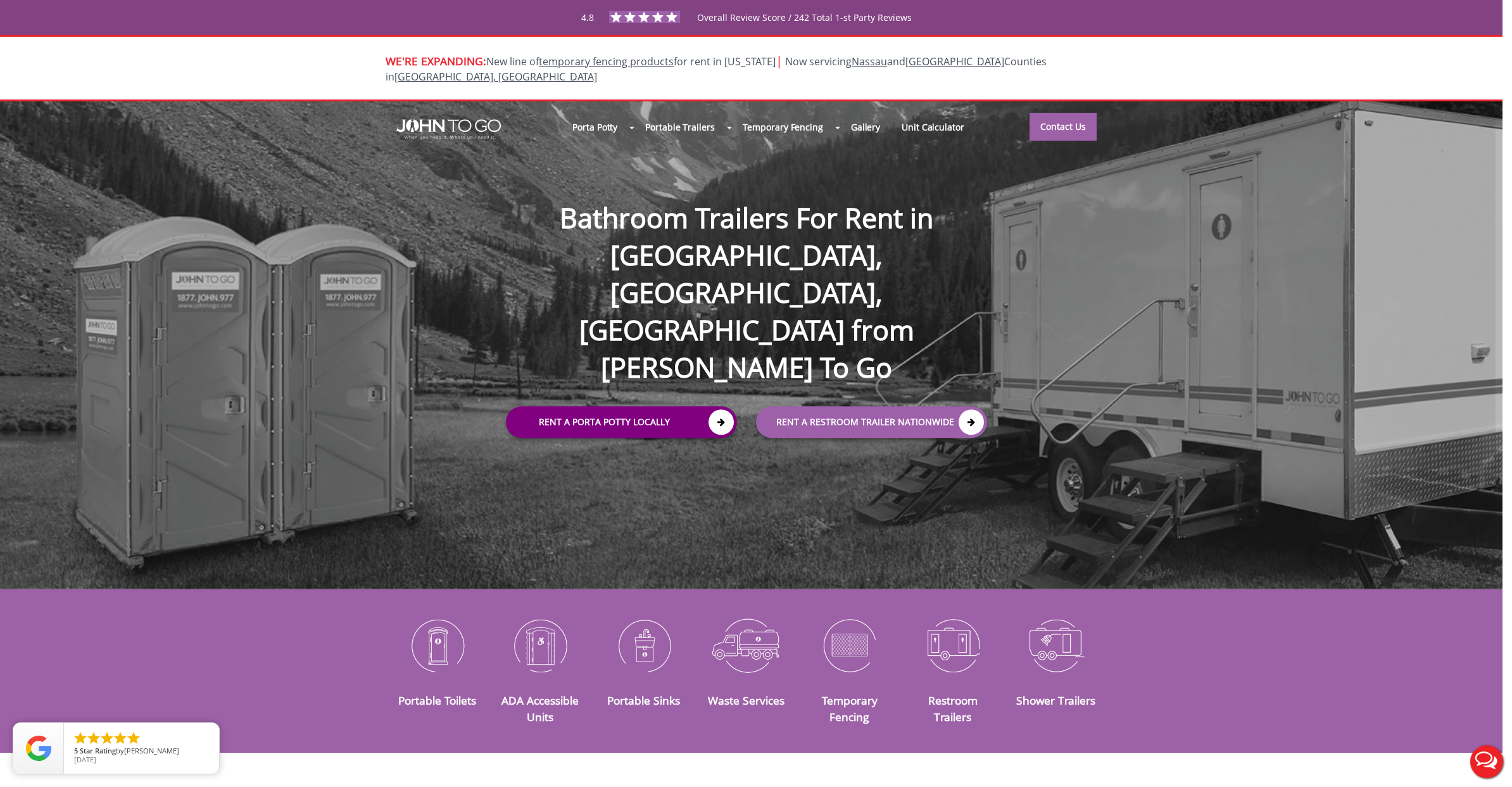
scroll to position [0, 10]
click at [686, 406] on link "Rent a Porta Potty Locally" at bounding box center [621, 422] width 231 height 32
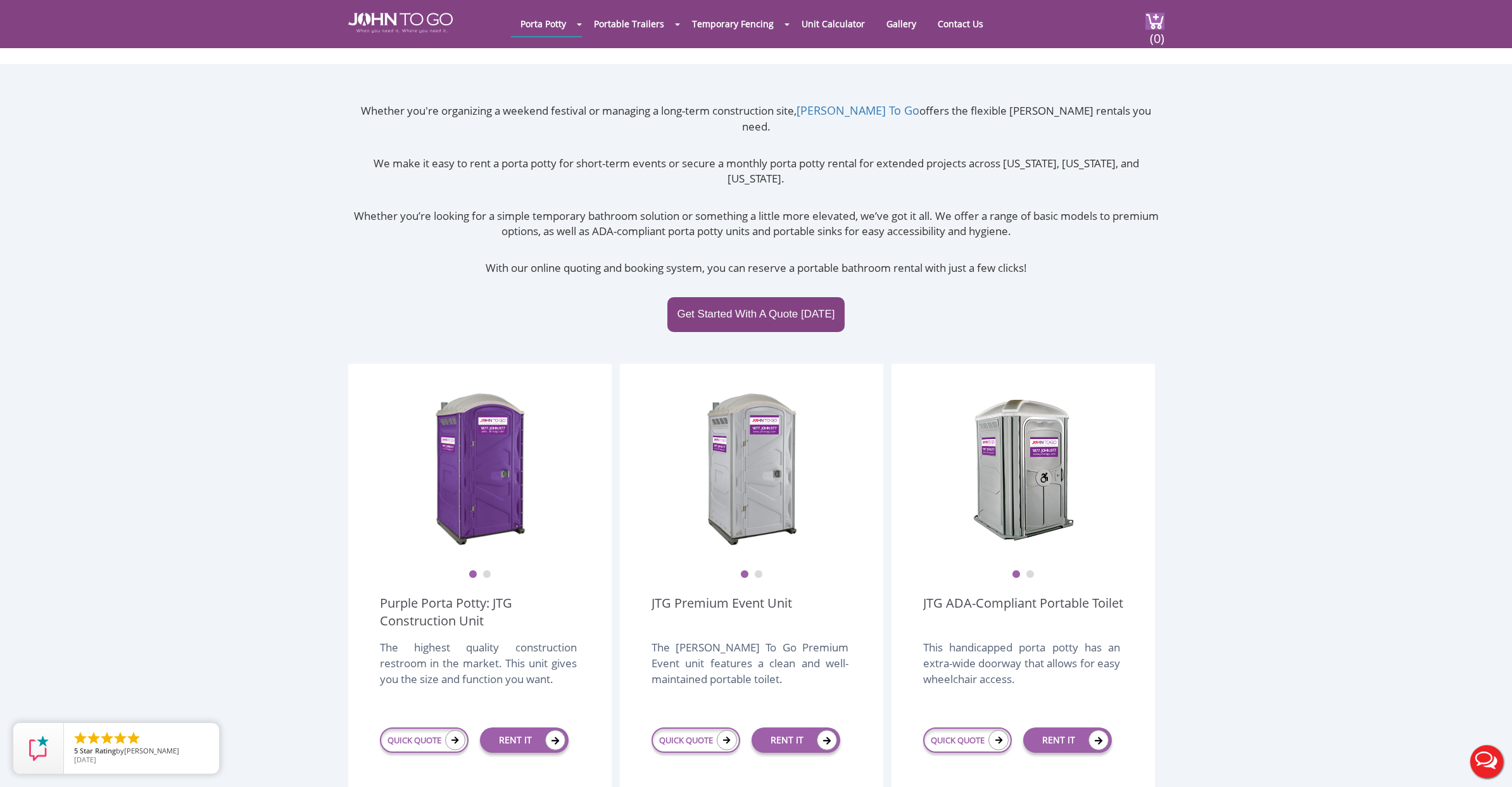
scroll to position [56, 0]
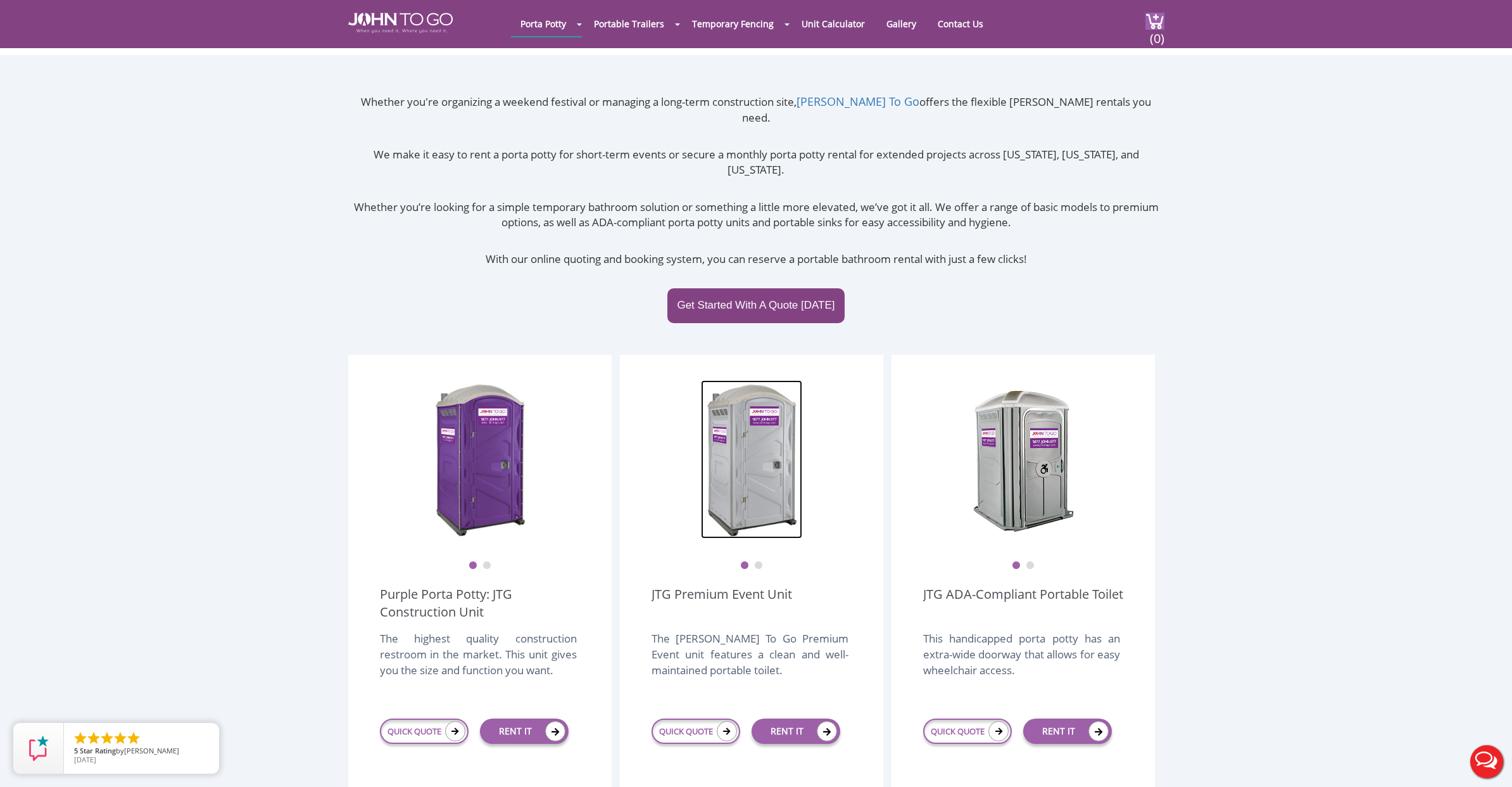
click at [781, 466] on img at bounding box center [751, 459] width 101 height 158
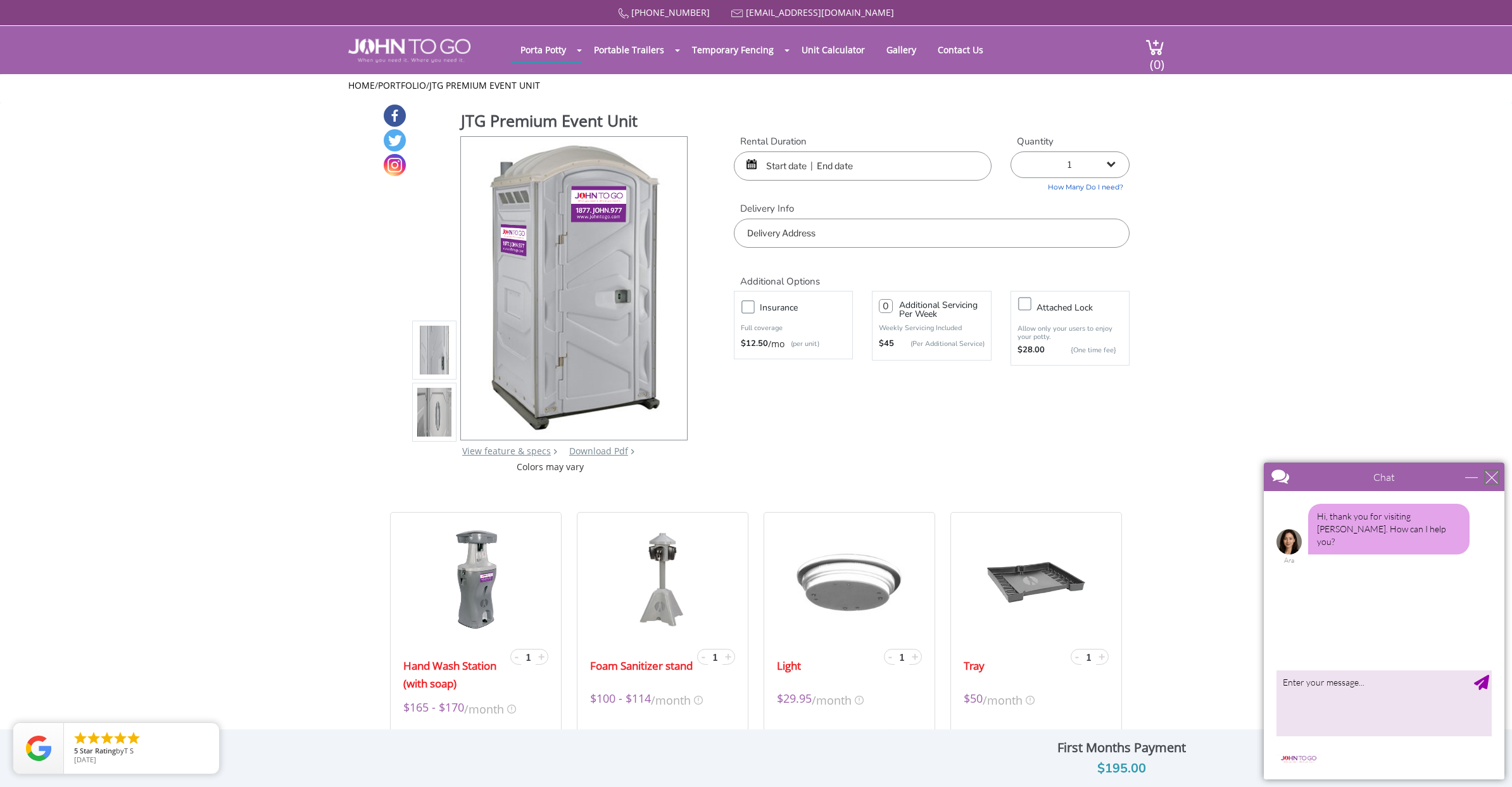
click at [1491, 476] on div "close" at bounding box center [1491, 477] width 13 height 13
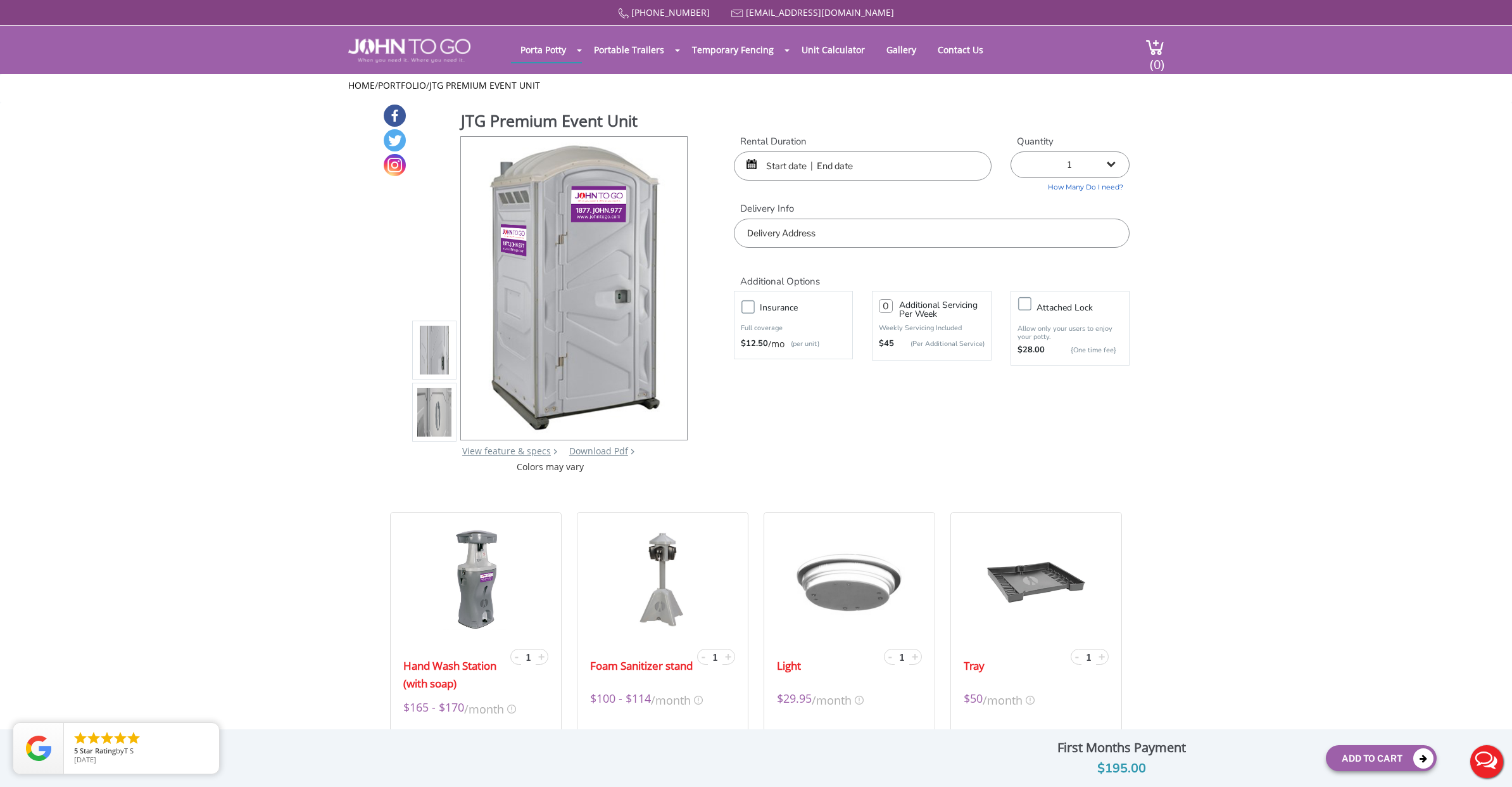
click at [886, 166] on input "text" at bounding box center [862, 166] width 257 height 29
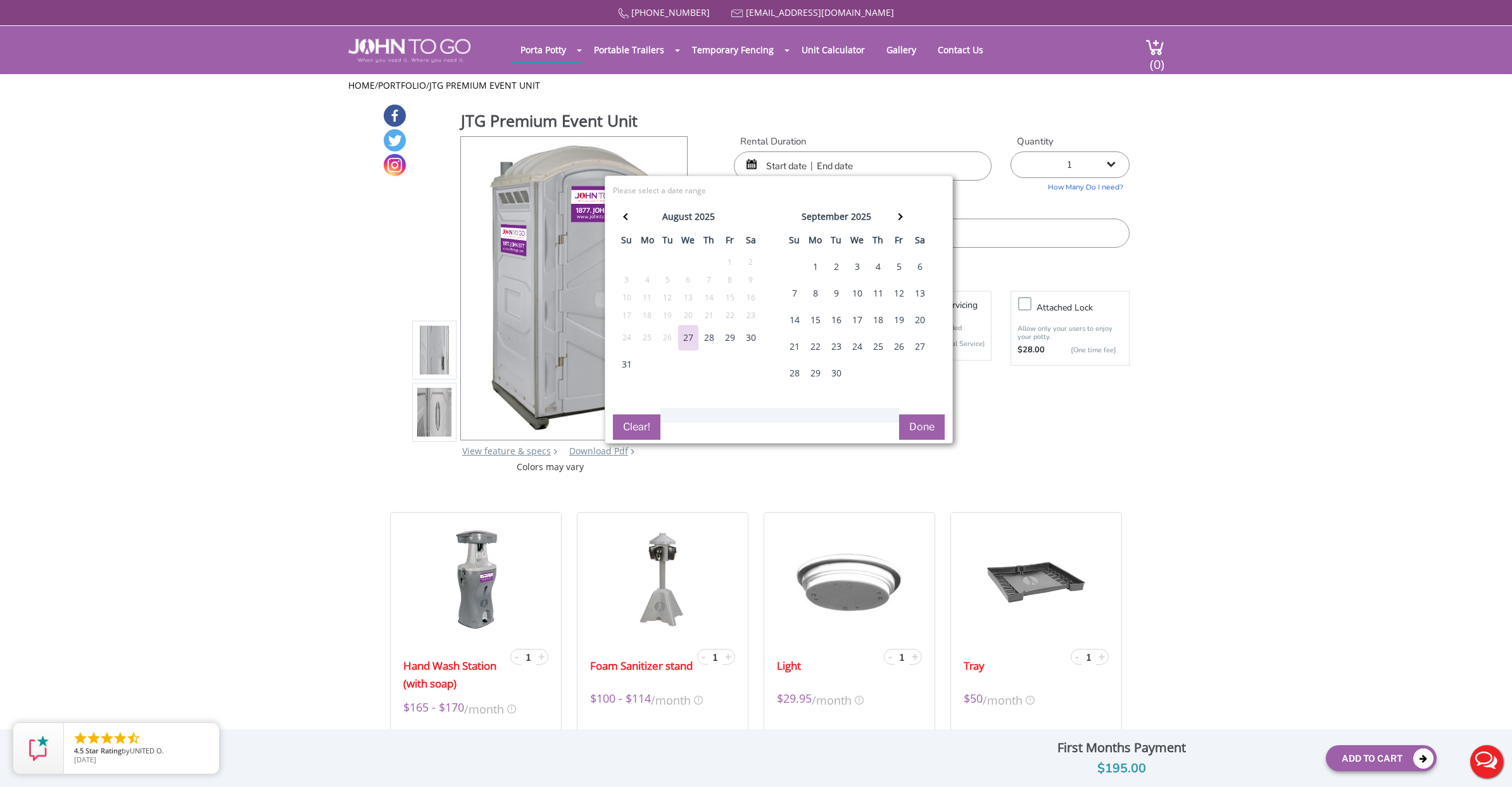
click at [627, 368] on div "31" at bounding box center [627, 364] width 21 height 25
click at [936, 428] on button "Done" at bounding box center [922, 426] width 46 height 25
type input "0"
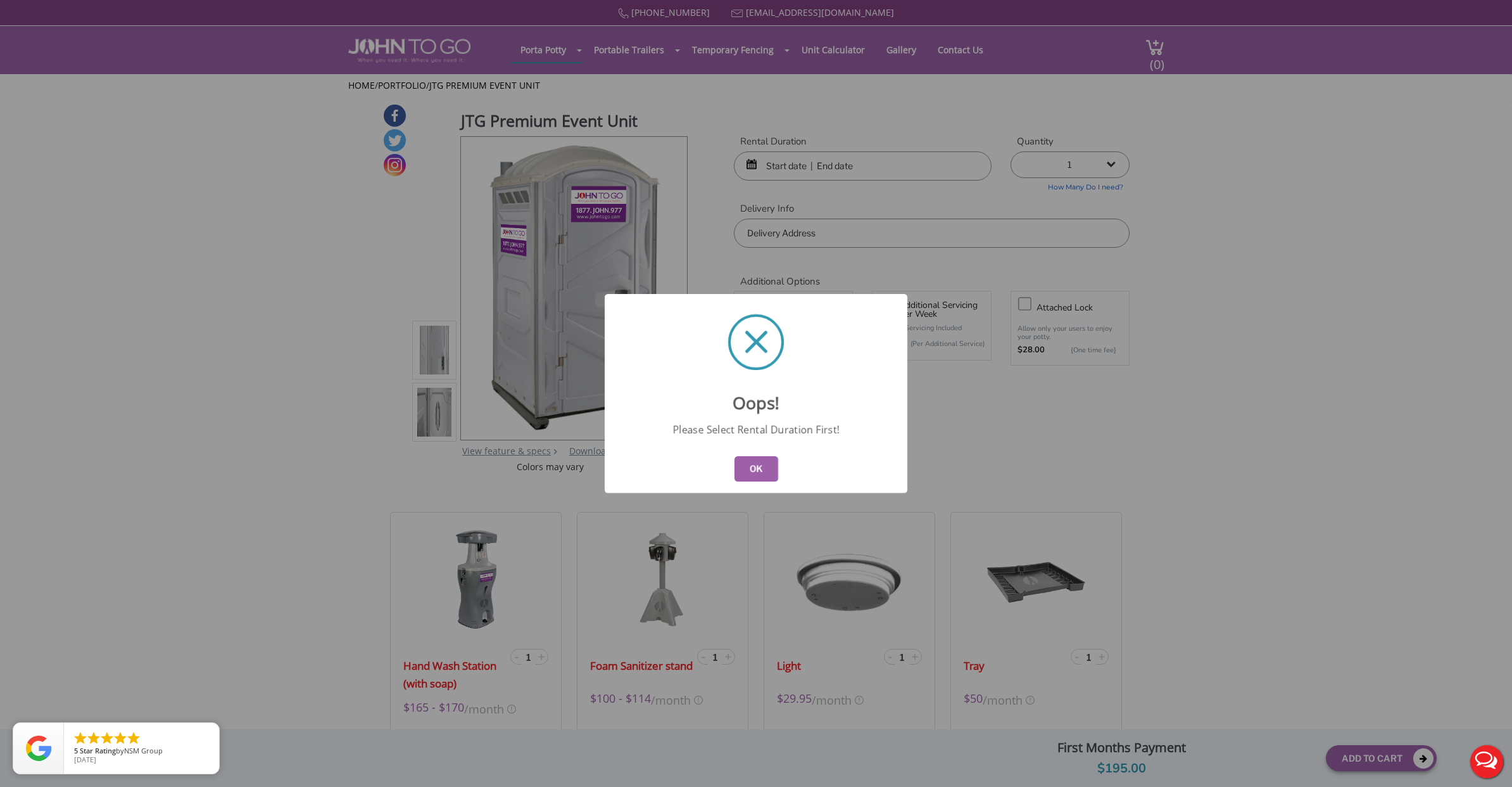
click at [783, 480] on div "OK" at bounding box center [756, 468] width 303 height 48
click at [746, 479] on button "OK" at bounding box center [756, 468] width 44 height 25
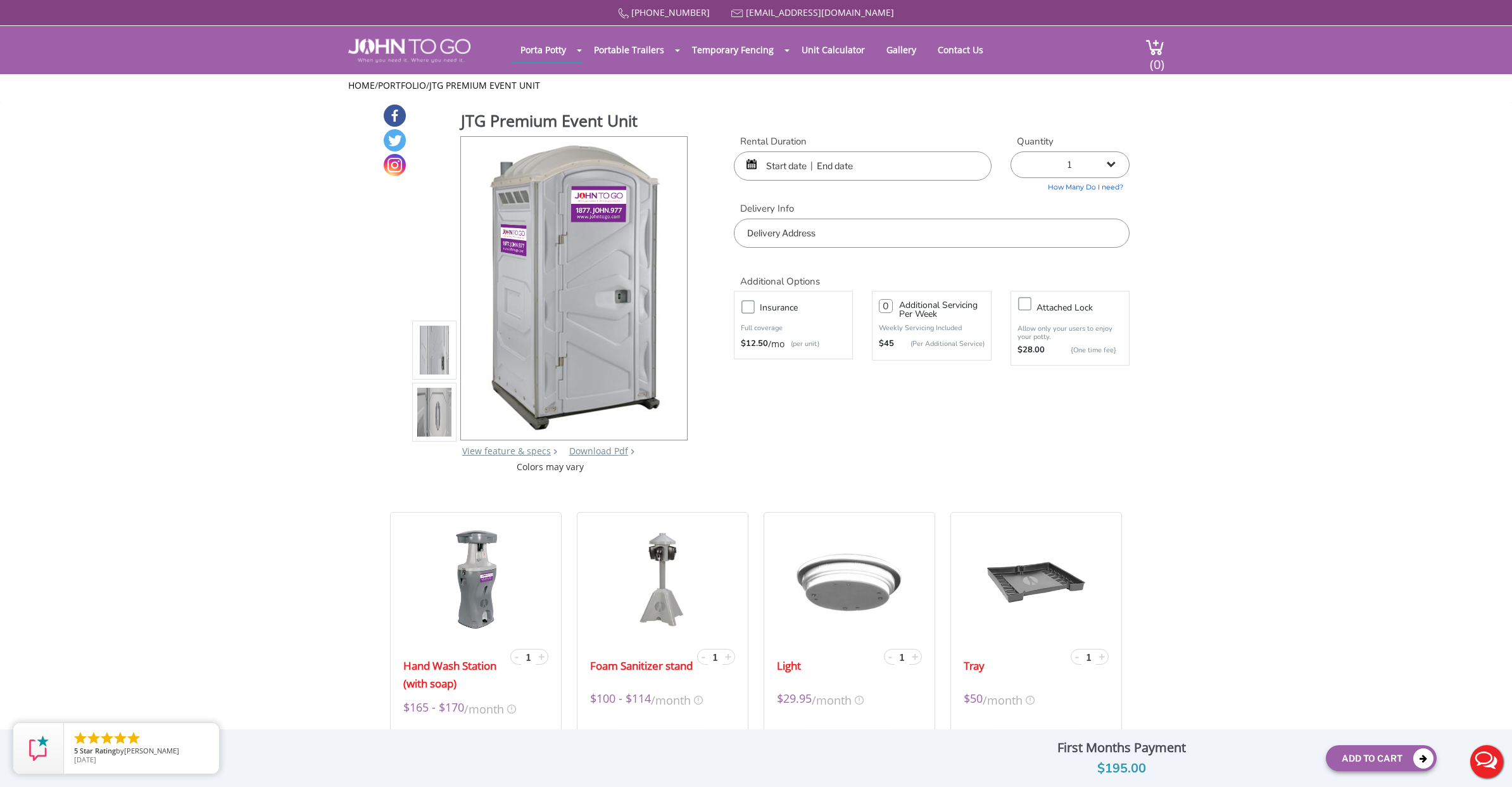
click at [882, 163] on input "text" at bounding box center [862, 166] width 257 height 29
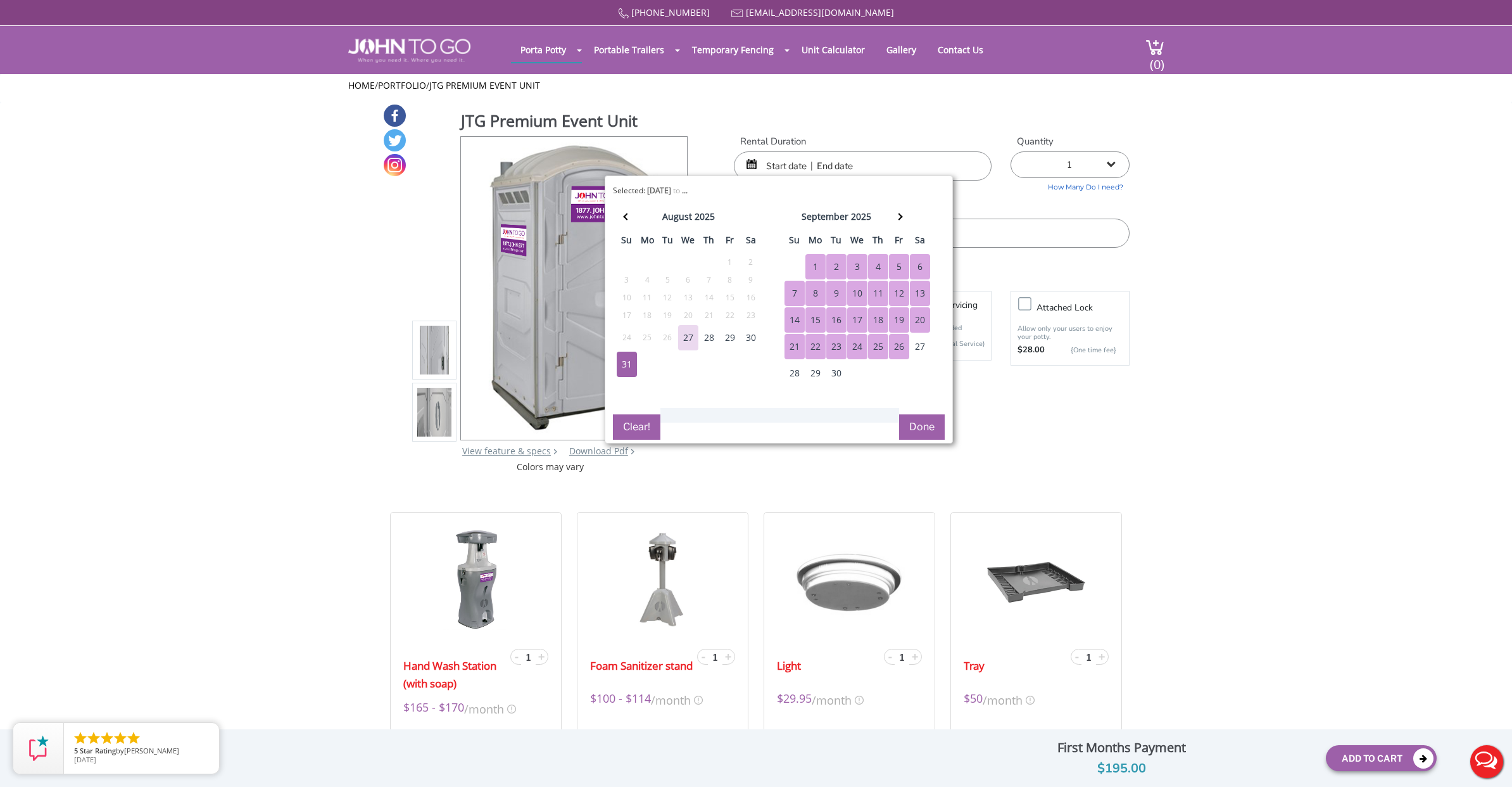
click at [1127, 362] on div "Additional Options Insurance Full coverage $12.50 /mo (per unit) 0 Additional S…" at bounding box center [932, 313] width 415 height 131
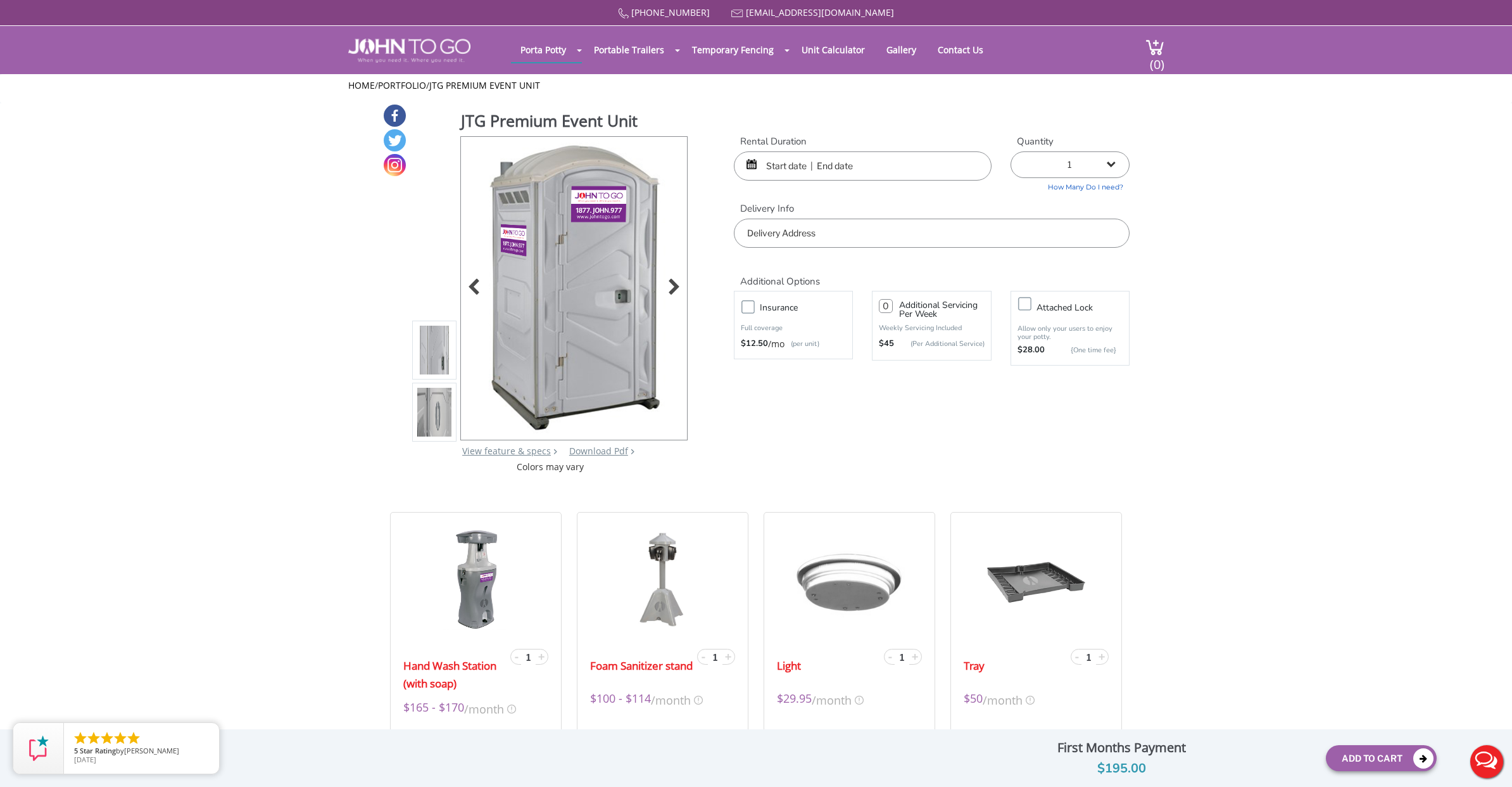
click at [647, 273] on img at bounding box center [574, 286] width 192 height 299
drag, startPoint x: 447, startPoint y: 413, endPoint x: 443, endPoint y: 407, distance: 7.2
click at [447, 413] on img at bounding box center [434, 414] width 34 height 299
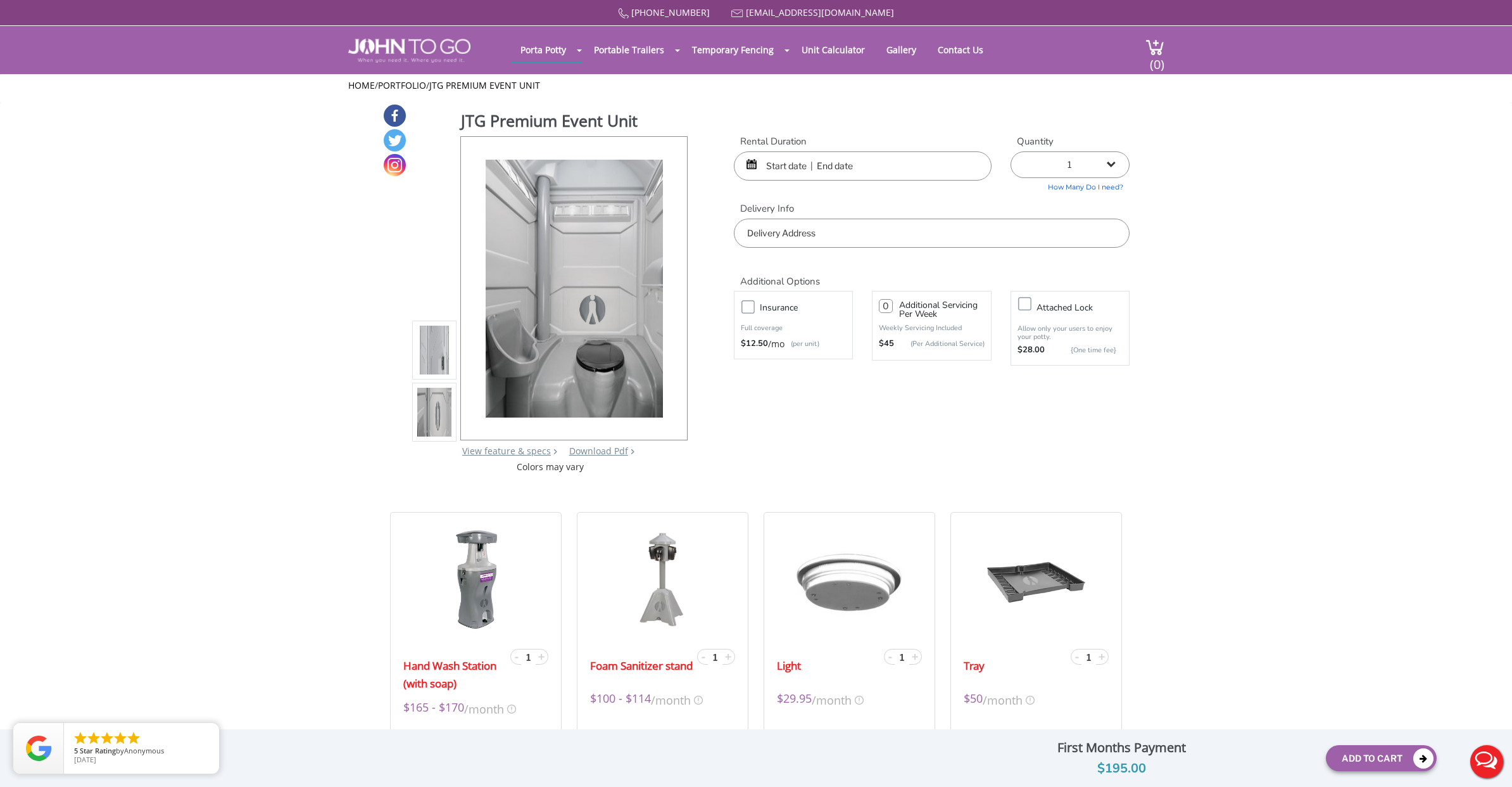
drag, startPoint x: 421, startPoint y: 350, endPoint x: 434, endPoint y: 343, distance: 14.8
click at [421, 350] on img at bounding box center [434, 352] width 34 height 299
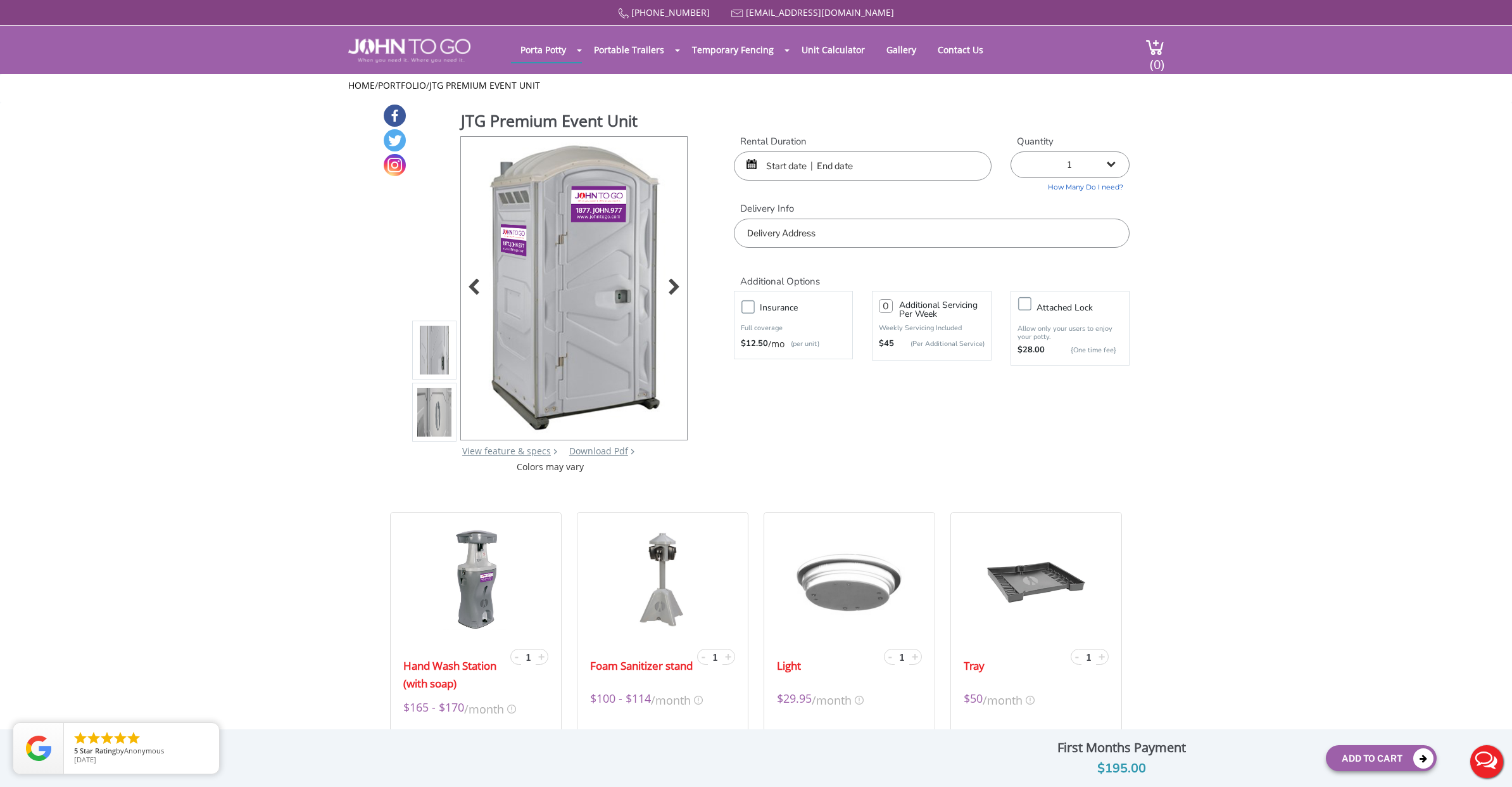
click at [536, 291] on img at bounding box center [574, 286] width 192 height 299
click at [429, 371] on li at bounding box center [434, 350] width 44 height 59
click at [429, 390] on img at bounding box center [434, 414] width 34 height 299
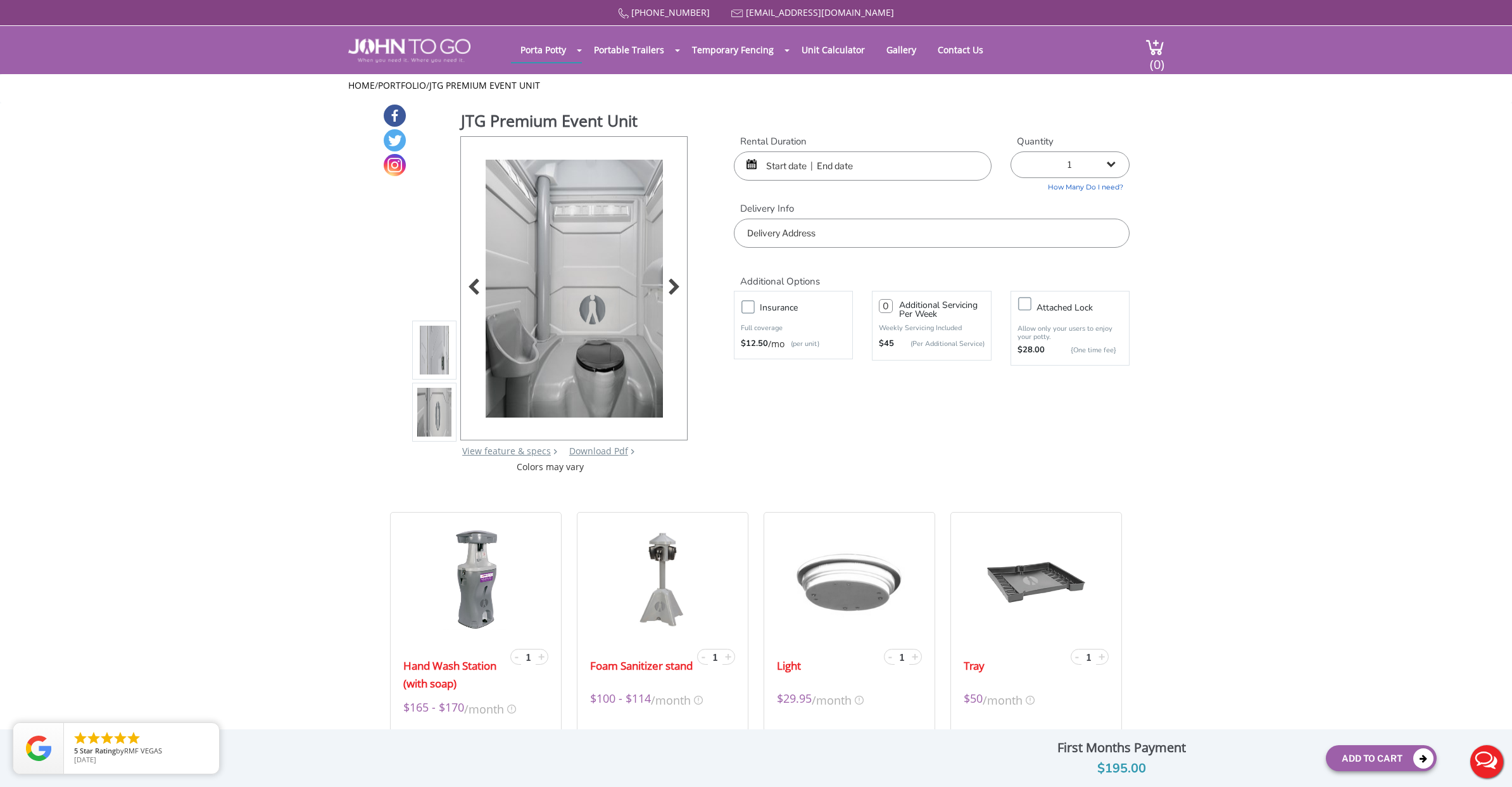
click at [543, 317] on img at bounding box center [574, 308] width 177 height 299
click at [590, 448] on link "Download Pdf" at bounding box center [599, 450] width 59 height 12
drag, startPoint x: 508, startPoint y: 444, endPoint x: 517, endPoint y: 443, distance: 9.1
click at [508, 444] on link "View feature & specs" at bounding box center [507, 450] width 89 height 12
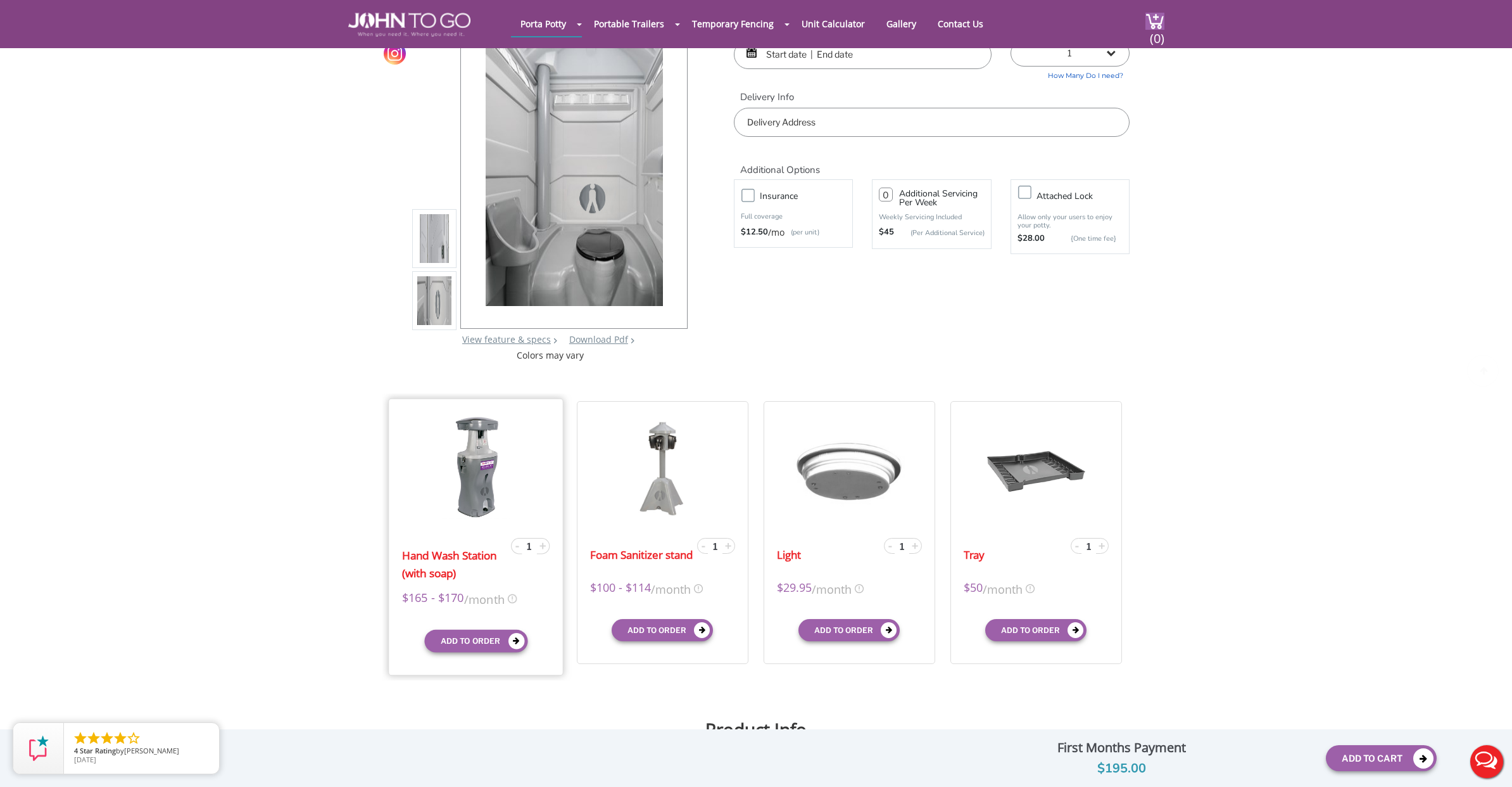
scroll to position [65, 0]
click at [489, 475] on img at bounding box center [476, 465] width 68 height 103
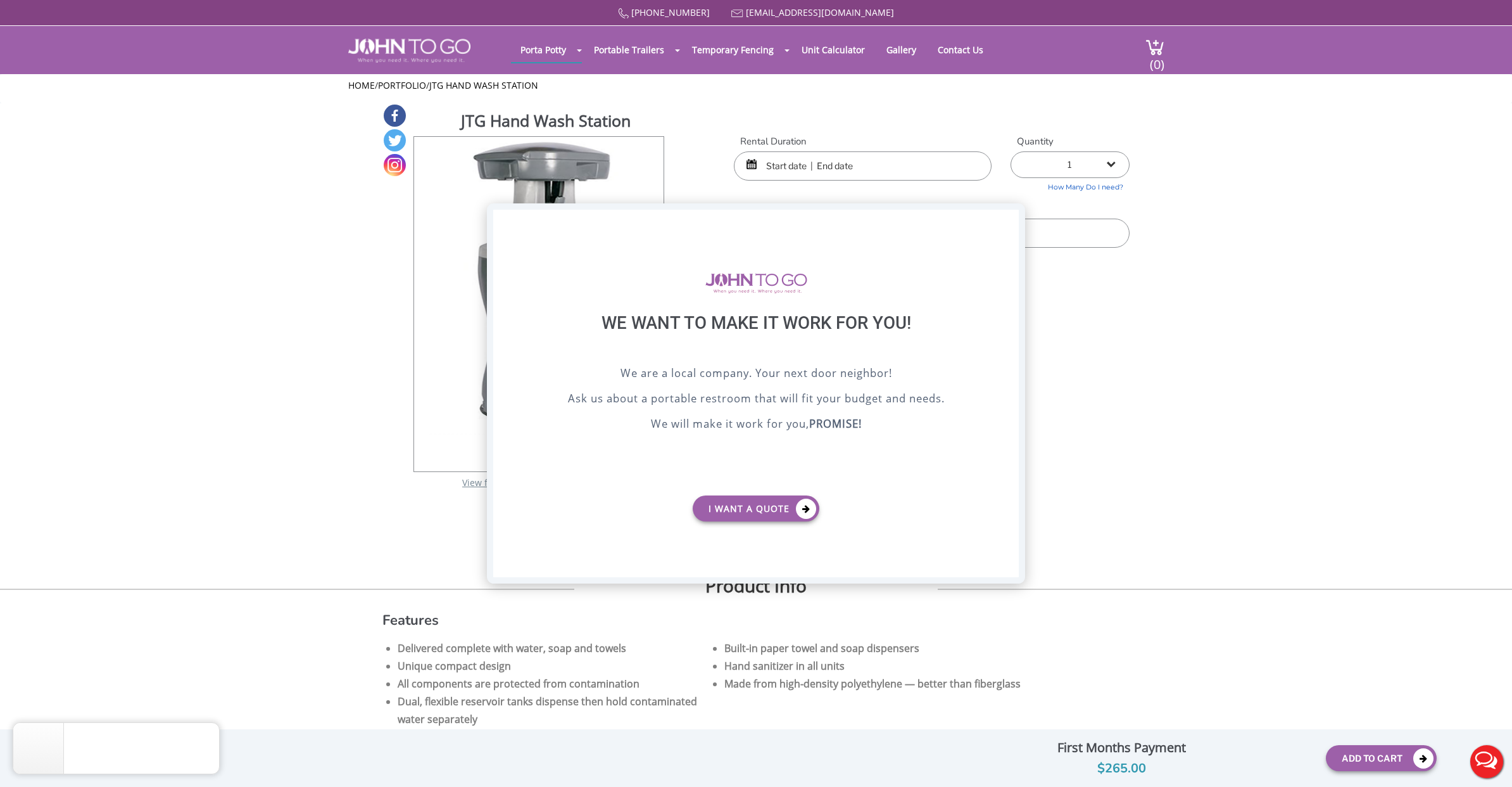
click at [1008, 220] on div "X" at bounding box center [1009, 220] width 20 height 21
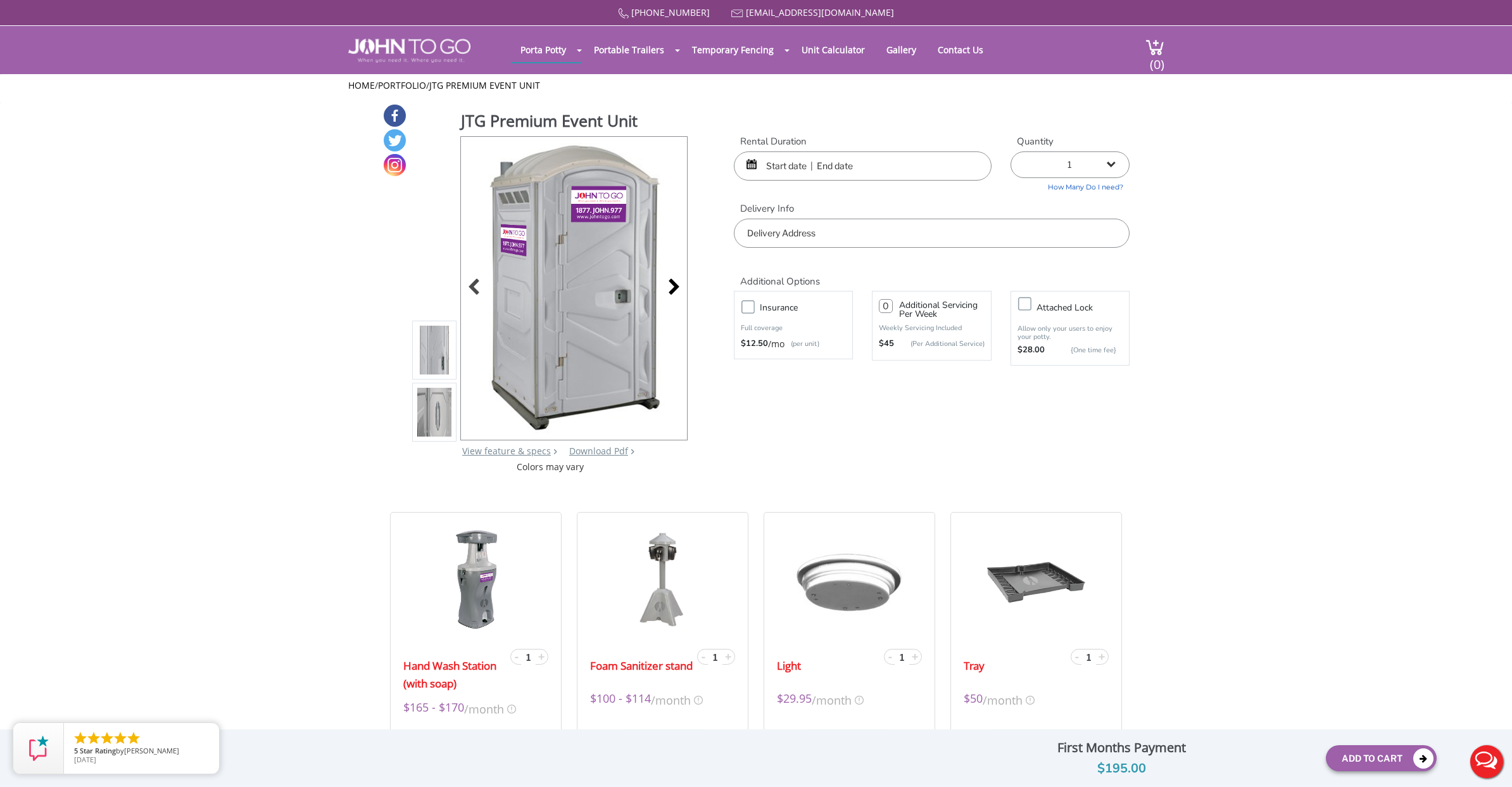
click at [666, 280] on div at bounding box center [670, 288] width 17 height 17
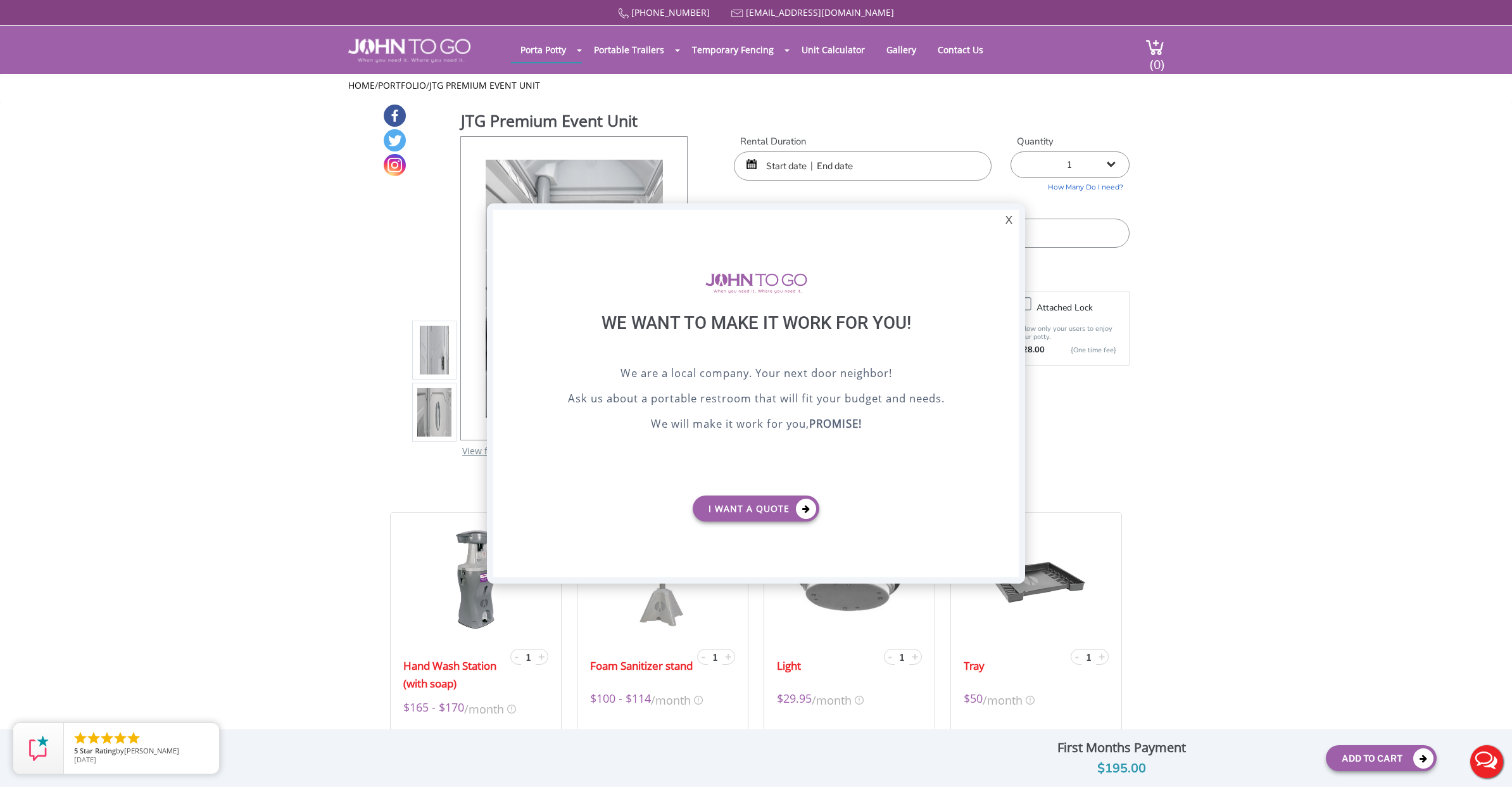
click at [1015, 220] on div "X" at bounding box center [1009, 220] width 20 height 21
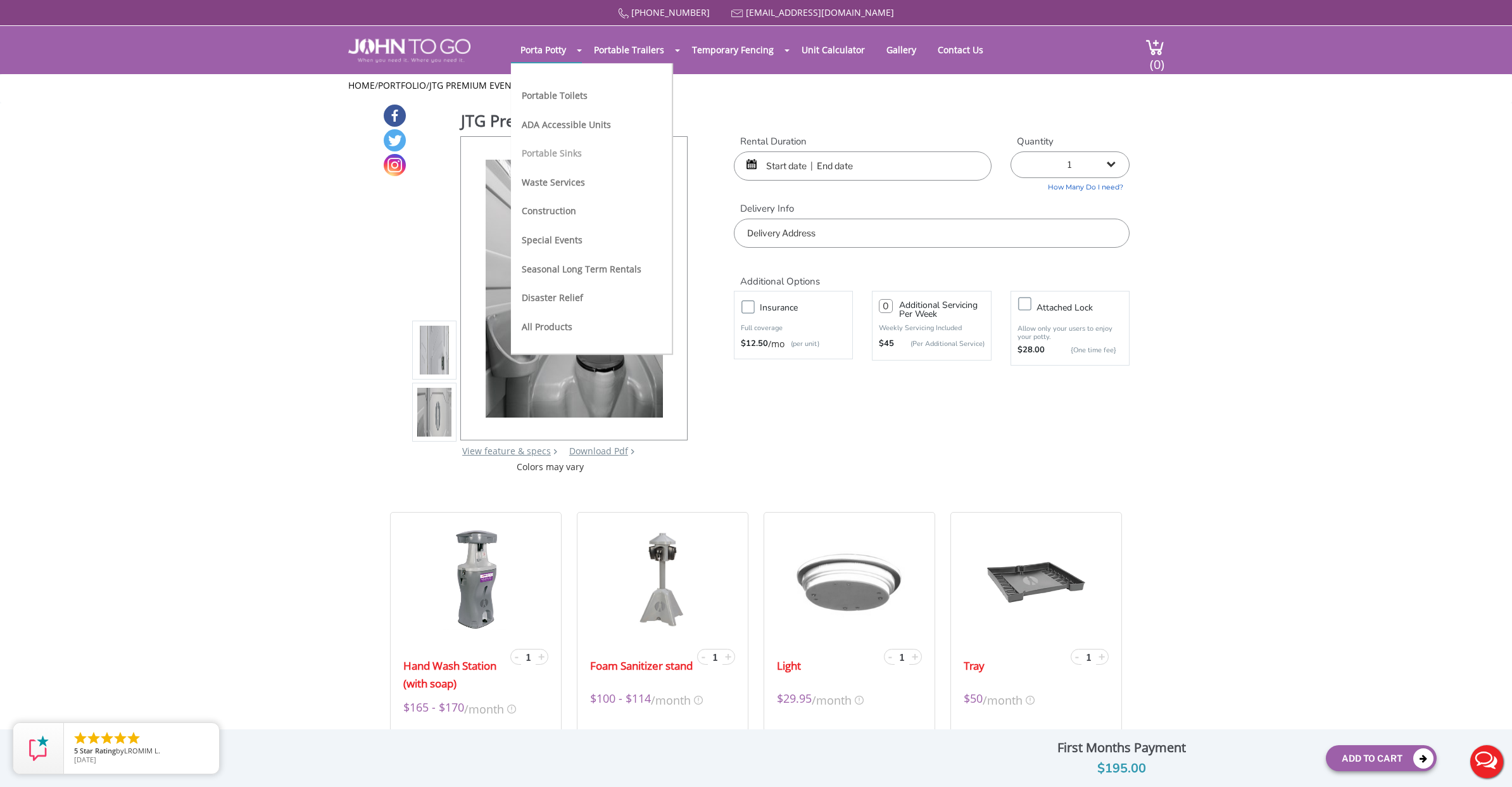
click at [551, 150] on link "Portable Sinks" at bounding box center [551, 153] width 60 height 12
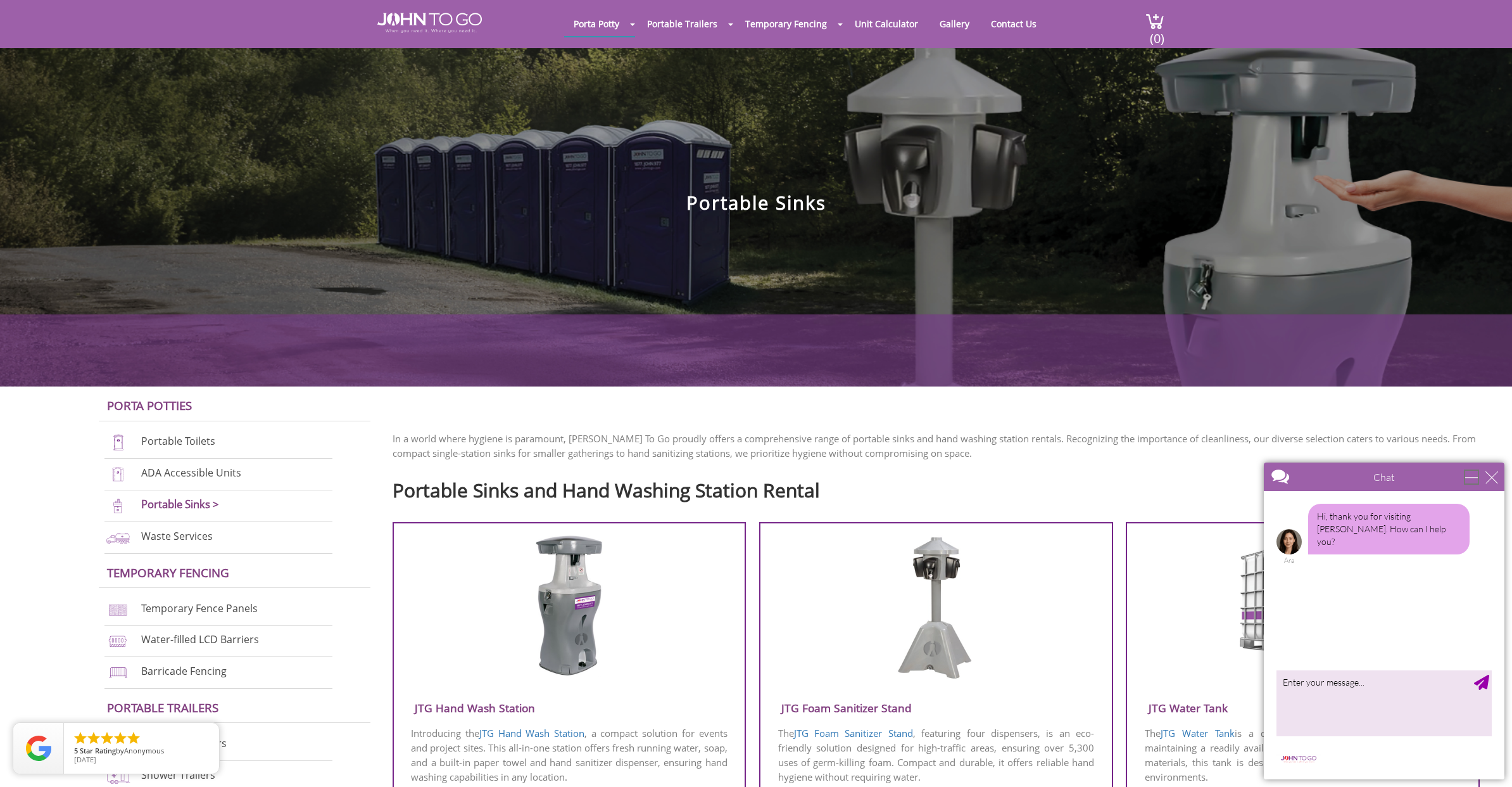
drag, startPoint x: 1480, startPoint y: 476, endPoint x: 1482, endPoint y: 466, distance: 10.2
click at [1478, 476] on div "minimize" at bounding box center [1471, 477] width 13 height 13
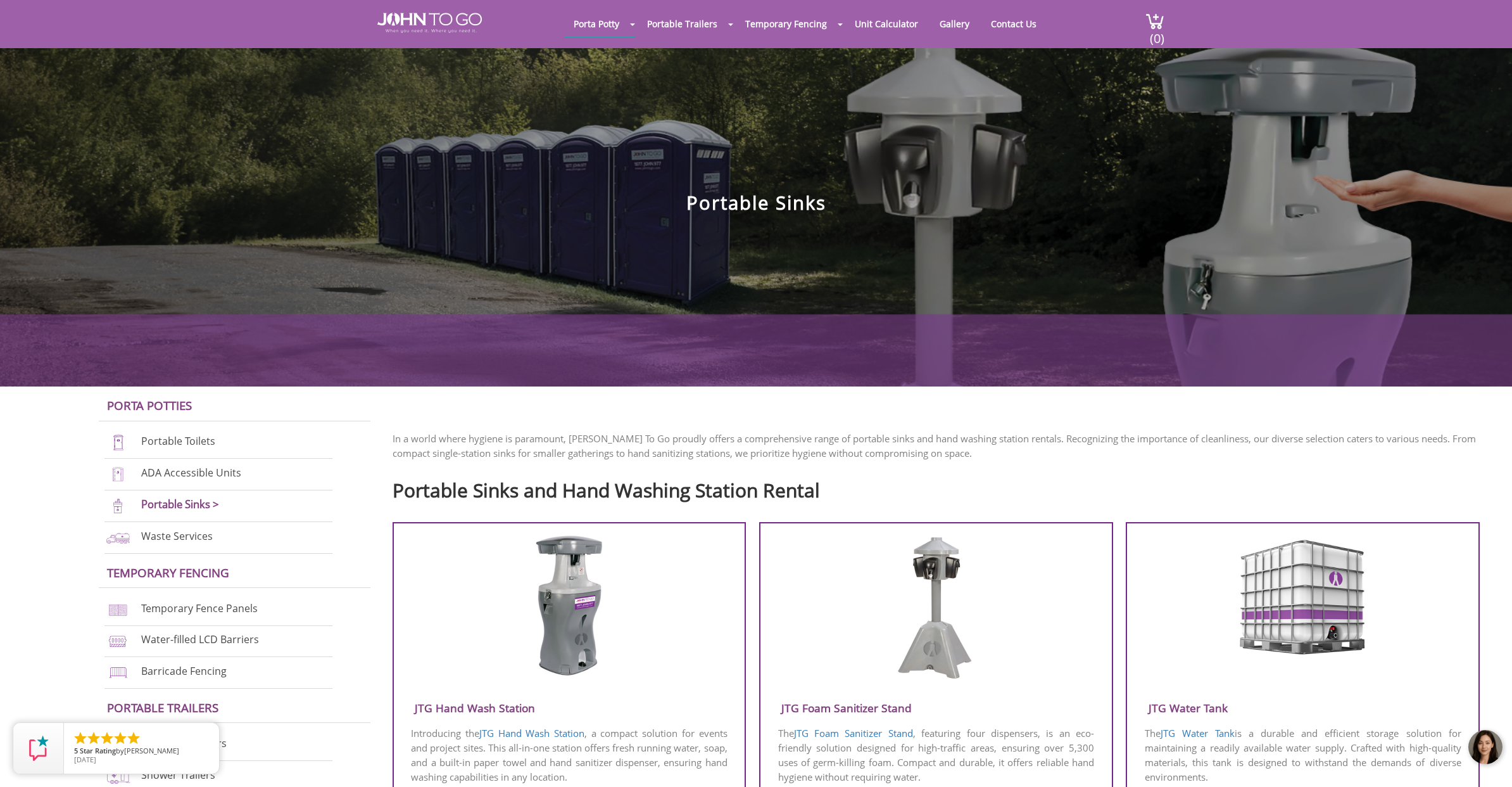
click at [197, 441] on link "Portable Toilets" at bounding box center [178, 441] width 74 height 14
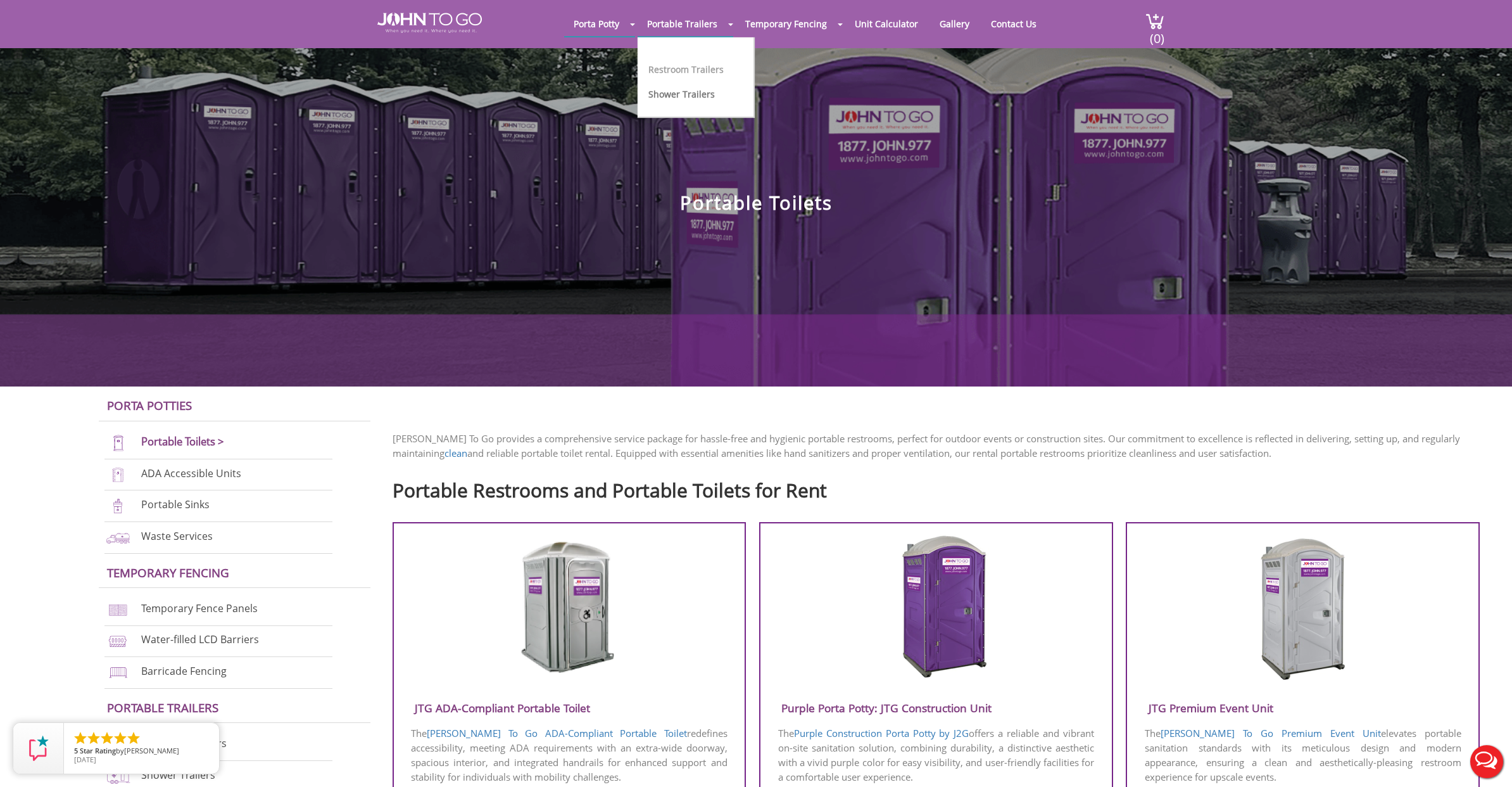
click at [678, 67] on link "Restroom Trailers" at bounding box center [686, 69] width 75 height 12
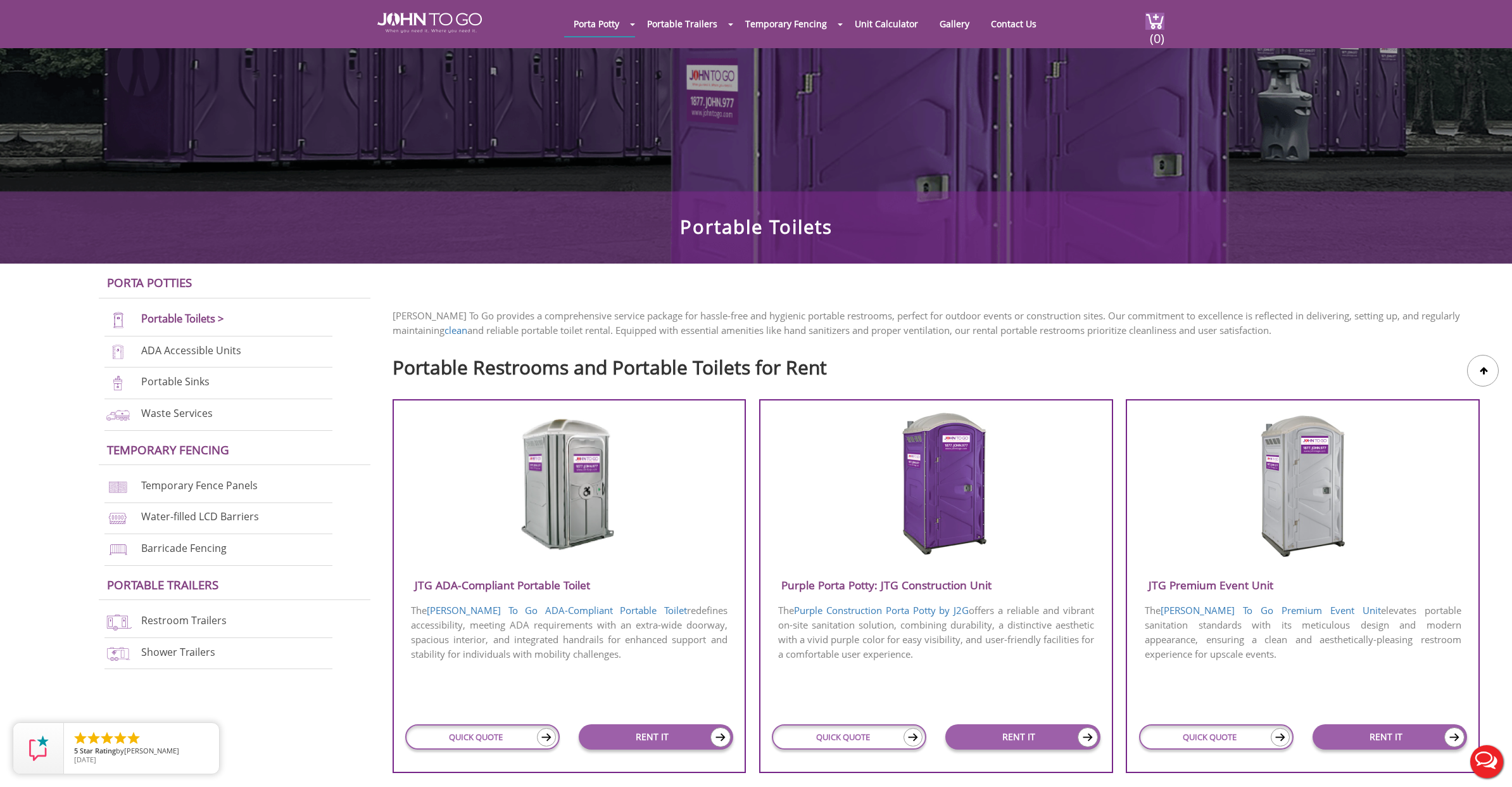
scroll to position [139, 0]
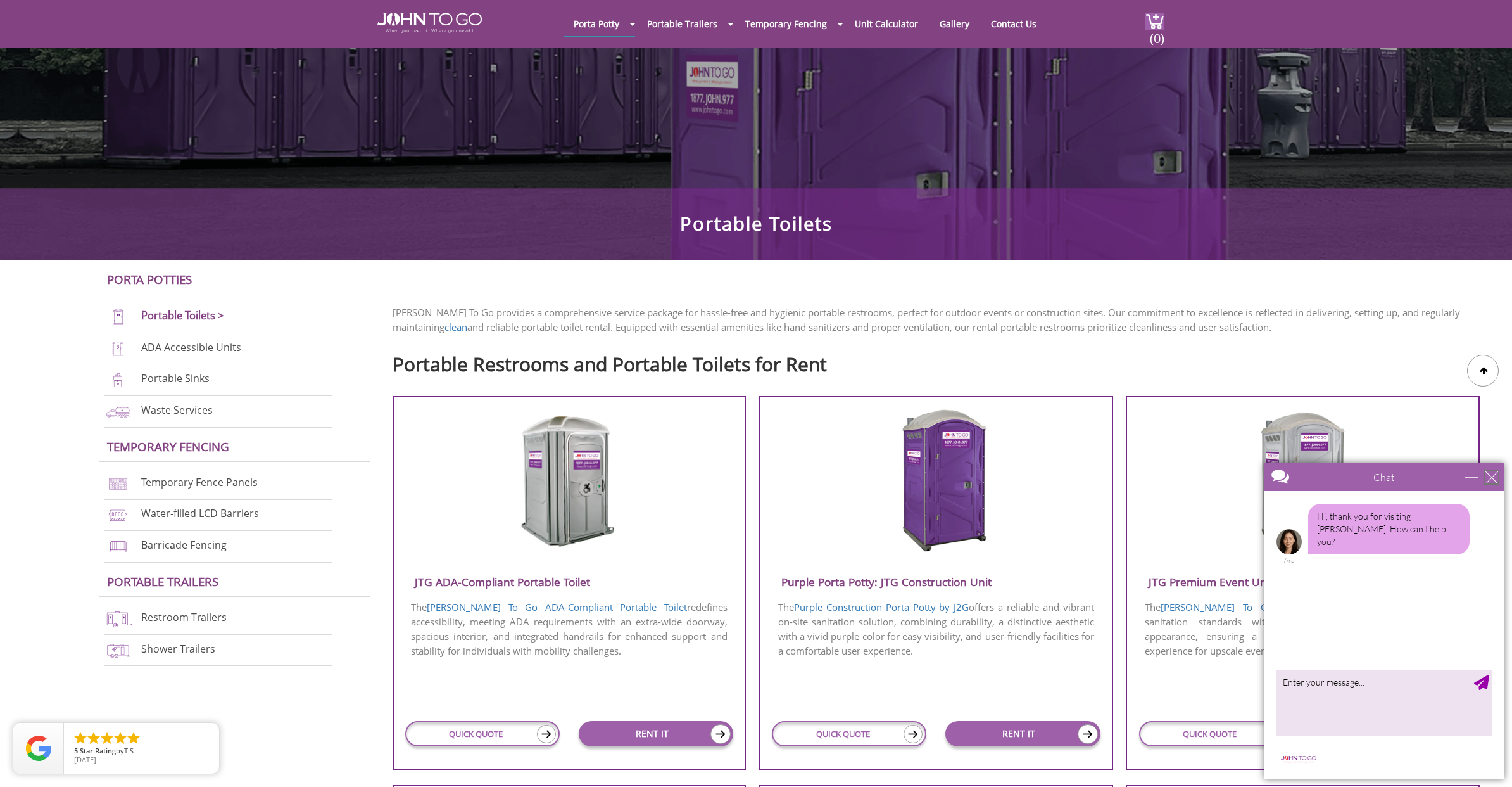
click at [1489, 475] on div "close" at bounding box center [1491, 477] width 13 height 13
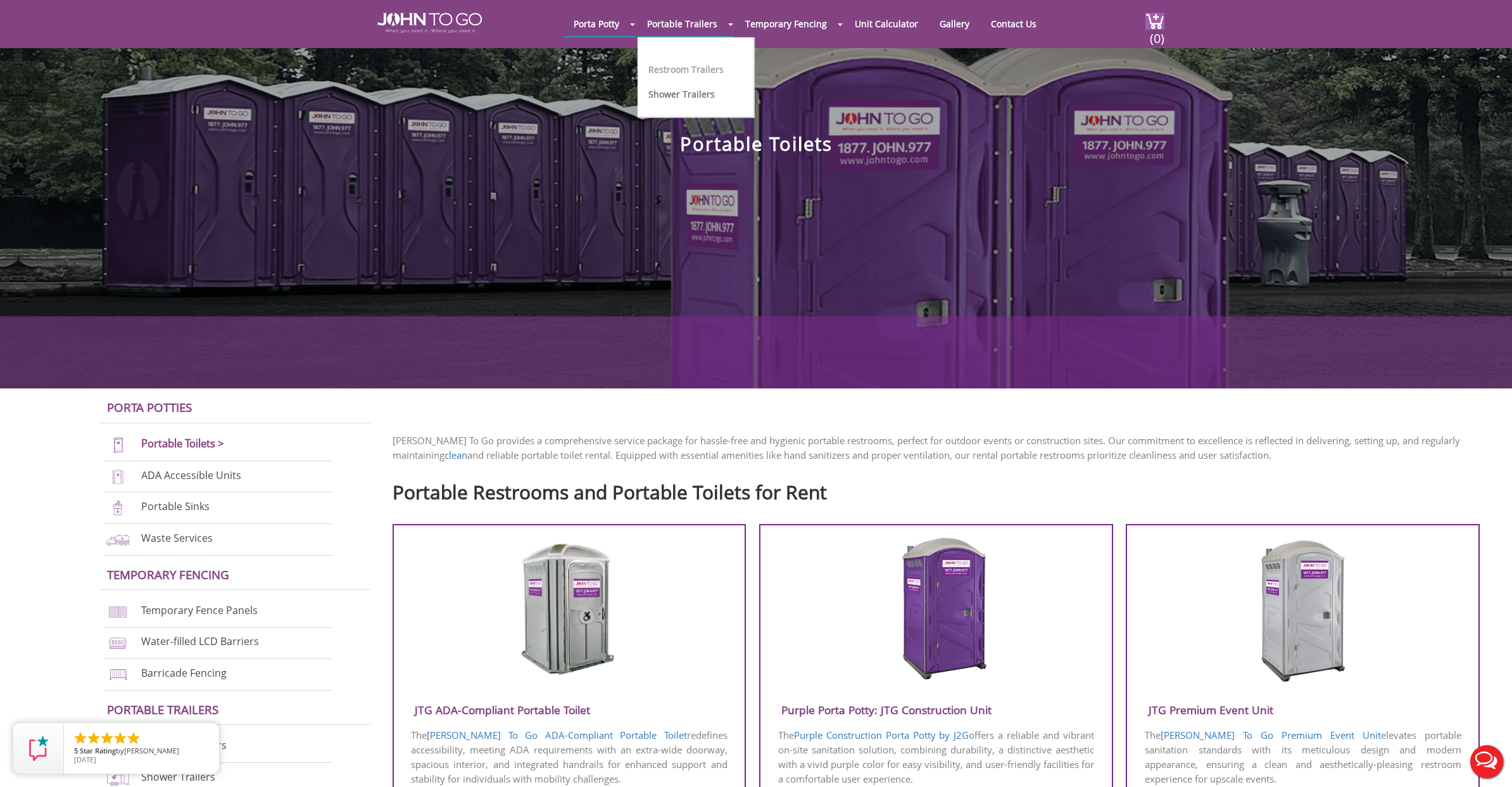
scroll to position [9, 0]
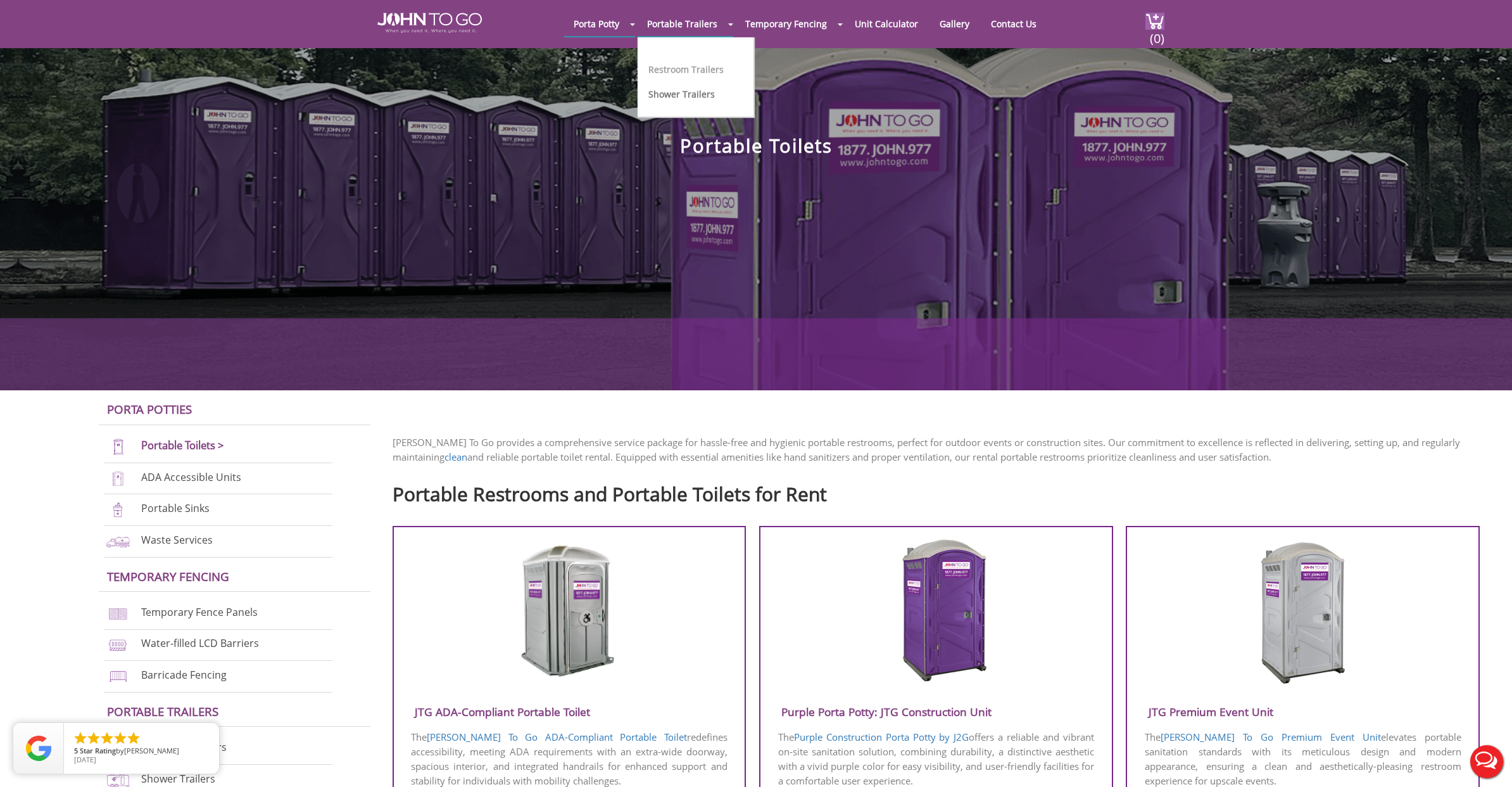
click at [706, 74] on link "Restroom Trailers" at bounding box center [686, 69] width 75 height 12
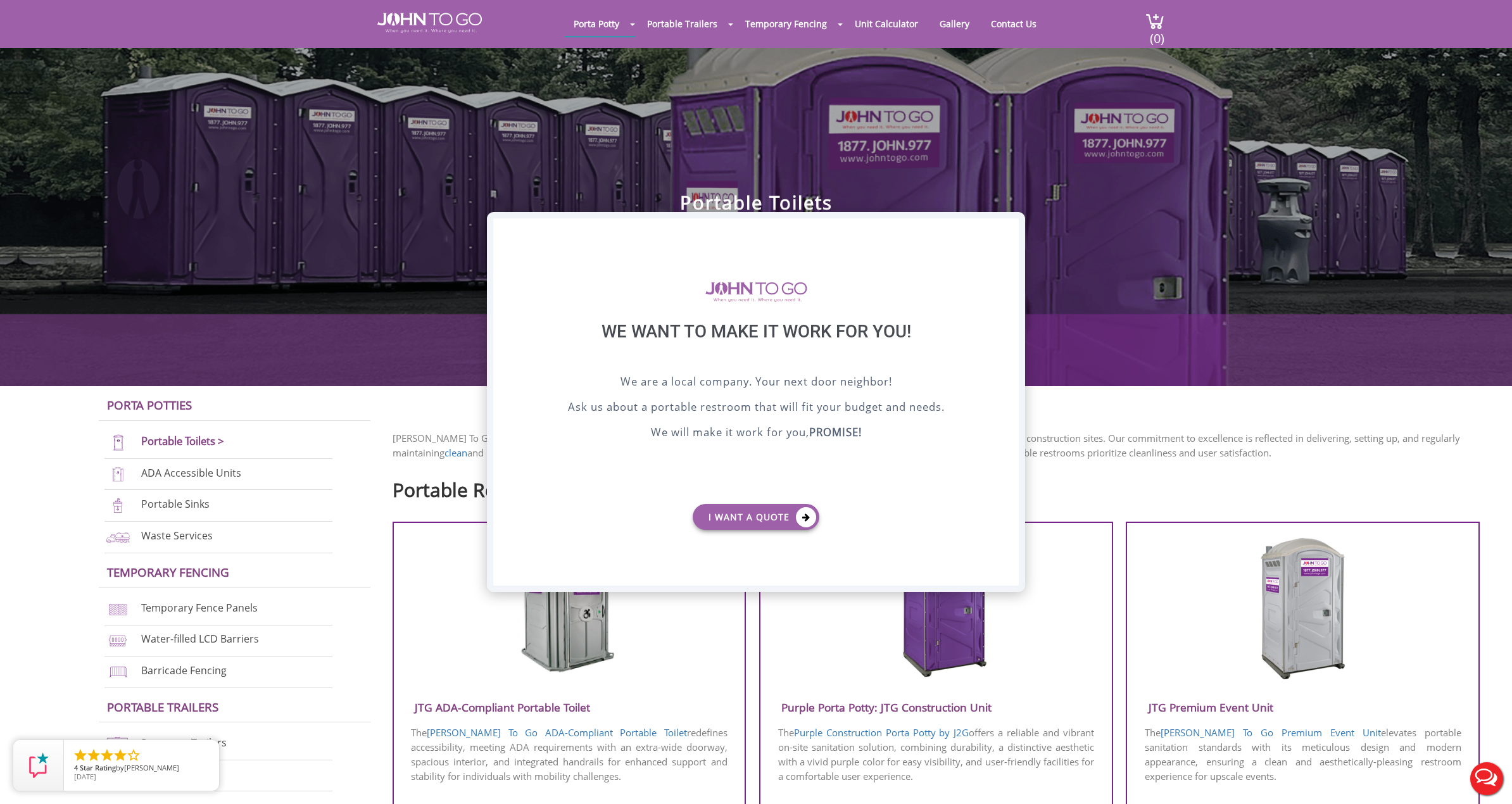
click at [1005, 225] on div "X" at bounding box center [1009, 229] width 20 height 21
